Goal: Task Accomplishment & Management: Manage account settings

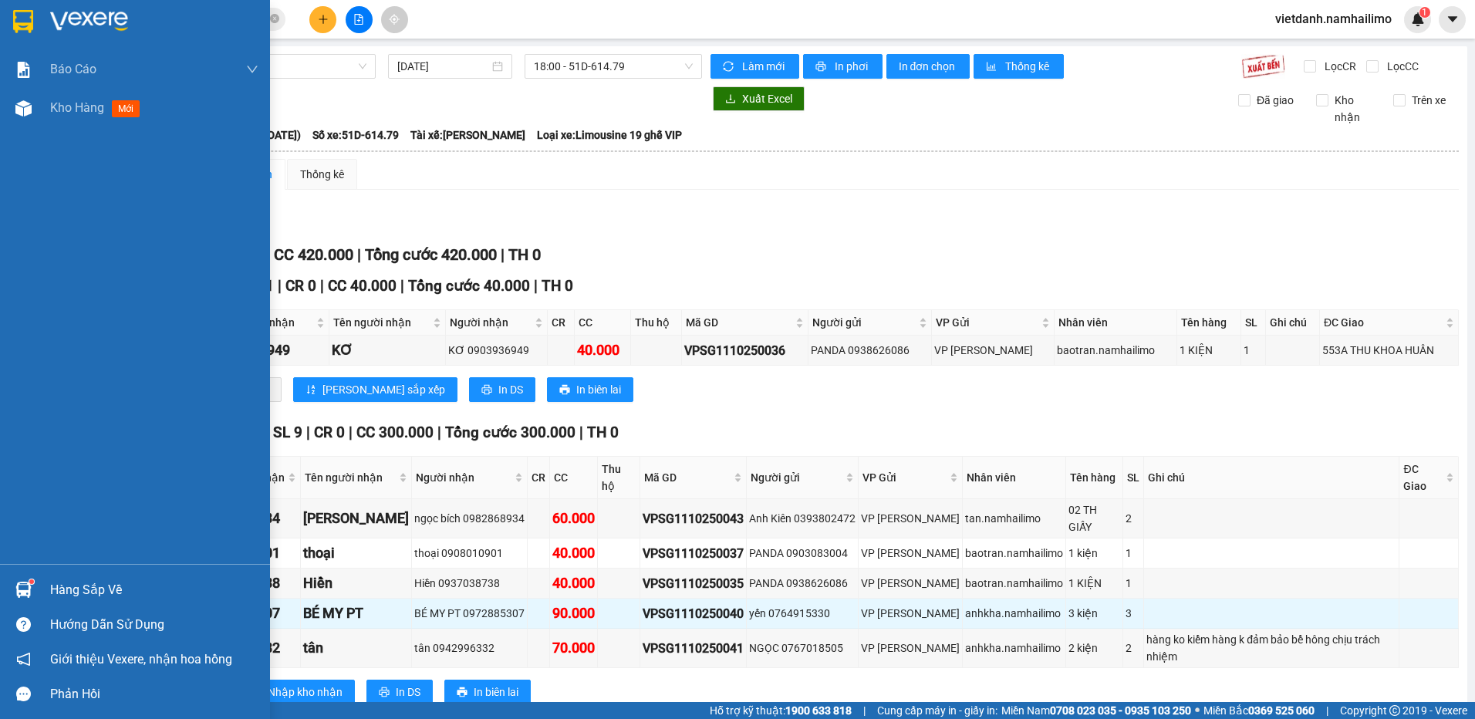
click at [44, 587] on div "Hàng sắp về" at bounding box center [135, 589] width 270 height 35
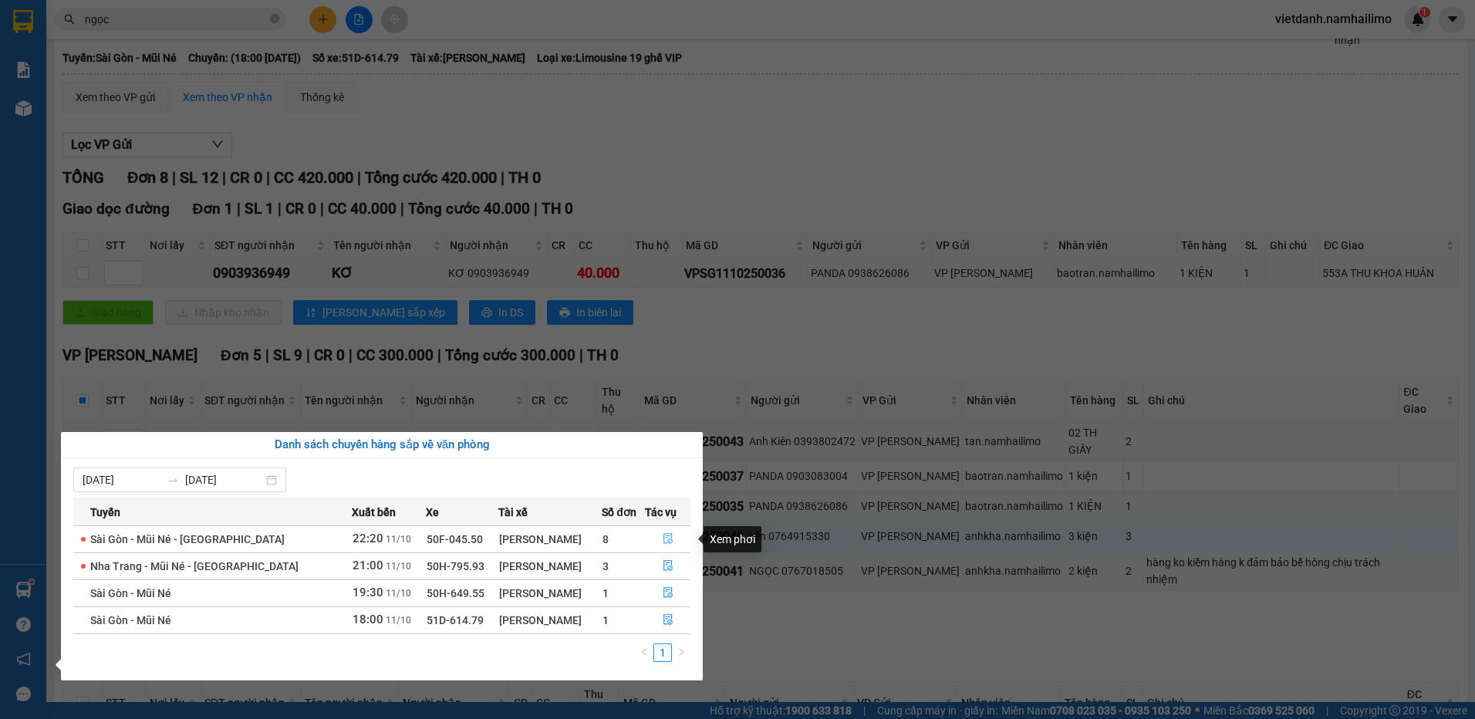
click at [668, 540] on icon "file-done" at bounding box center [668, 538] width 11 height 11
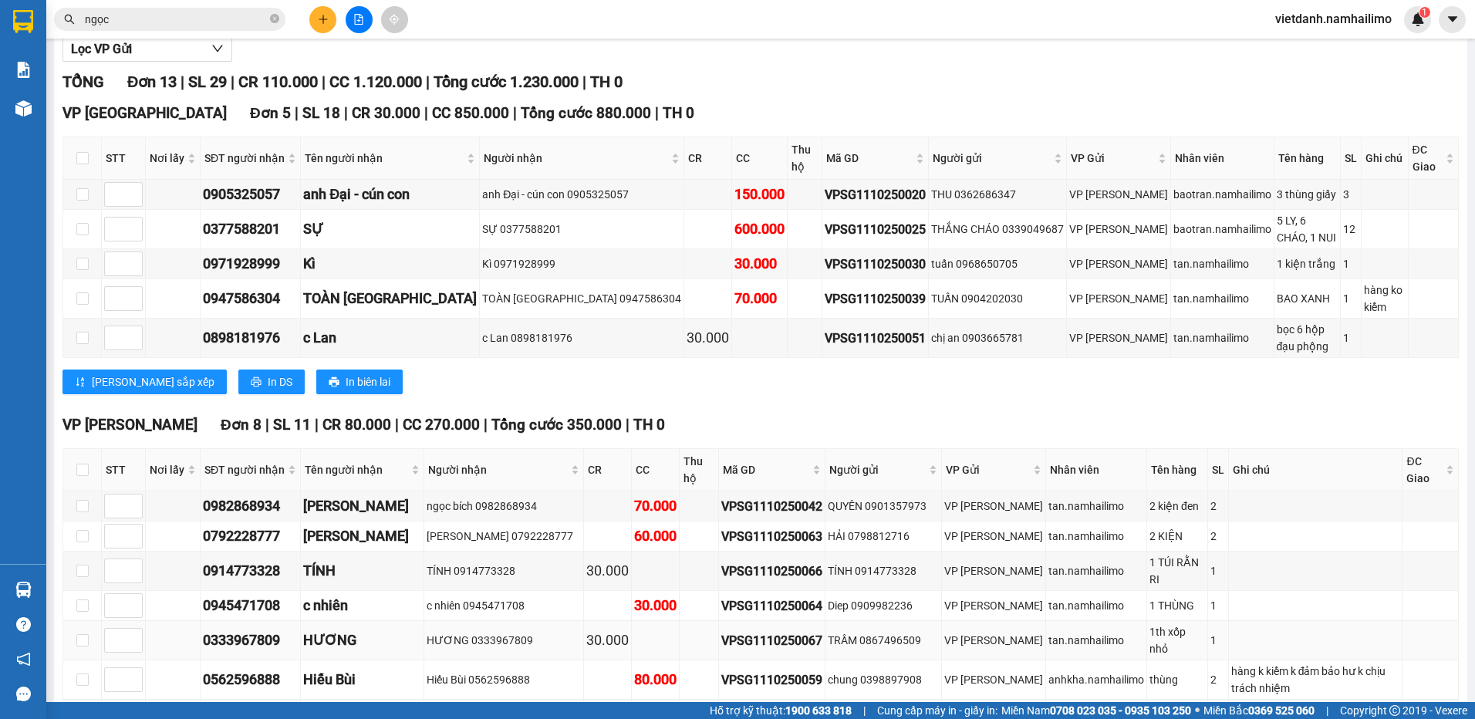
scroll to position [231, 0]
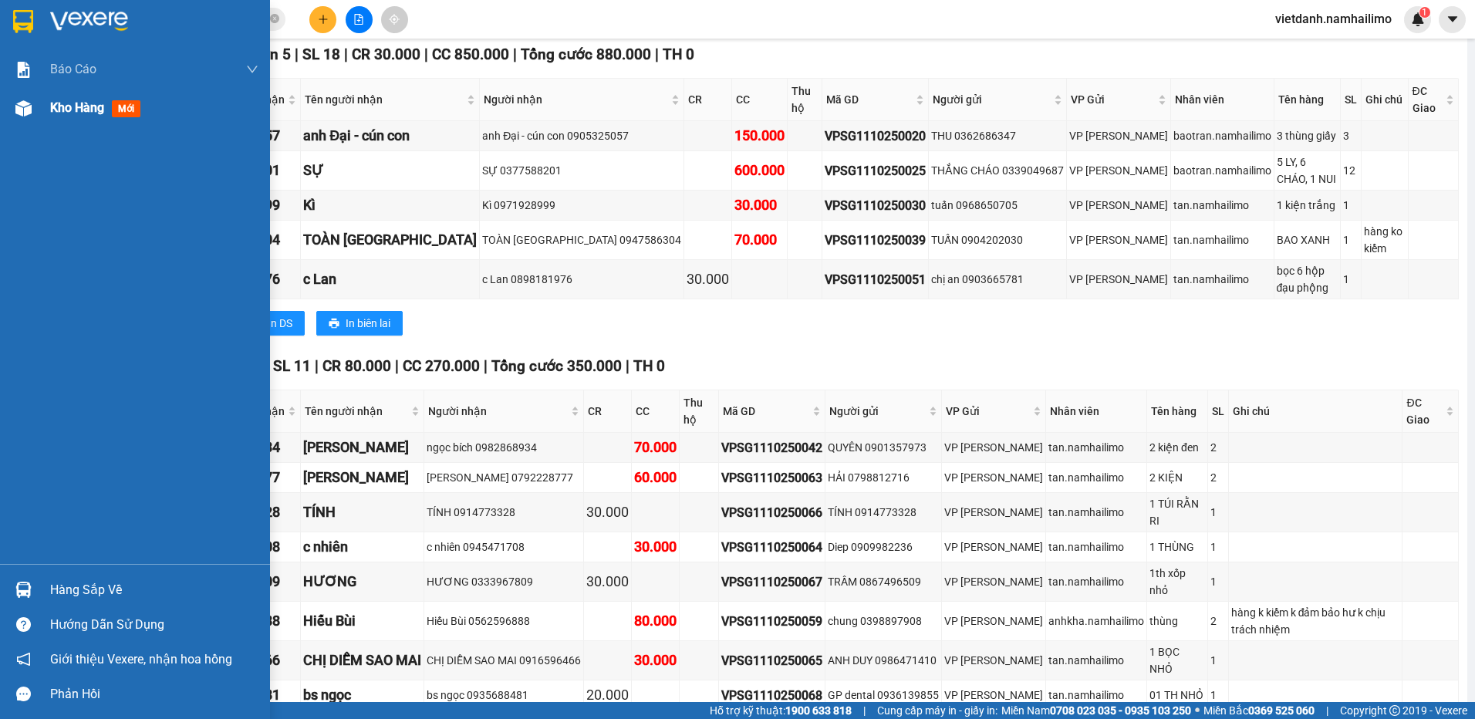
click at [19, 110] on img at bounding box center [23, 108] width 16 height 16
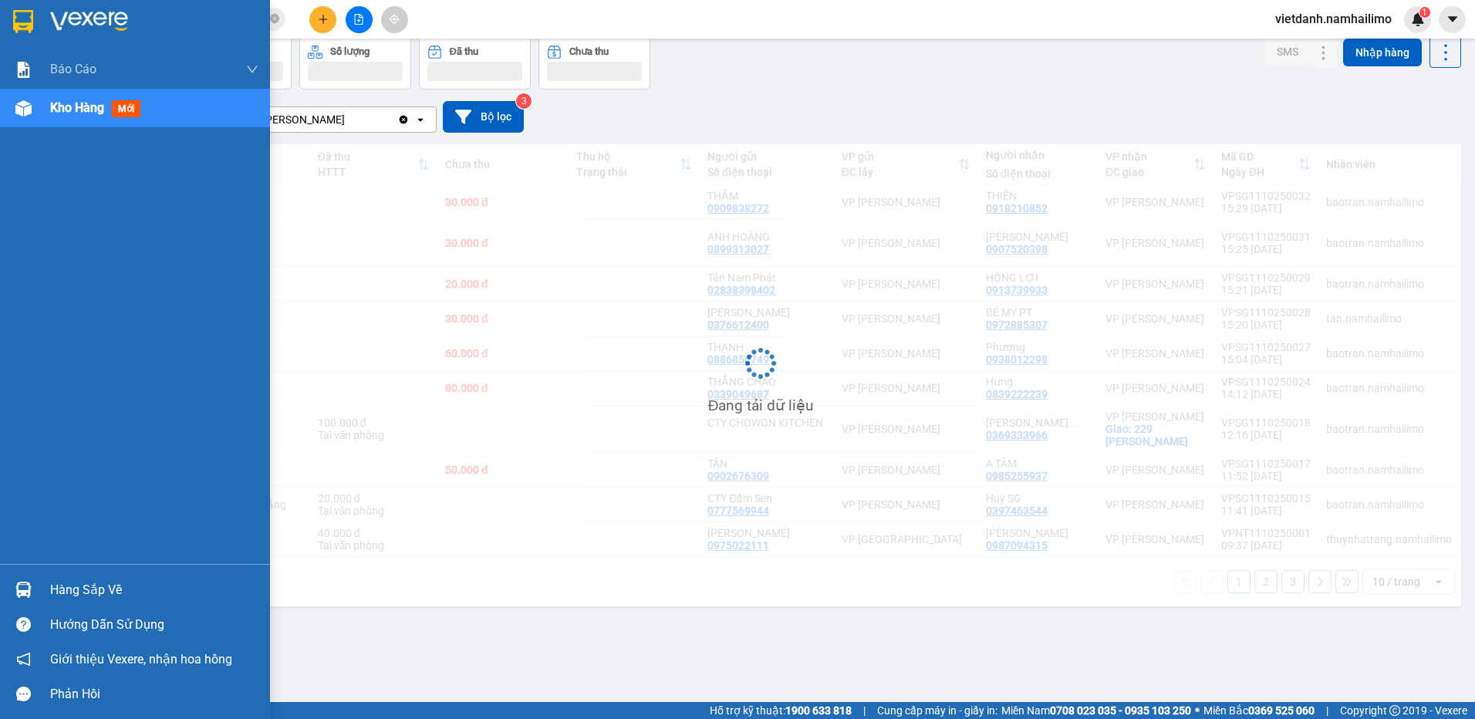
scroll to position [71, 0]
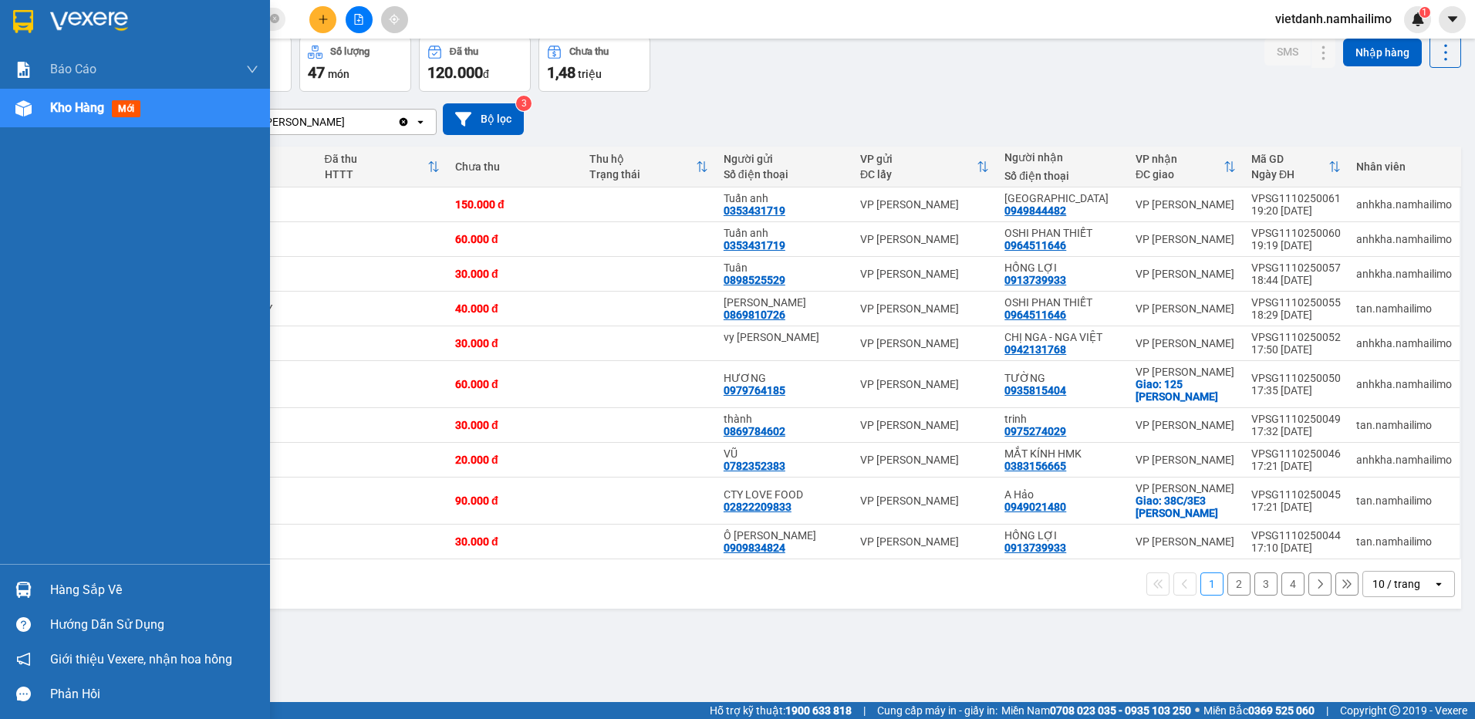
click at [42, 592] on div "Hàng sắp về" at bounding box center [135, 589] width 270 height 35
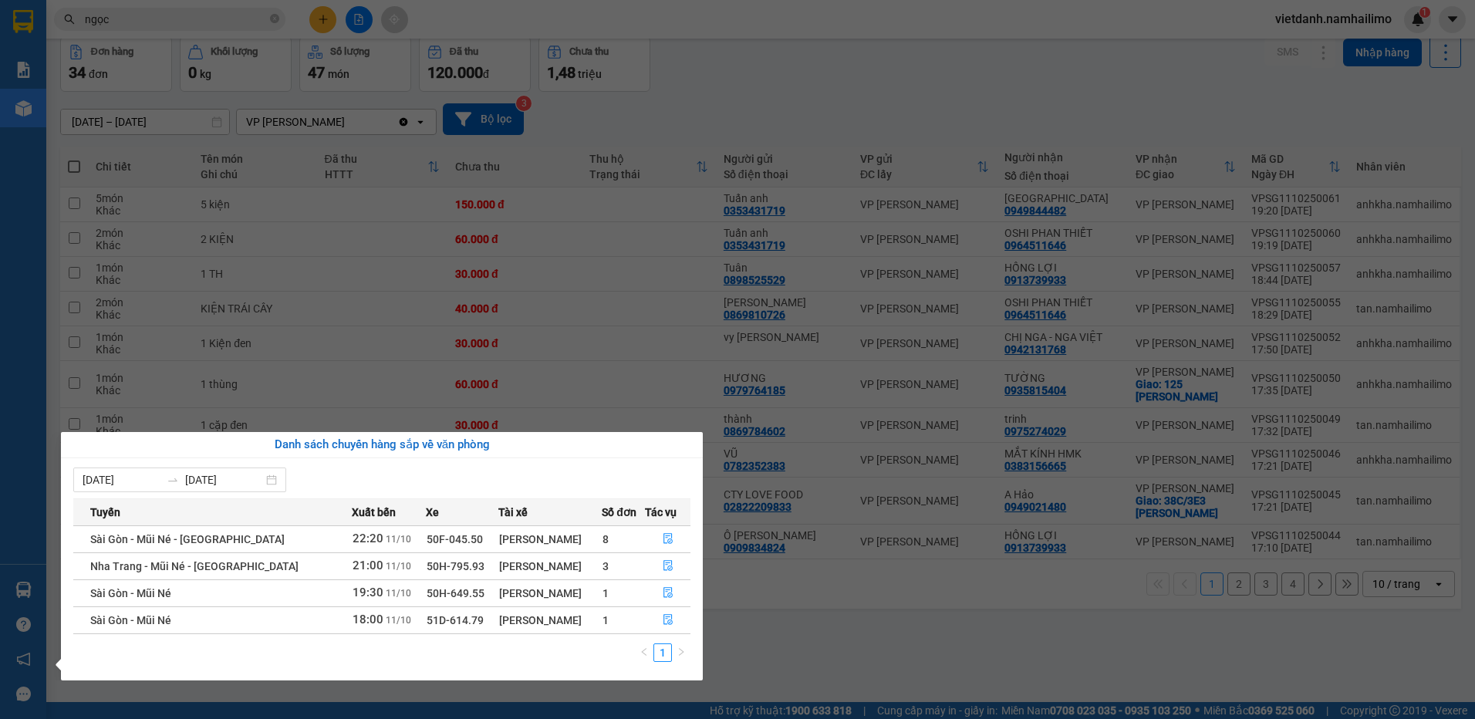
click at [981, 418] on section "Kết quả tìm kiếm ( 2559 ) Bộ lọc Mã ĐH Trạng thái Món hàng Tổng cước Chưa cước …" at bounding box center [737, 359] width 1475 height 719
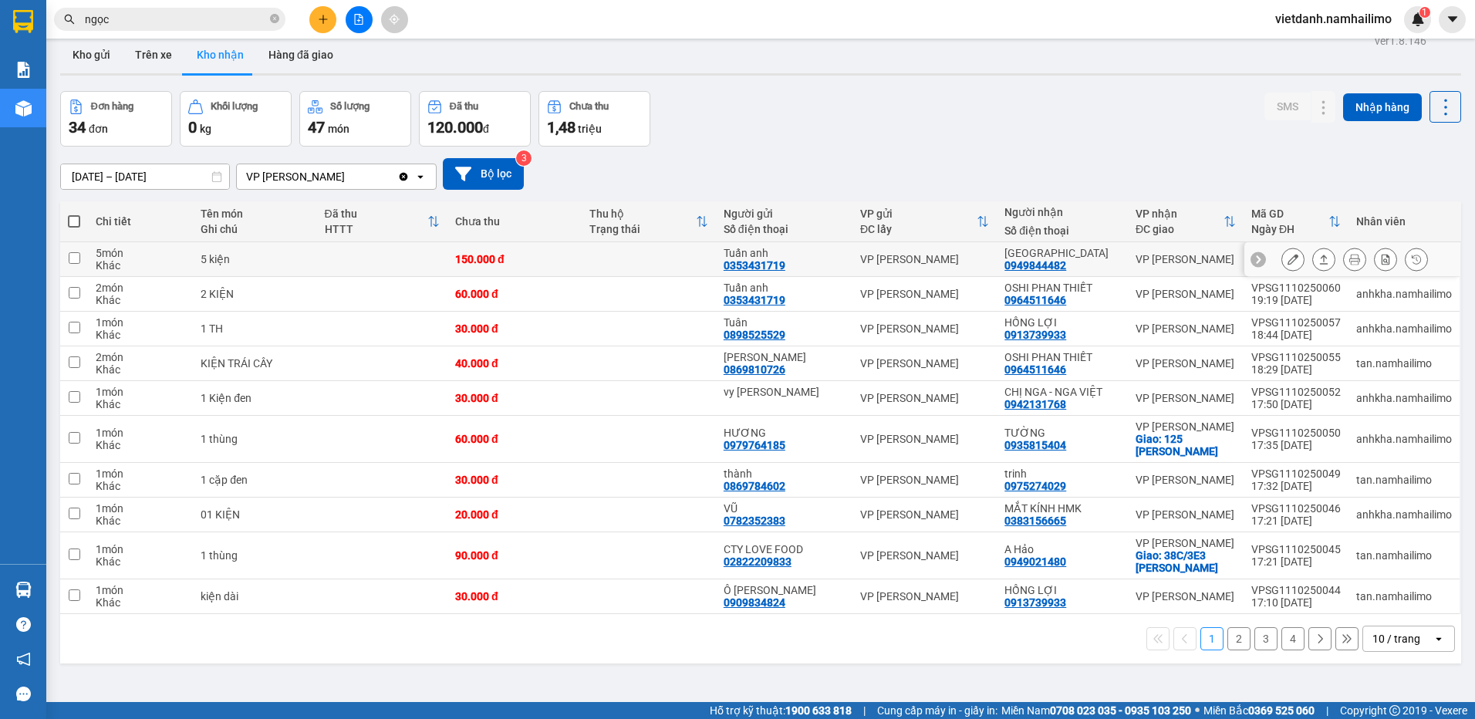
scroll to position [0, 0]
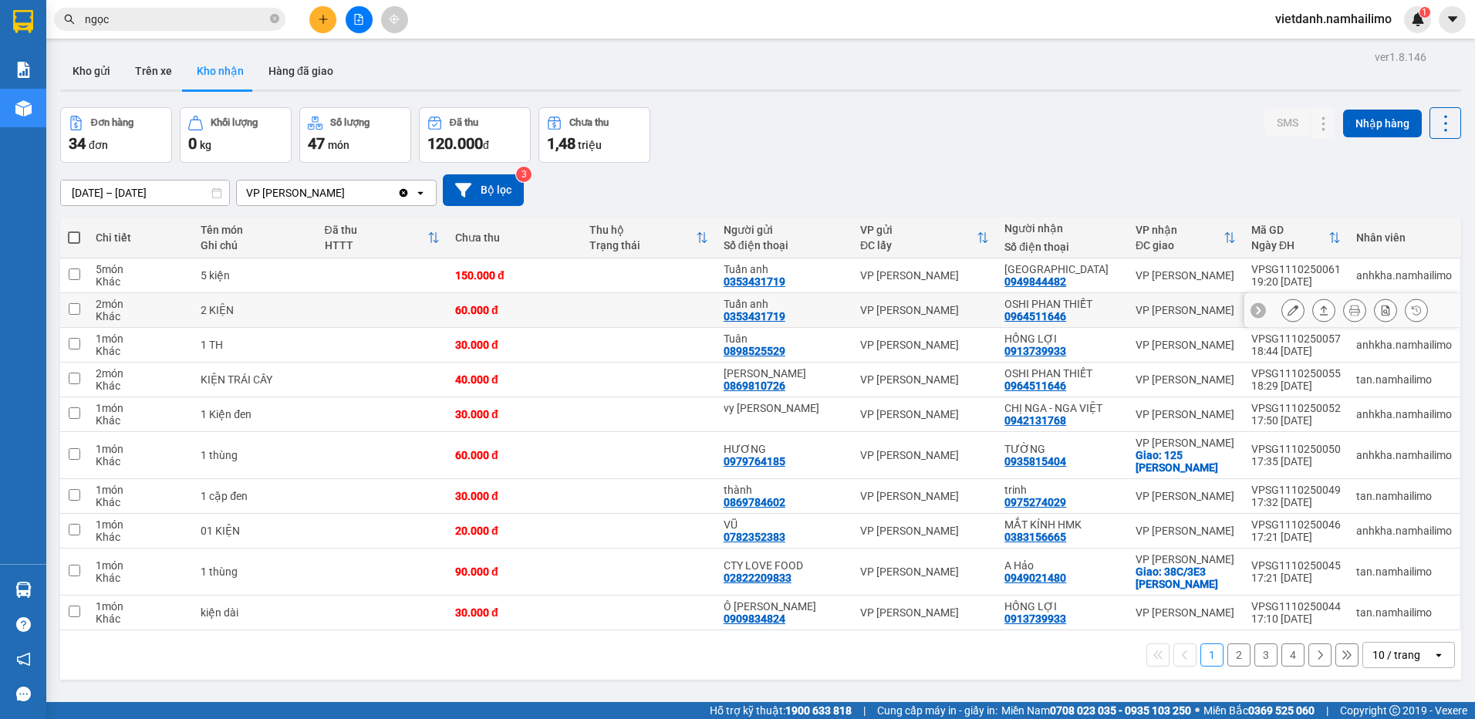
click at [1287, 309] on icon at bounding box center [1292, 310] width 11 height 11
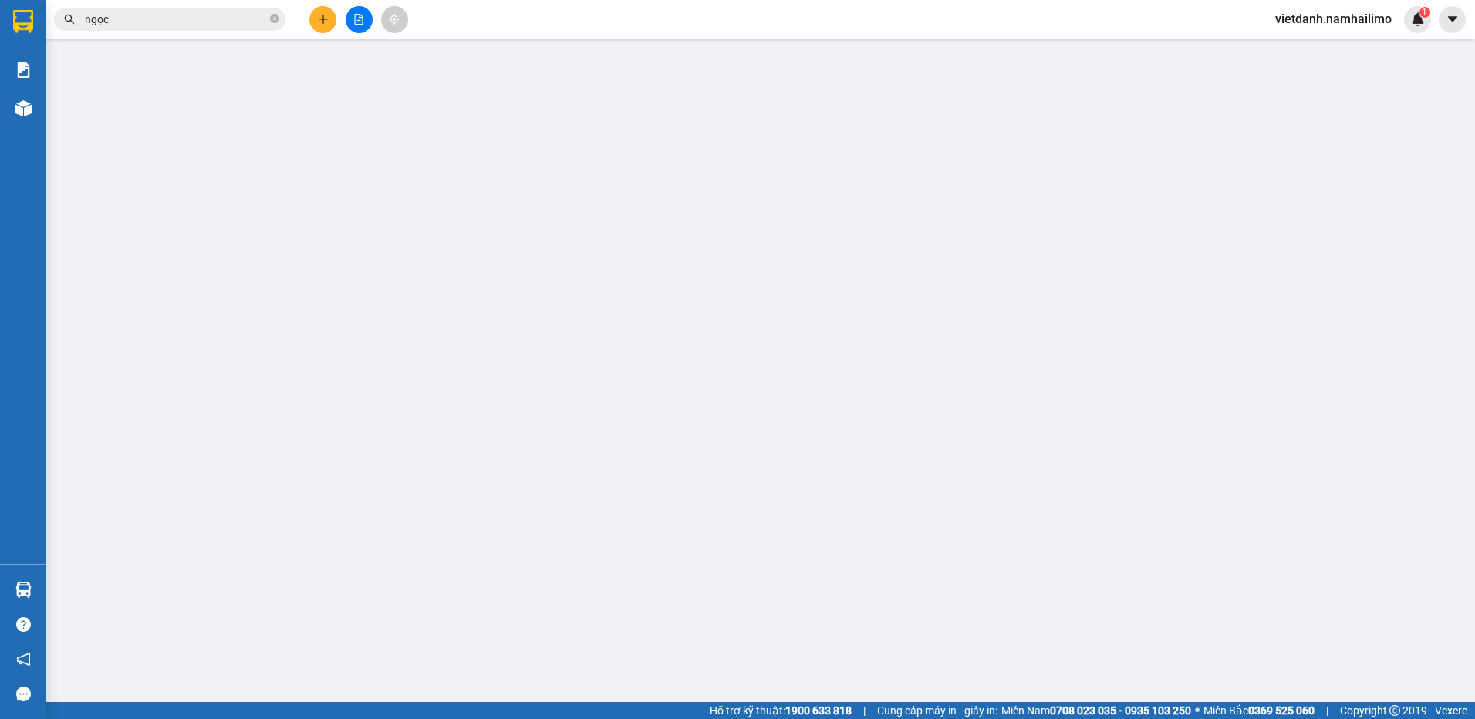
type input "0353431719"
type input "Tuấn anh"
type input "0964511646"
type input "OSHI PHAN THIẾT"
type input "60.000"
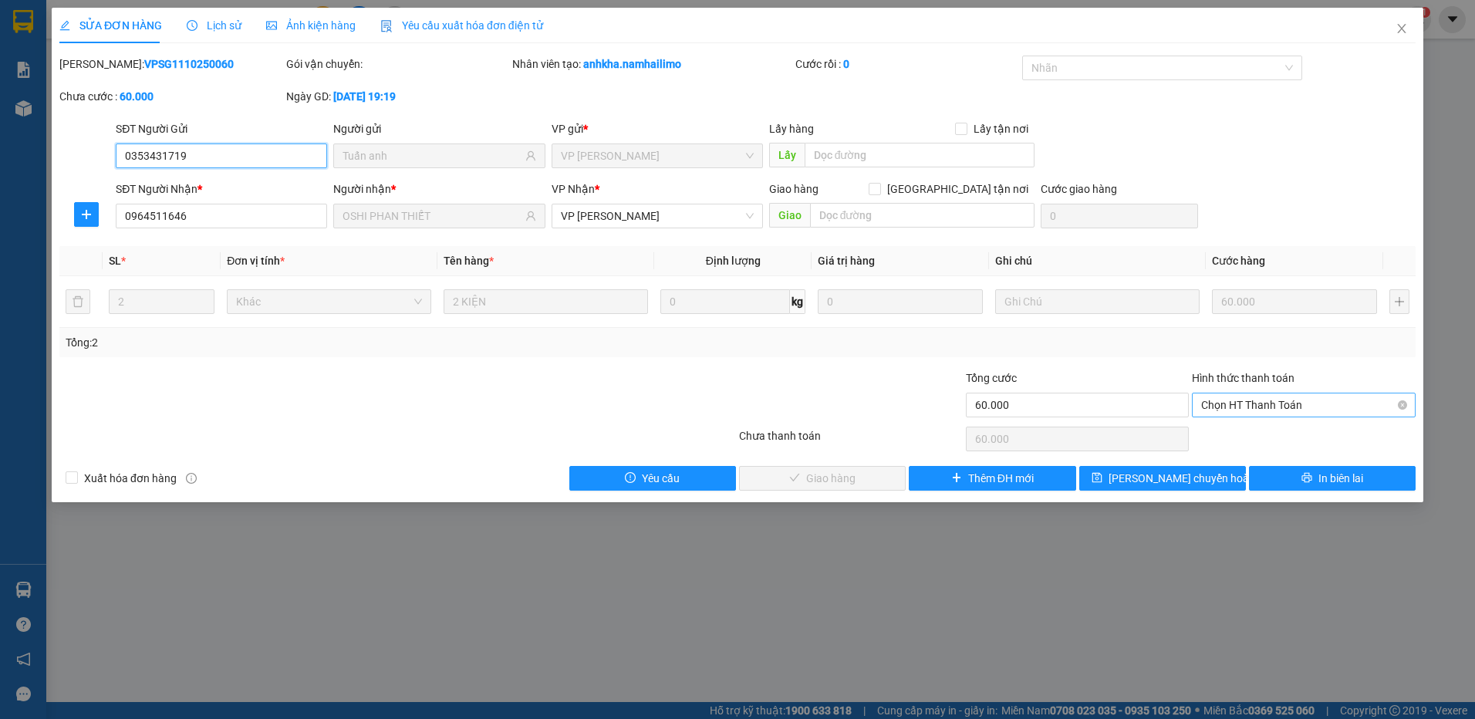
click at [1240, 402] on span "Chọn HT Thanh Toán" at bounding box center [1303, 404] width 205 height 23
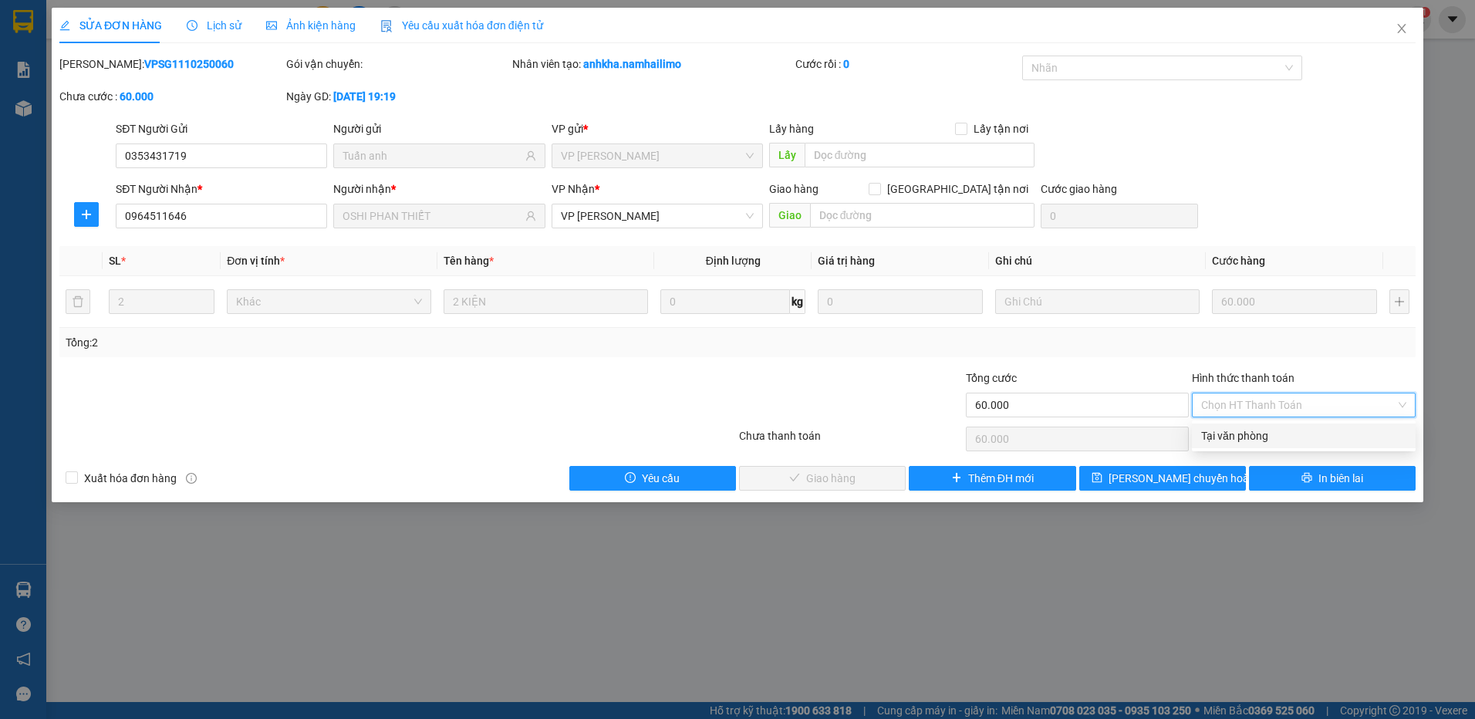
click at [1227, 432] on div "Tại văn phòng" at bounding box center [1303, 435] width 205 height 17
type input "0"
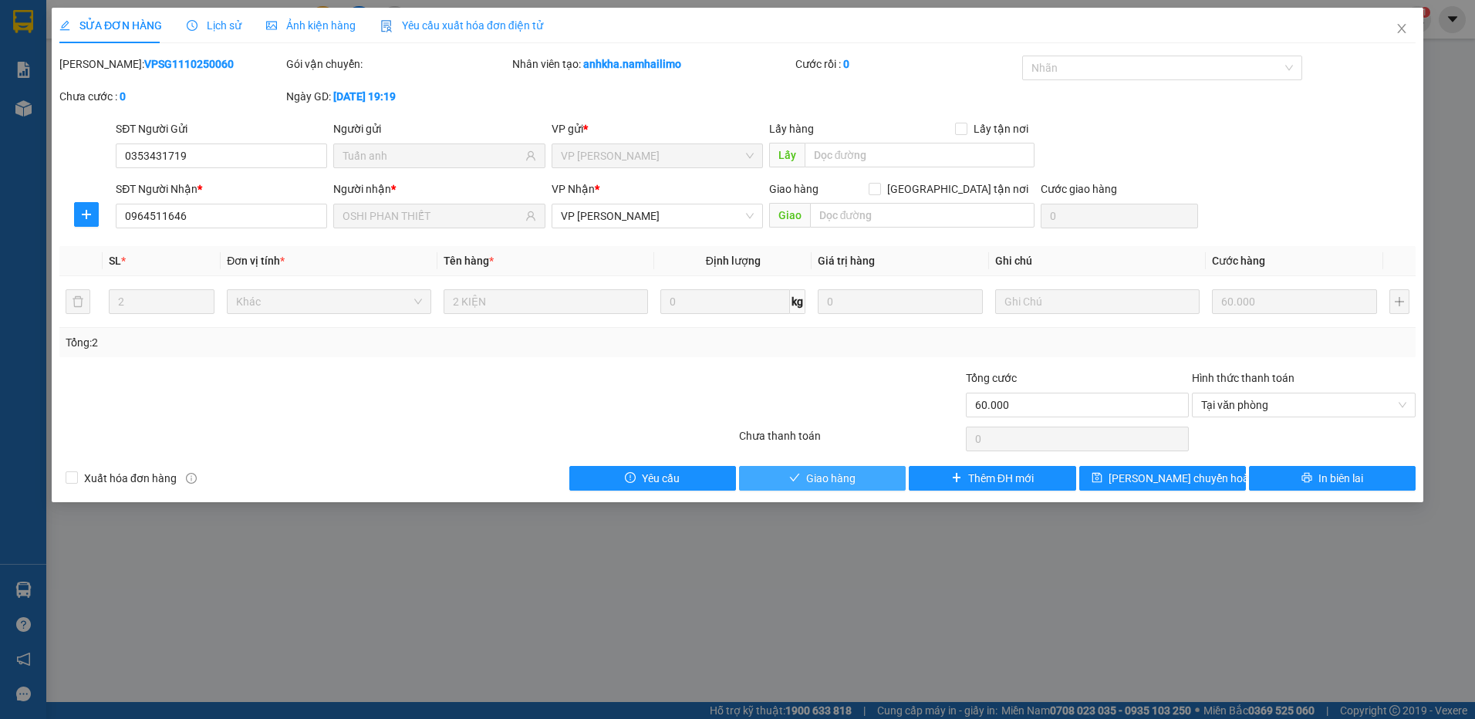
click at [864, 467] on button "Giao hàng" at bounding box center [822, 478] width 167 height 25
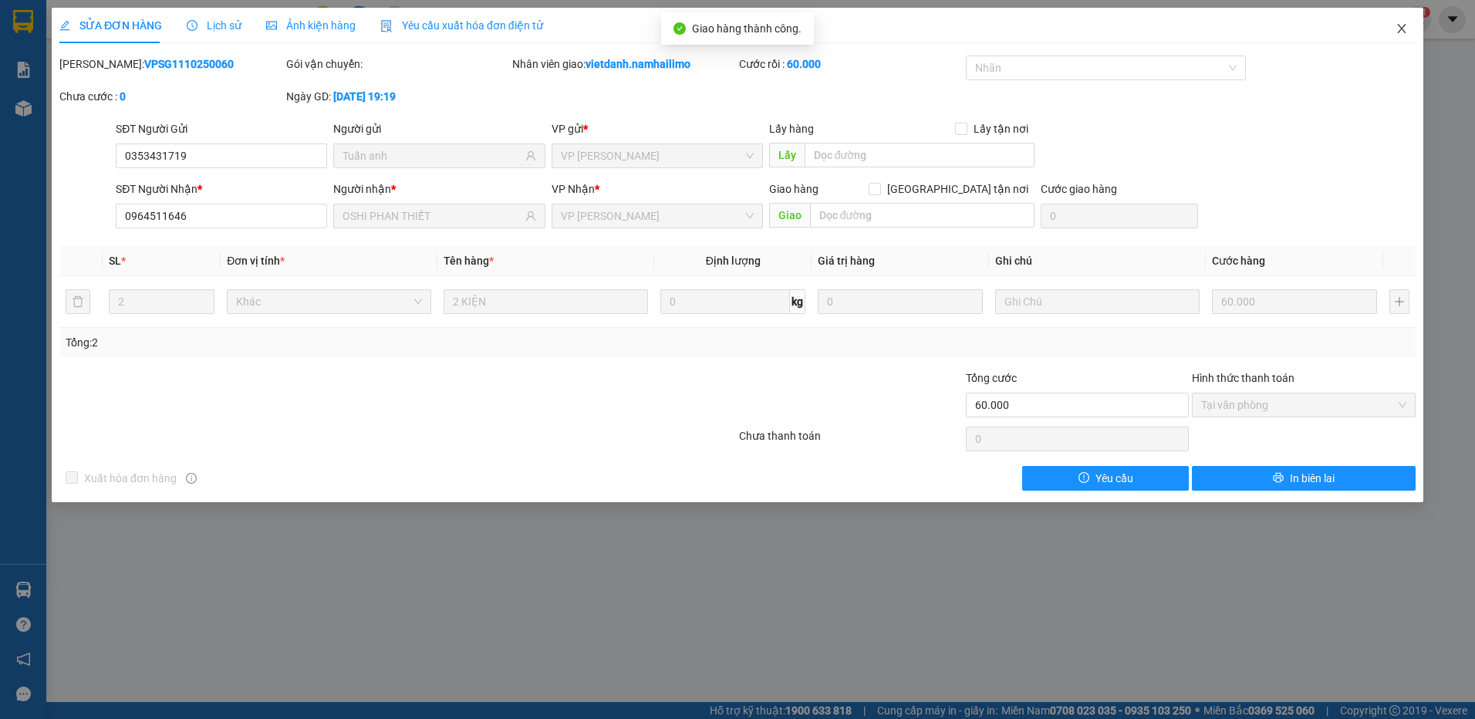
click at [1395, 24] on span "Close" at bounding box center [1401, 29] width 43 height 43
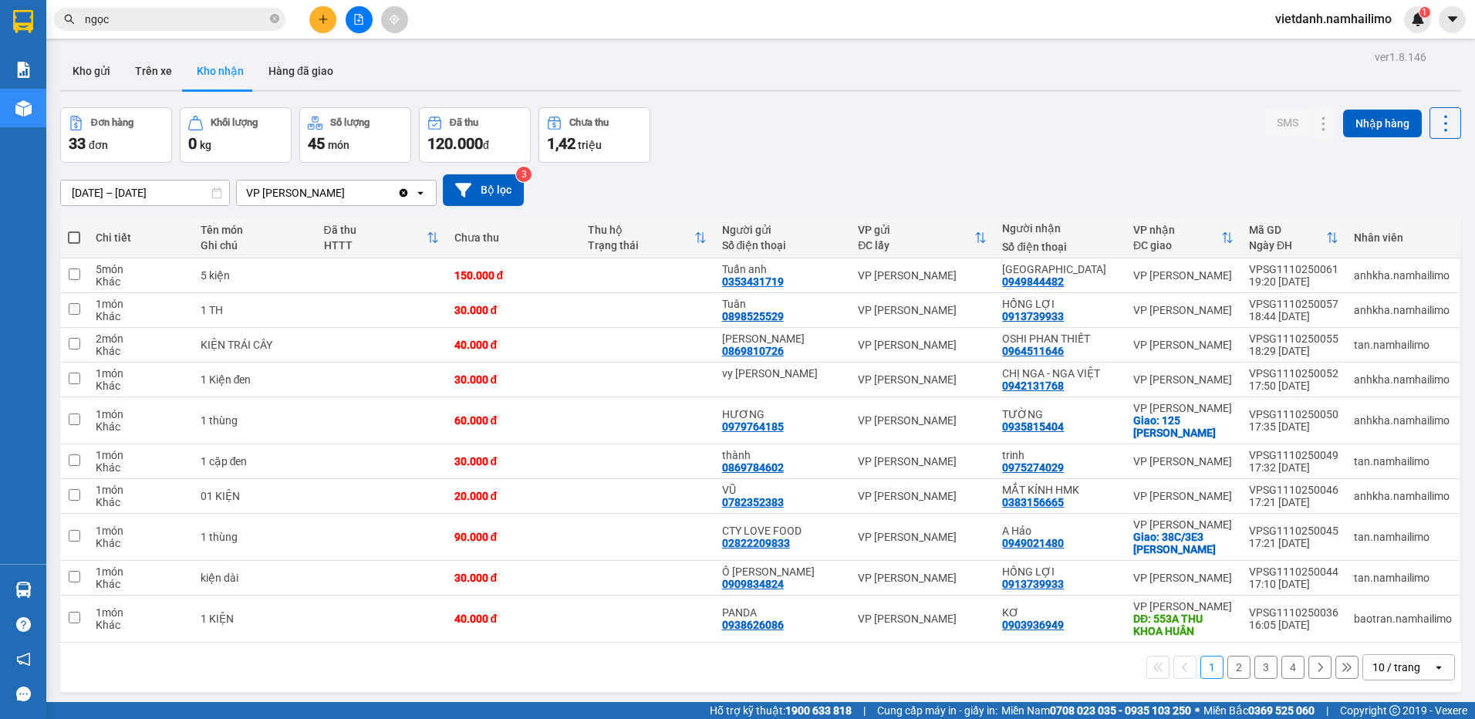
click at [1227, 668] on button "2" at bounding box center [1238, 667] width 23 height 23
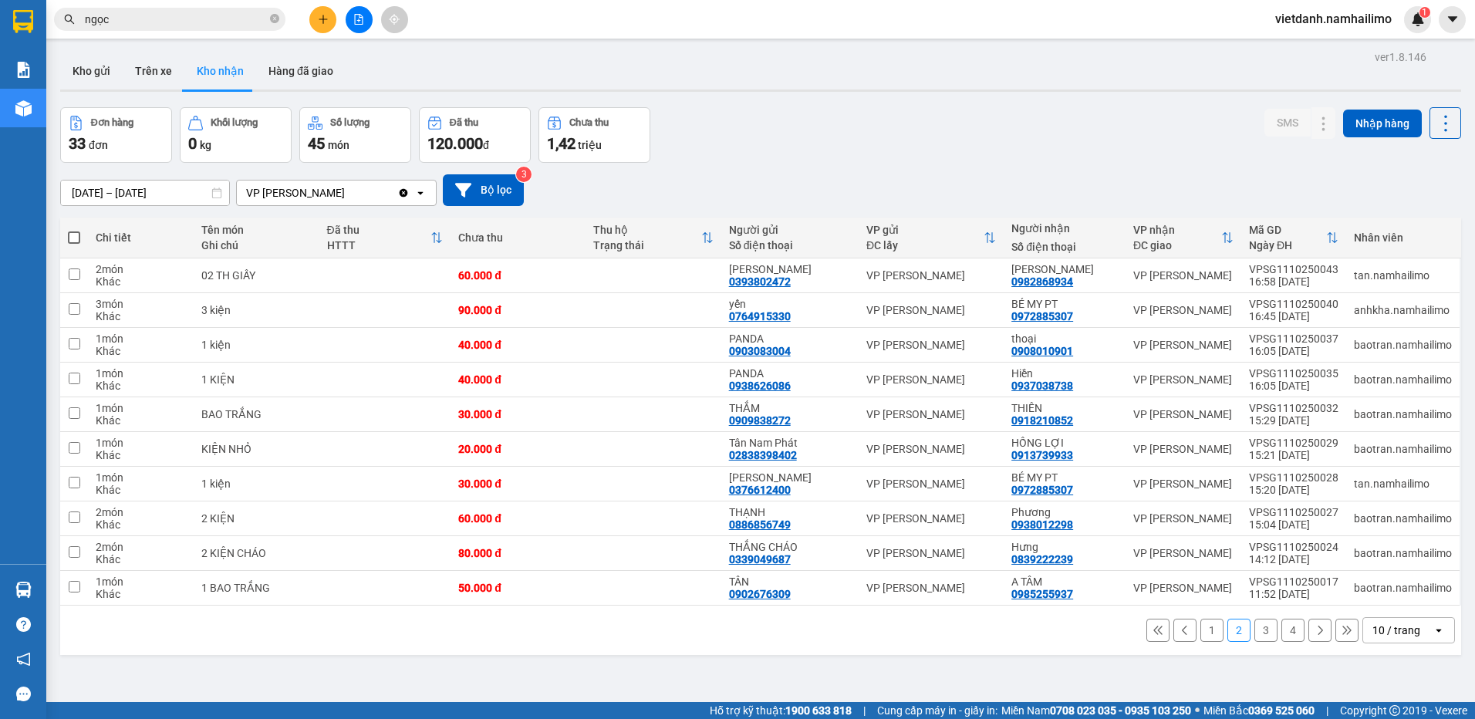
click at [1200, 631] on button "1" at bounding box center [1211, 630] width 23 height 23
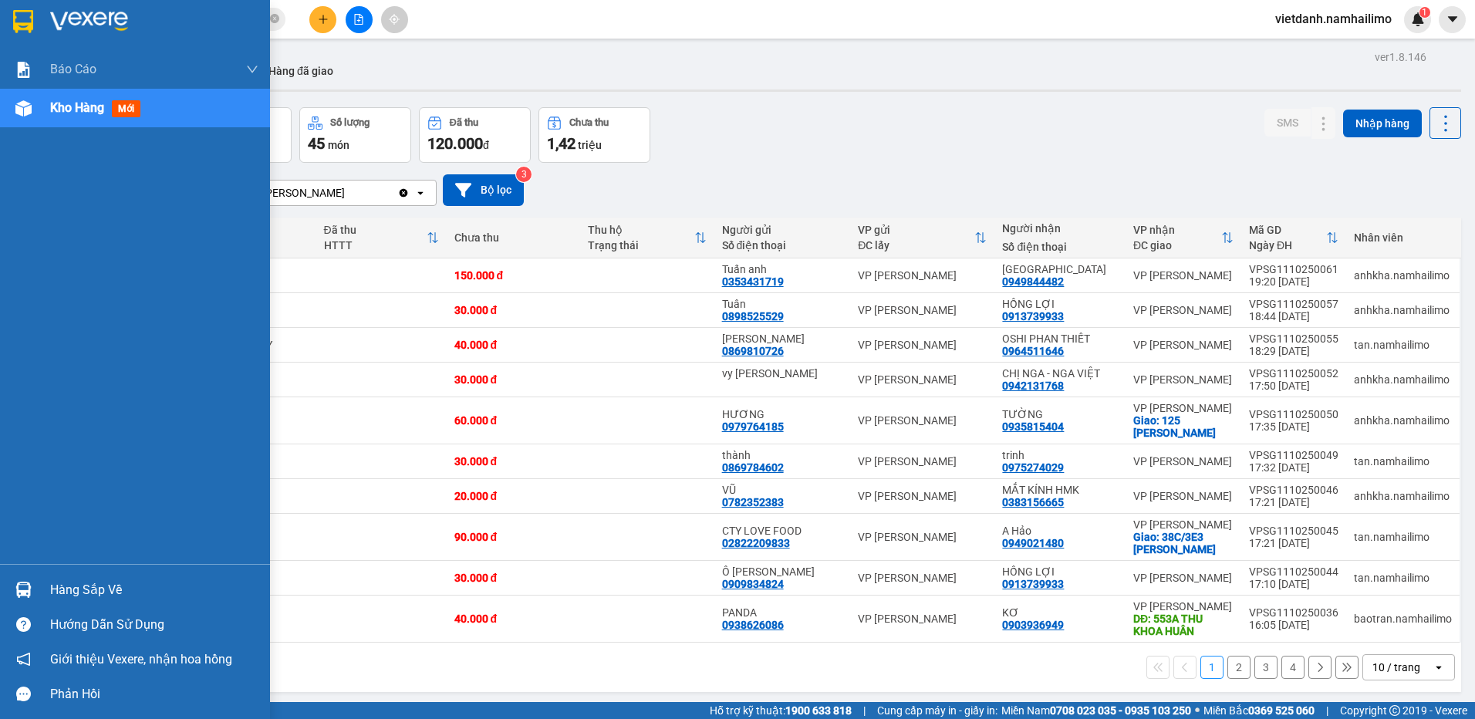
click at [25, 591] on img at bounding box center [23, 590] width 16 height 16
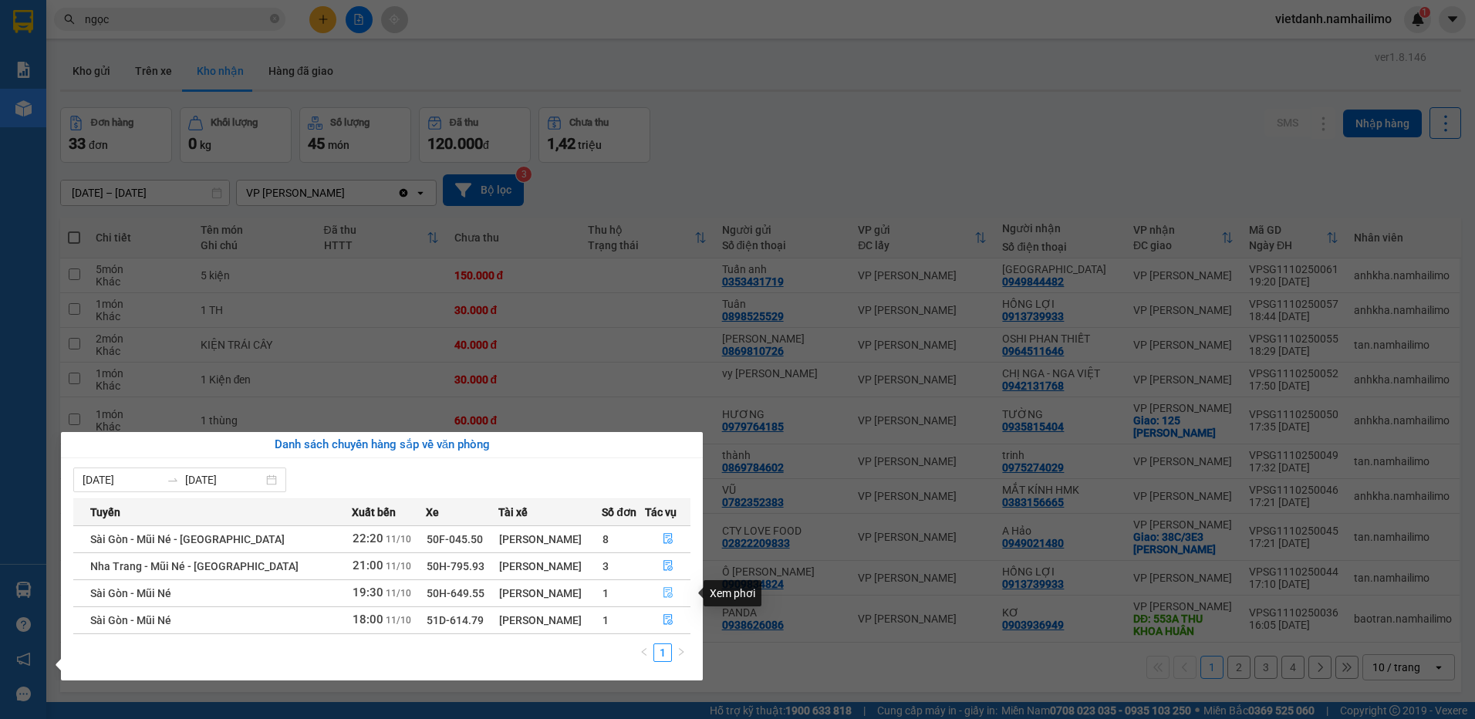
click at [669, 589] on icon "file-done" at bounding box center [668, 592] width 11 height 11
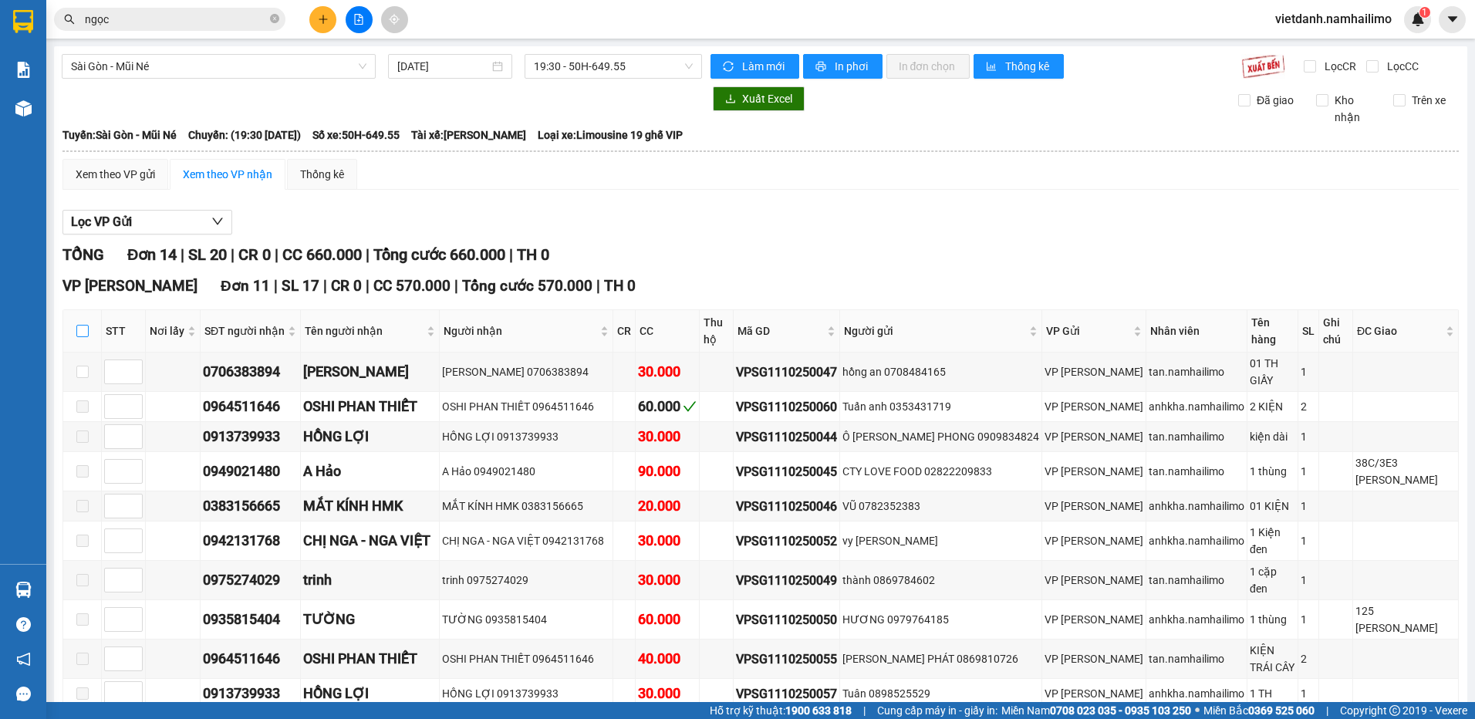
click at [85, 326] on input "checkbox" at bounding box center [82, 331] width 12 height 12
checkbox input "true"
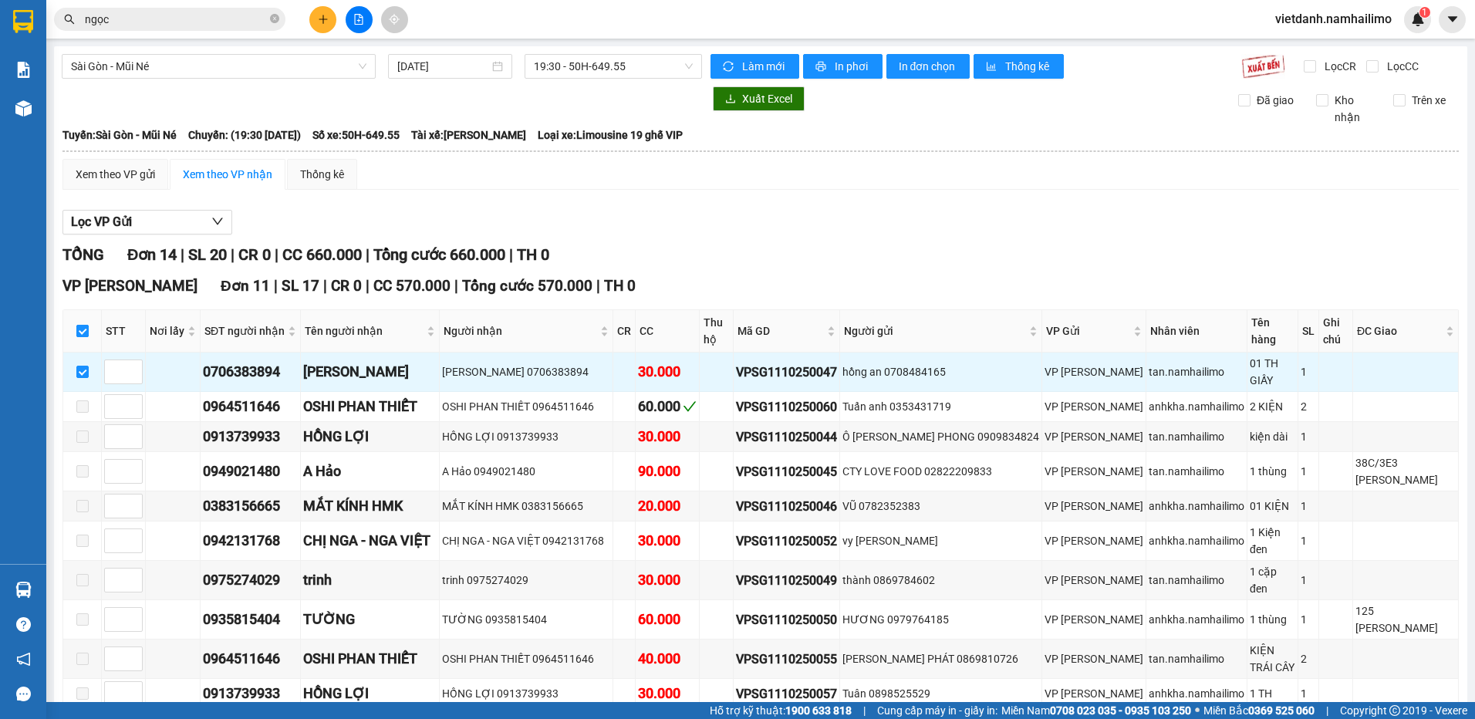
click at [85, 326] on input "checkbox" at bounding box center [82, 331] width 12 height 12
checkbox input "false"
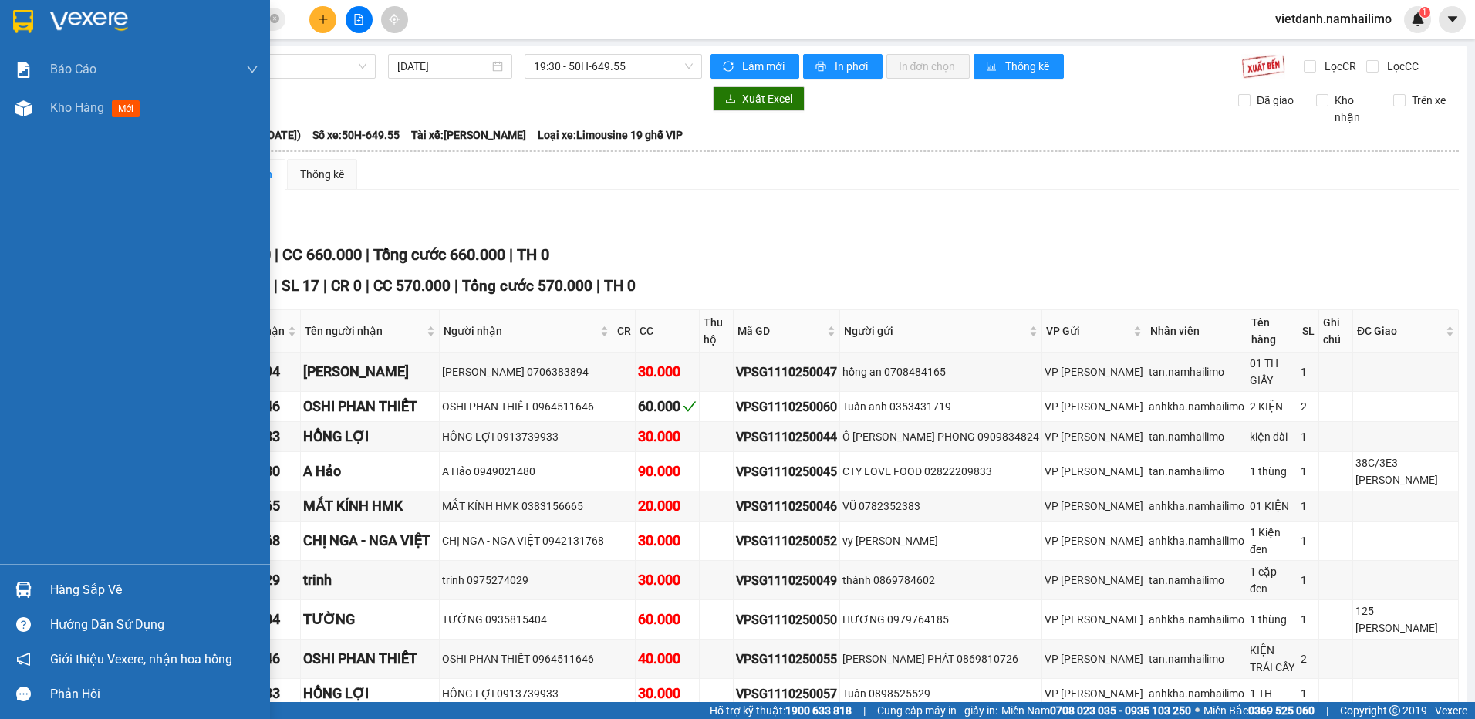
click at [23, 587] on img at bounding box center [23, 590] width 16 height 16
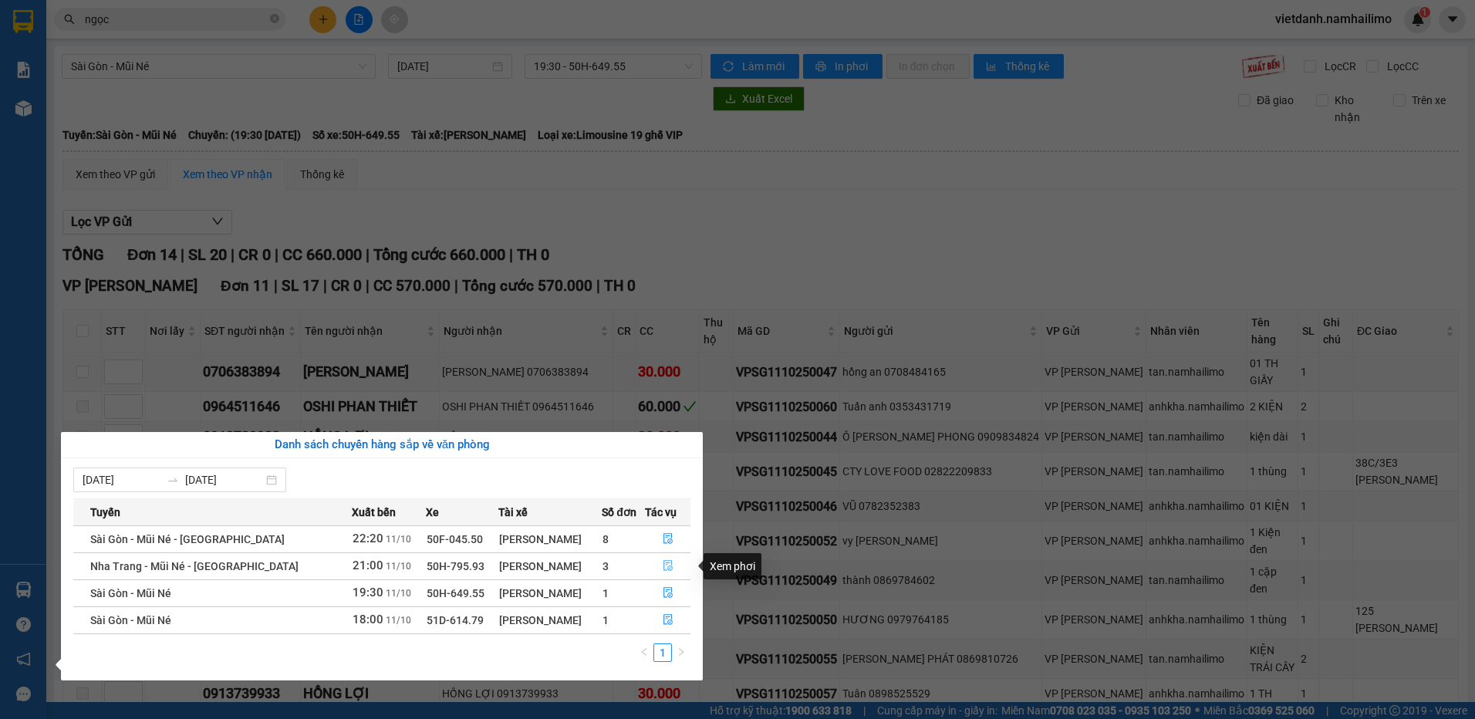
click at [664, 566] on icon "file-done" at bounding box center [668, 565] width 11 height 11
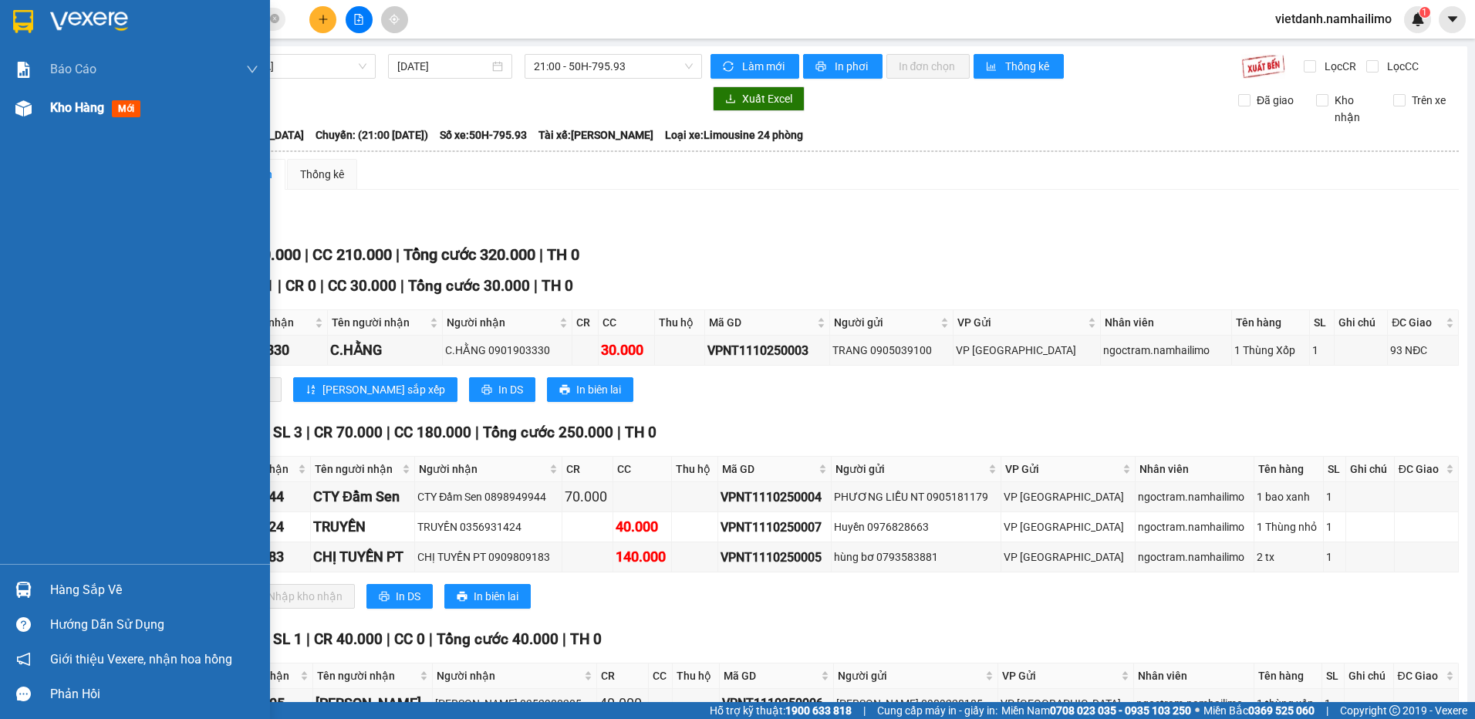
click at [33, 107] on div at bounding box center [23, 108] width 27 height 27
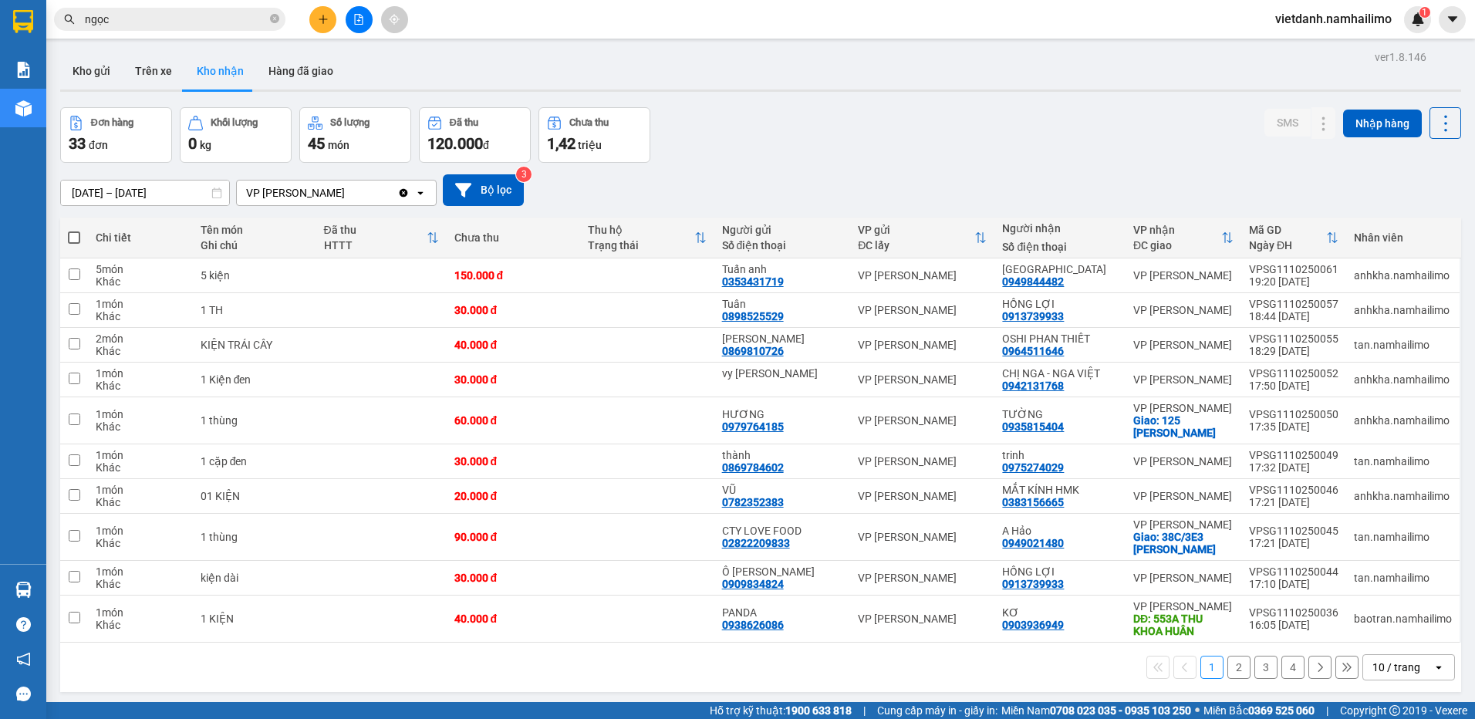
click at [1230, 674] on button "2" at bounding box center [1238, 667] width 23 height 23
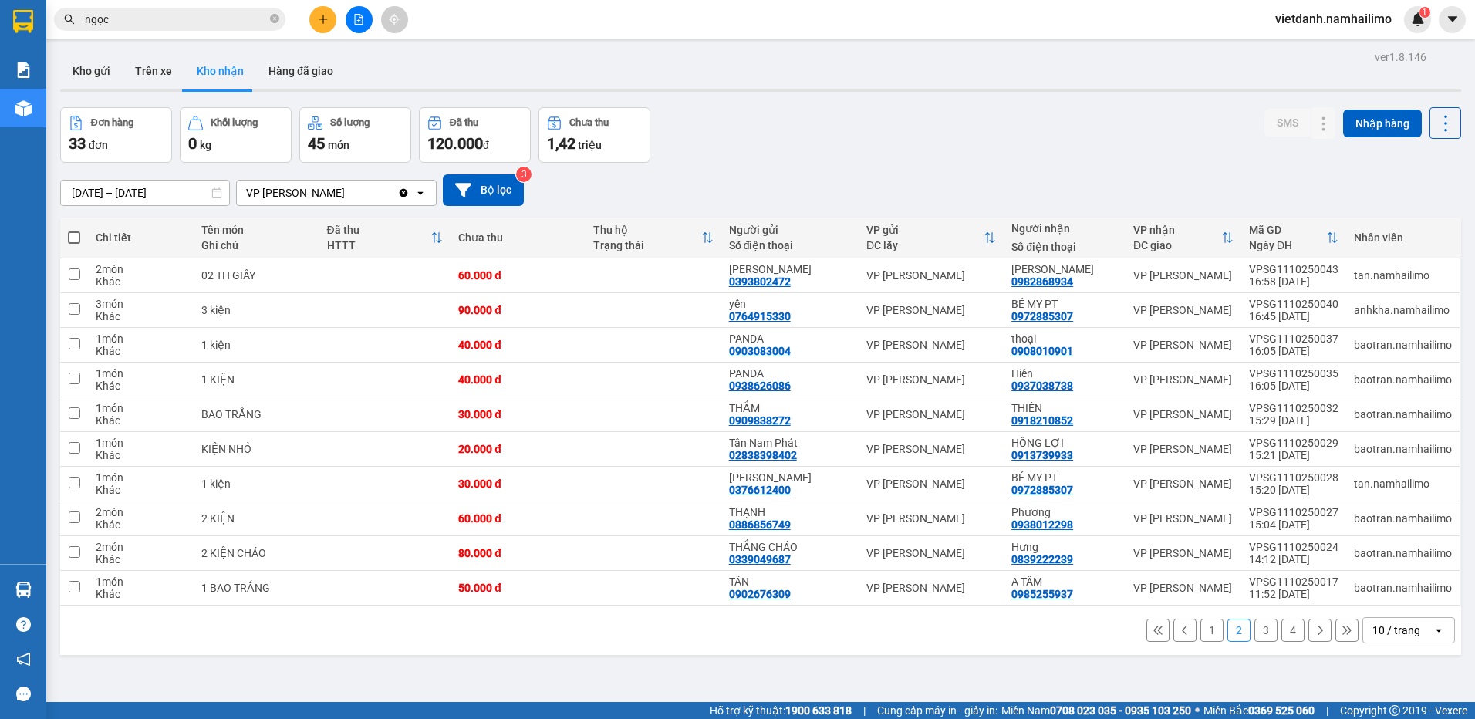
click at [1200, 628] on button "1" at bounding box center [1211, 630] width 23 height 23
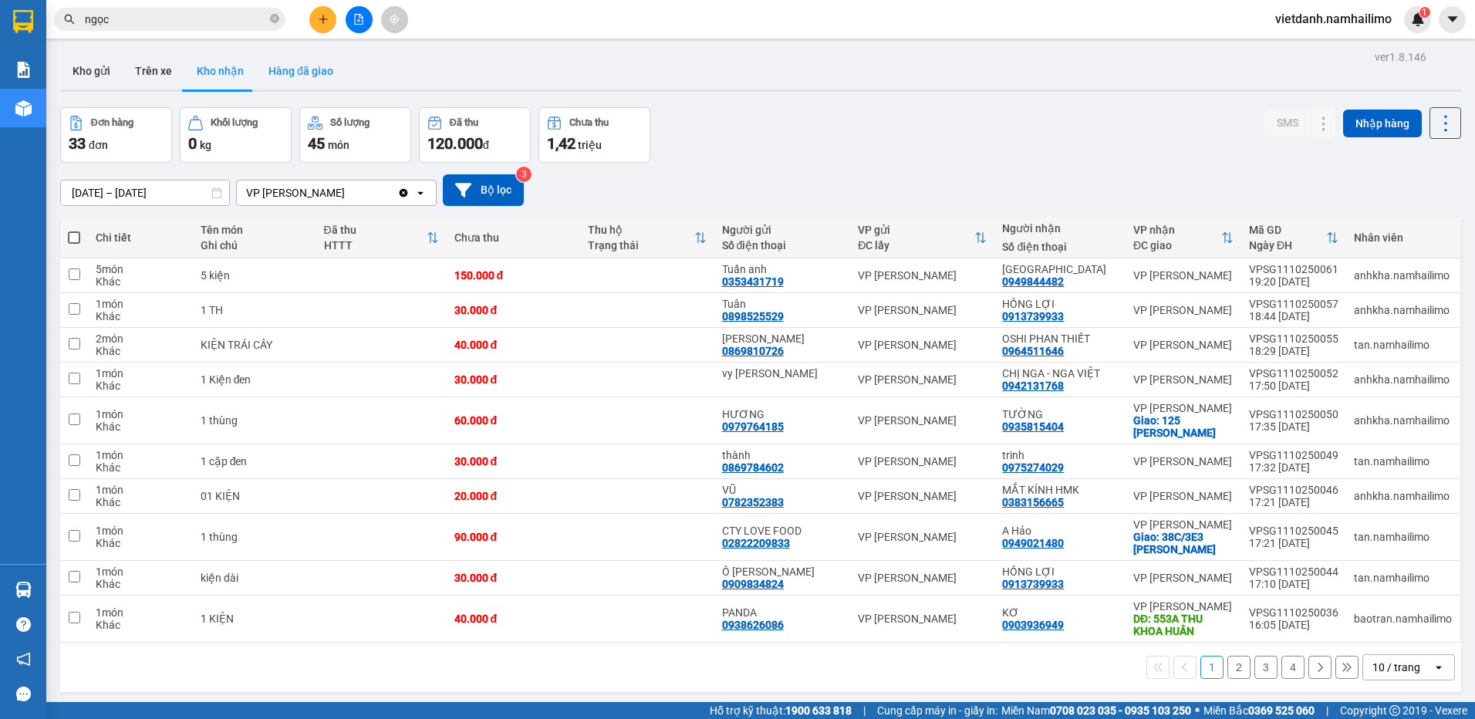
click at [304, 66] on button "Hàng đã giao" at bounding box center [300, 70] width 89 height 37
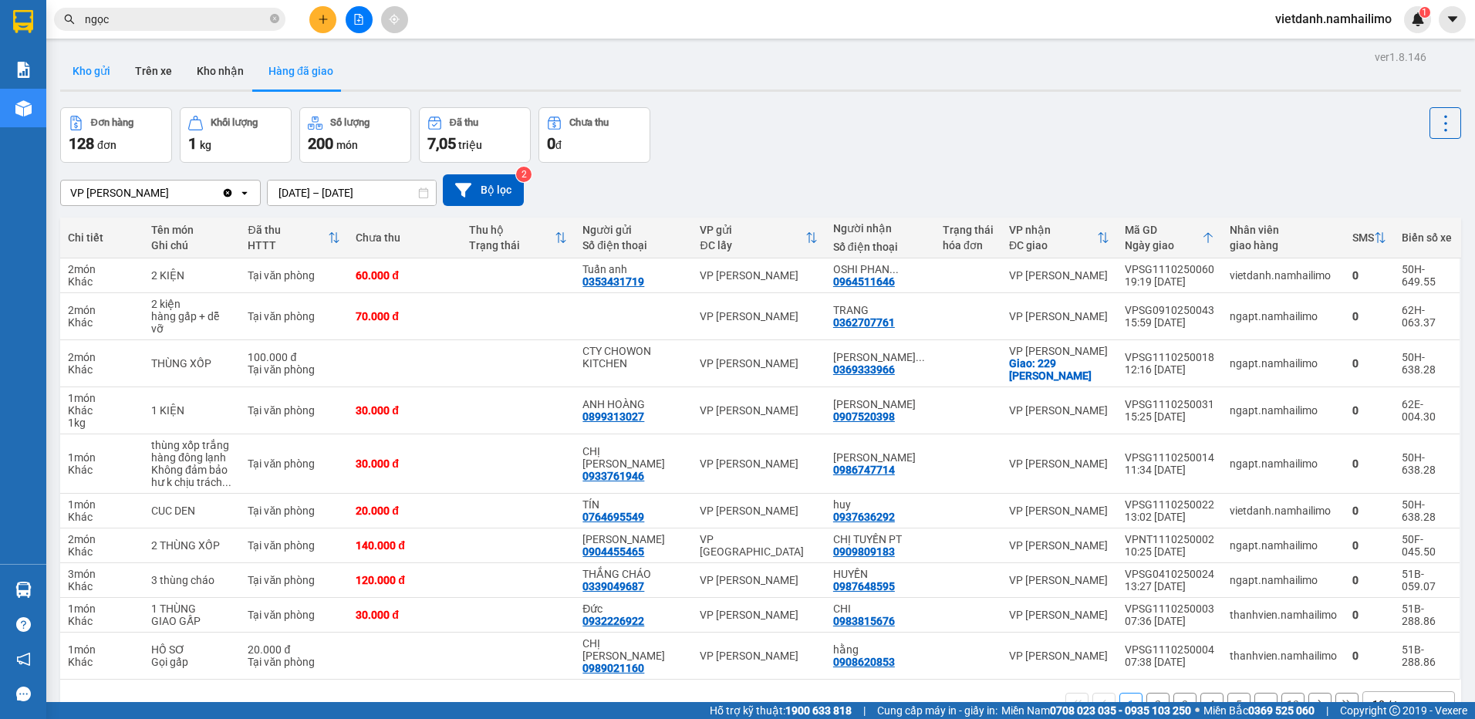
click at [91, 68] on button "Kho gửi" at bounding box center [91, 70] width 62 height 37
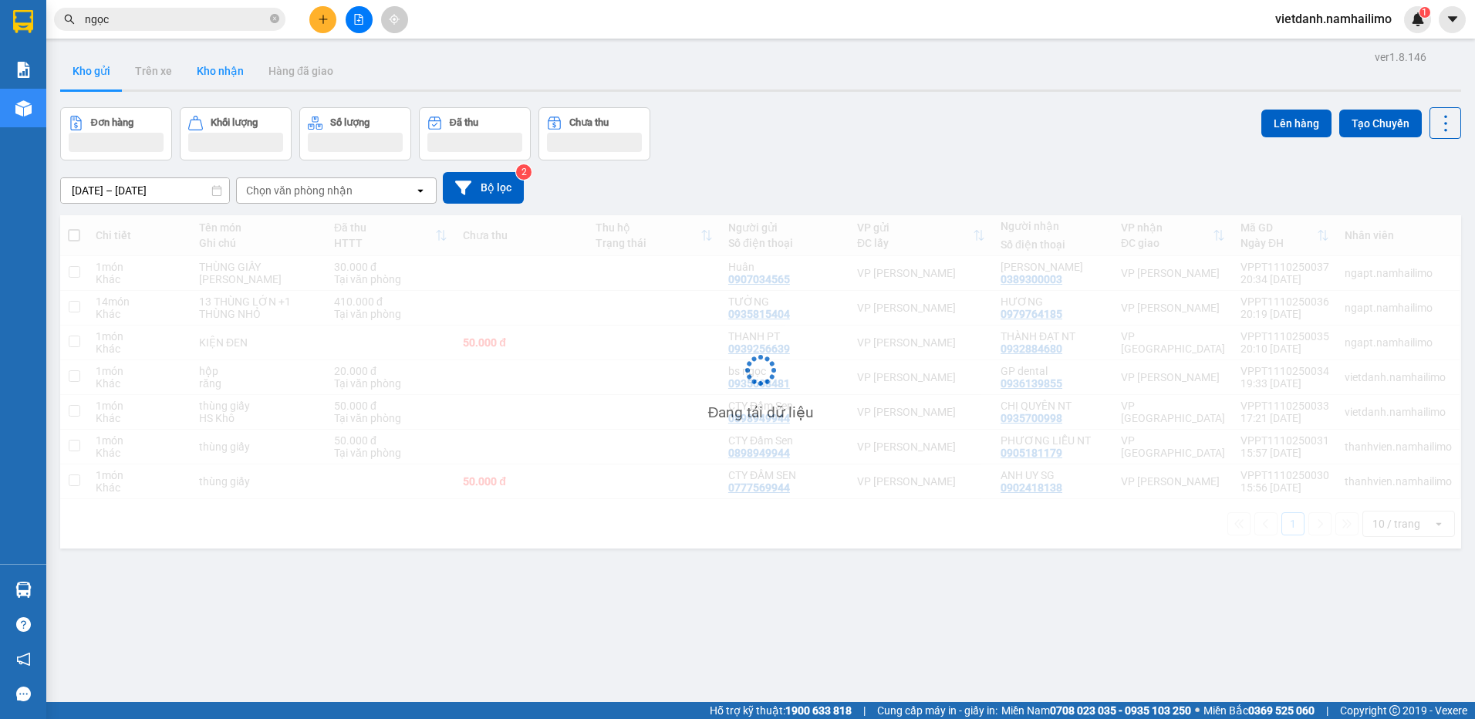
click at [232, 86] on button "Kho nhận" at bounding box center [220, 70] width 72 height 37
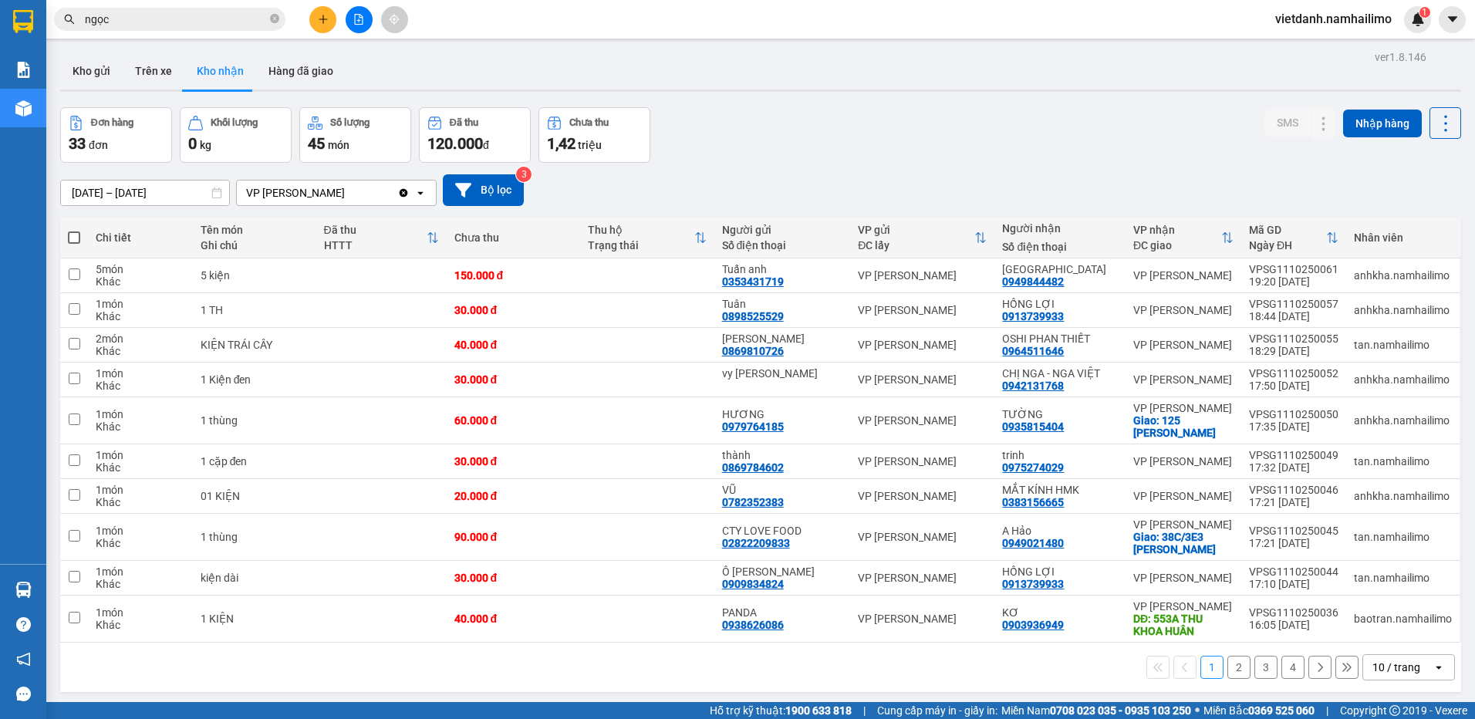
click at [1232, 668] on button "2" at bounding box center [1238, 667] width 23 height 23
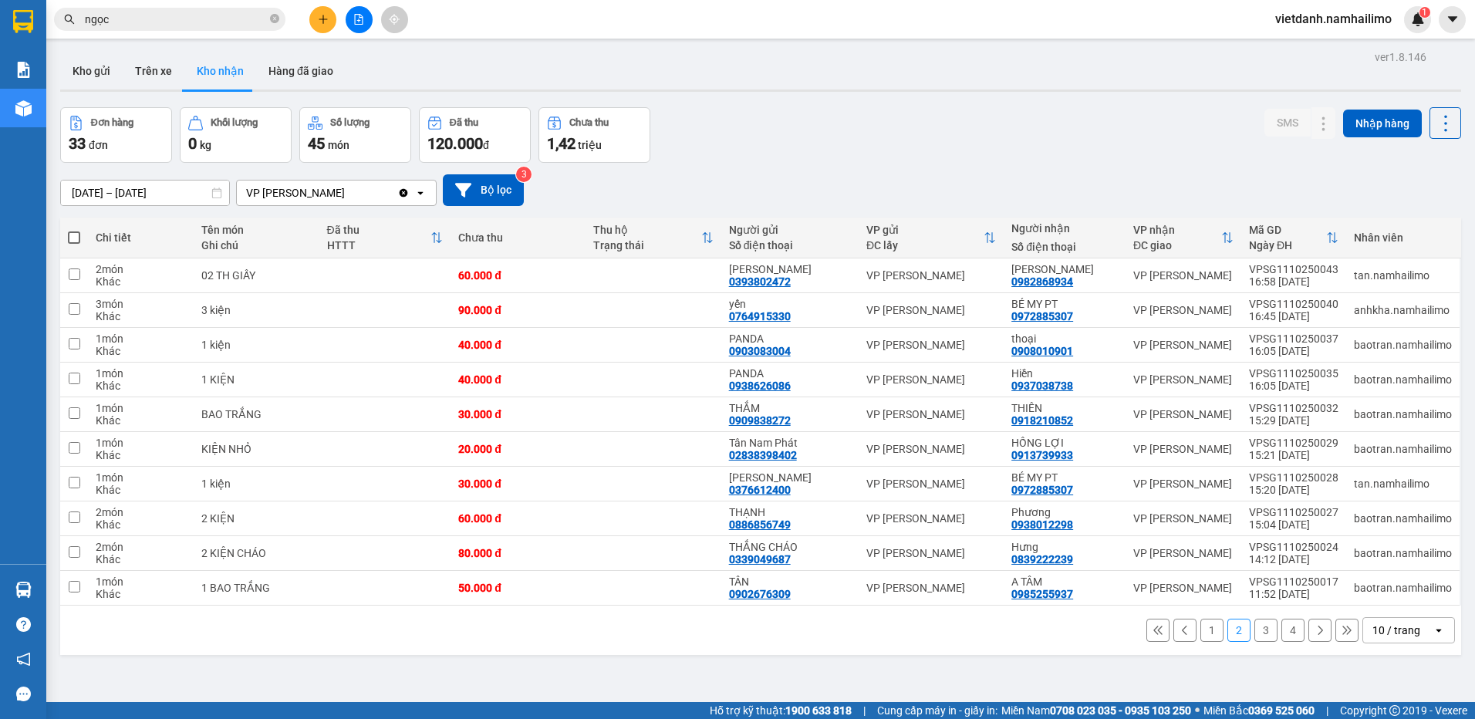
click at [1200, 623] on button "1" at bounding box center [1211, 630] width 23 height 23
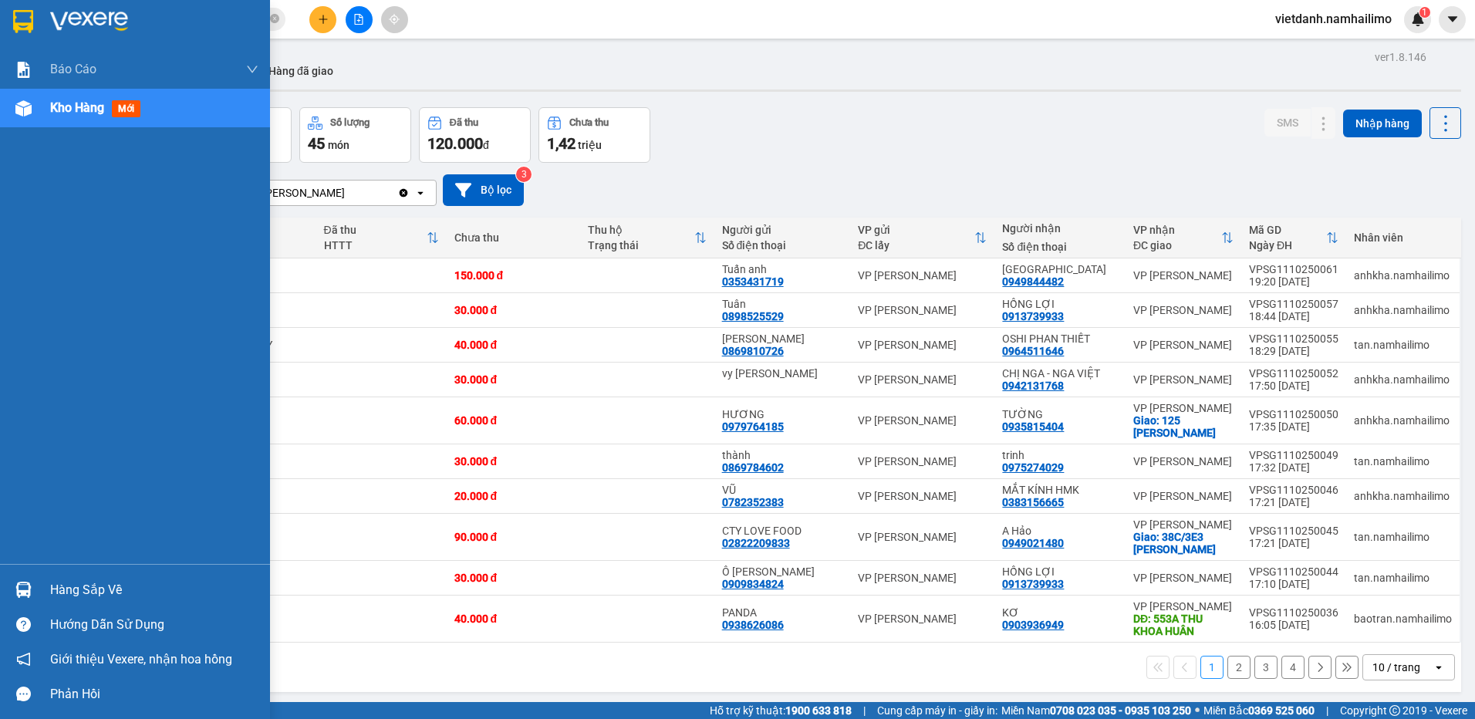
click at [32, 588] on div at bounding box center [23, 589] width 27 height 27
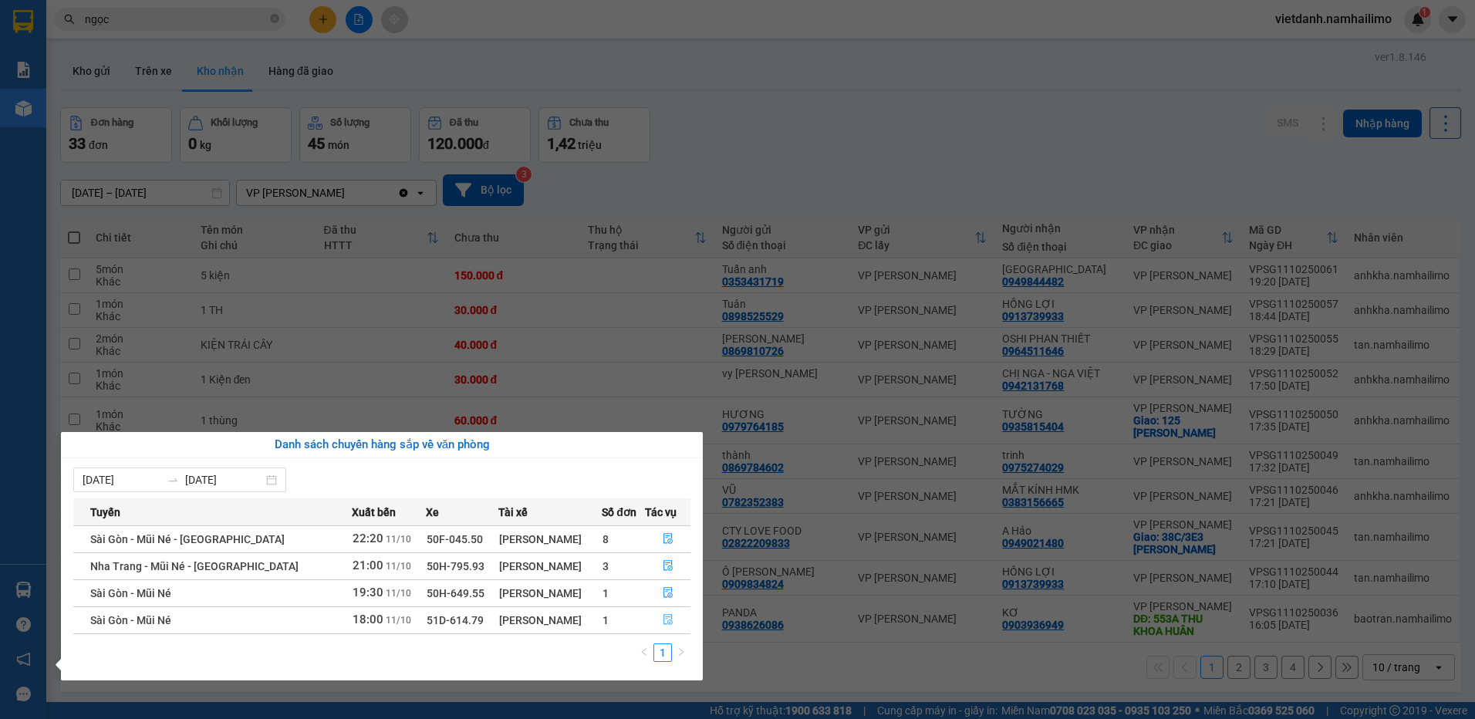
click at [660, 622] on button "button" at bounding box center [668, 620] width 44 height 25
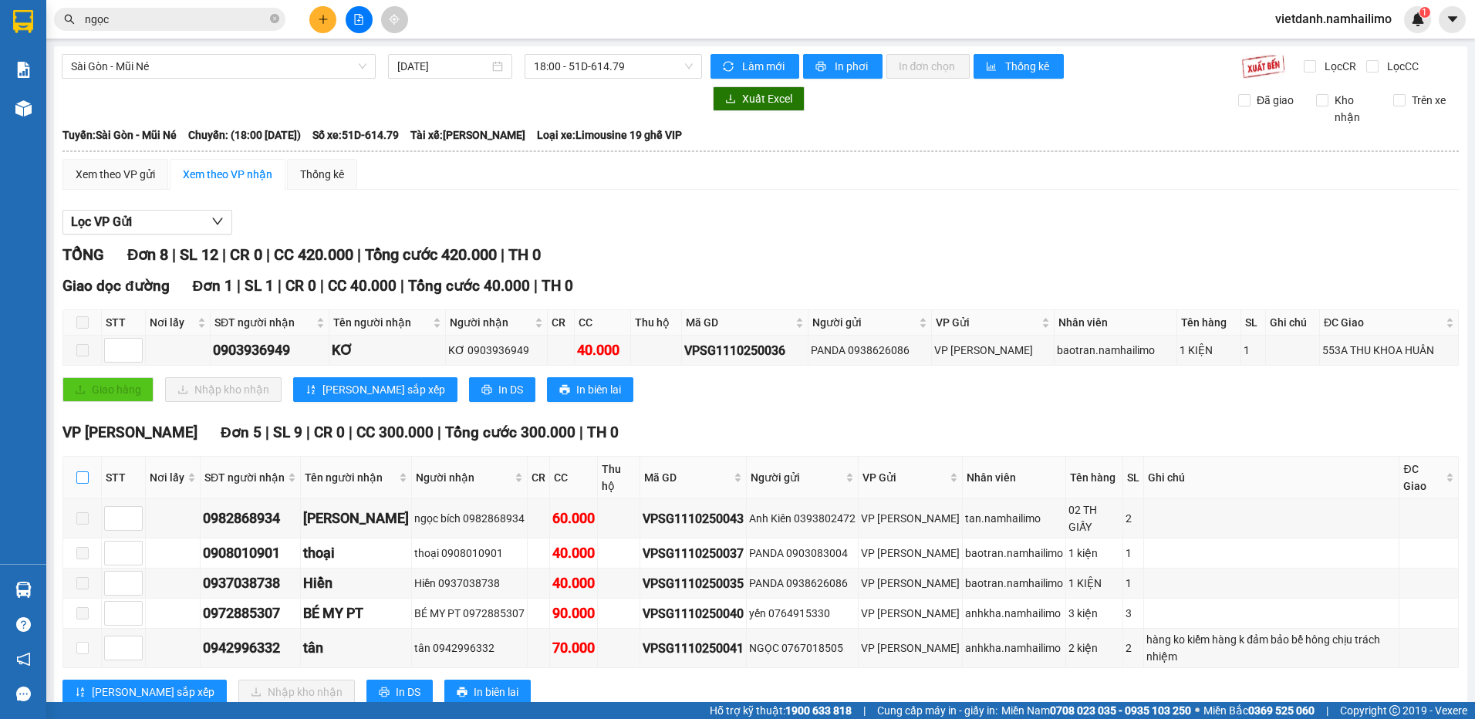
click at [82, 476] on input "checkbox" at bounding box center [82, 477] width 12 height 12
checkbox input "true"
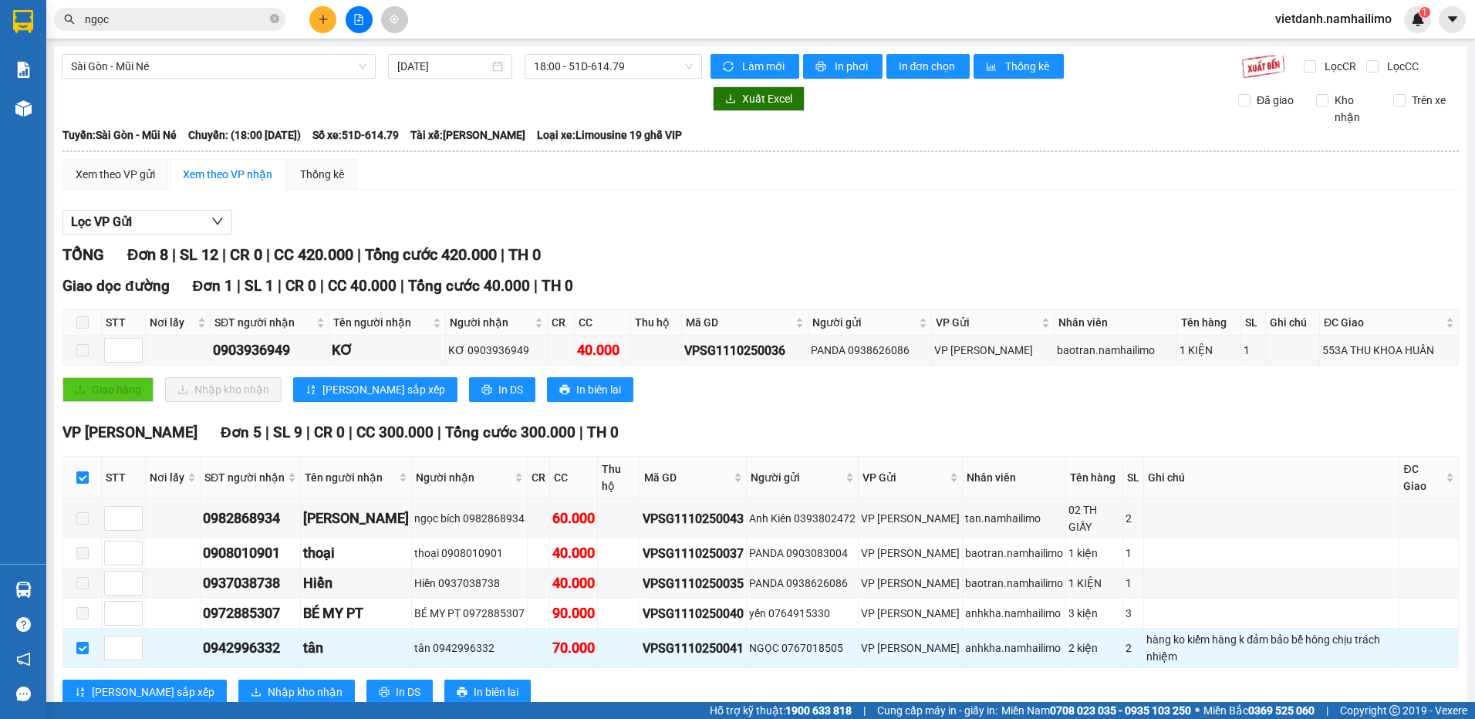
click at [84, 476] on input "checkbox" at bounding box center [82, 477] width 12 height 12
checkbox input "false"
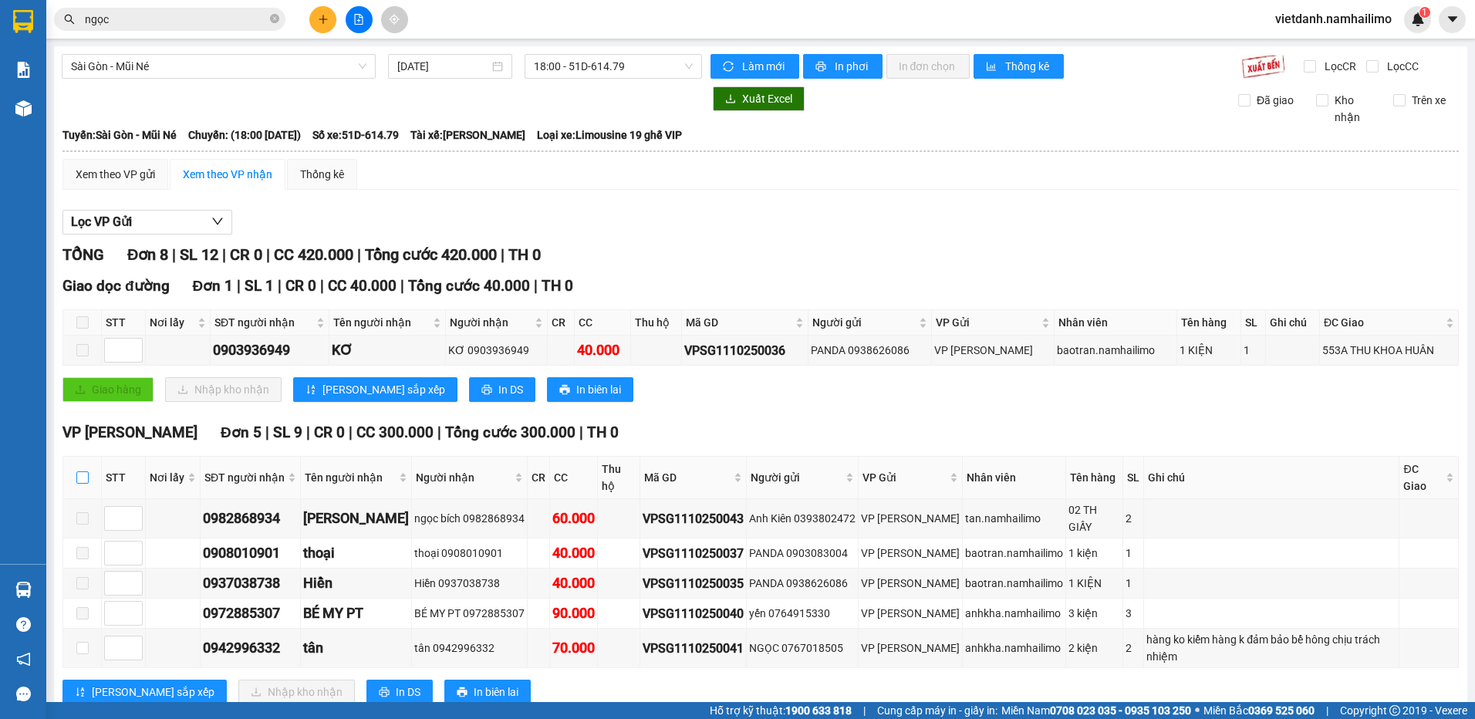
click at [84, 476] on input "checkbox" at bounding box center [82, 477] width 12 height 12
checkbox input "true"
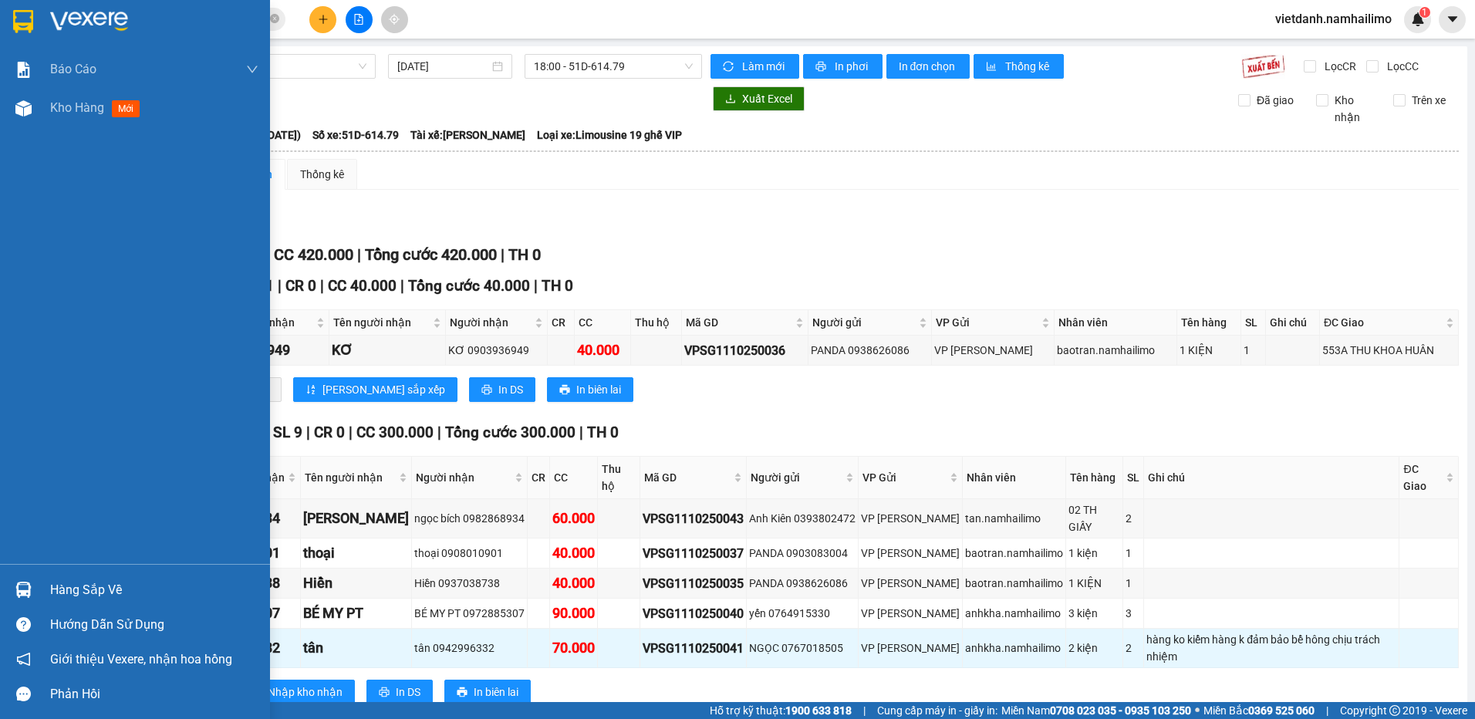
click at [38, 580] on div "Hàng sắp về" at bounding box center [135, 589] width 270 height 35
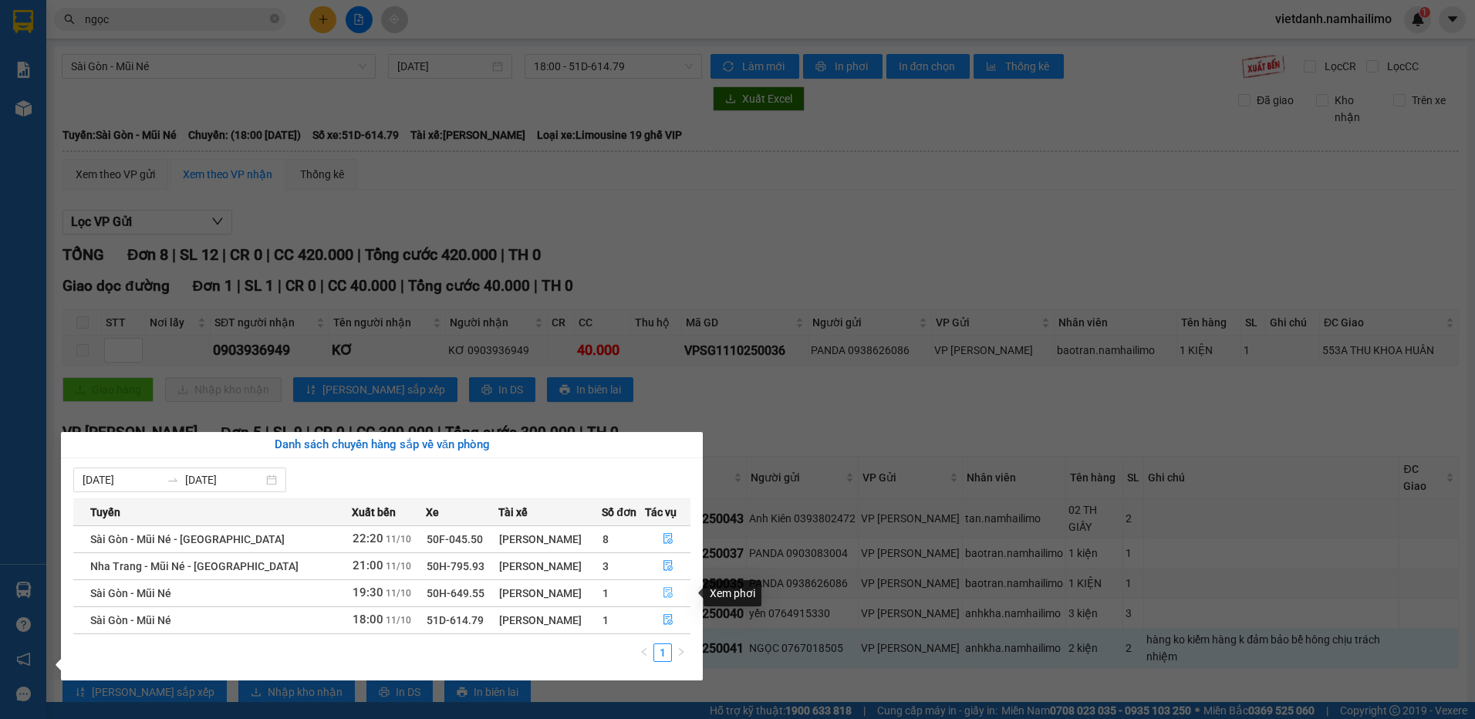
click at [666, 595] on icon "file-done" at bounding box center [667, 593] width 9 height 11
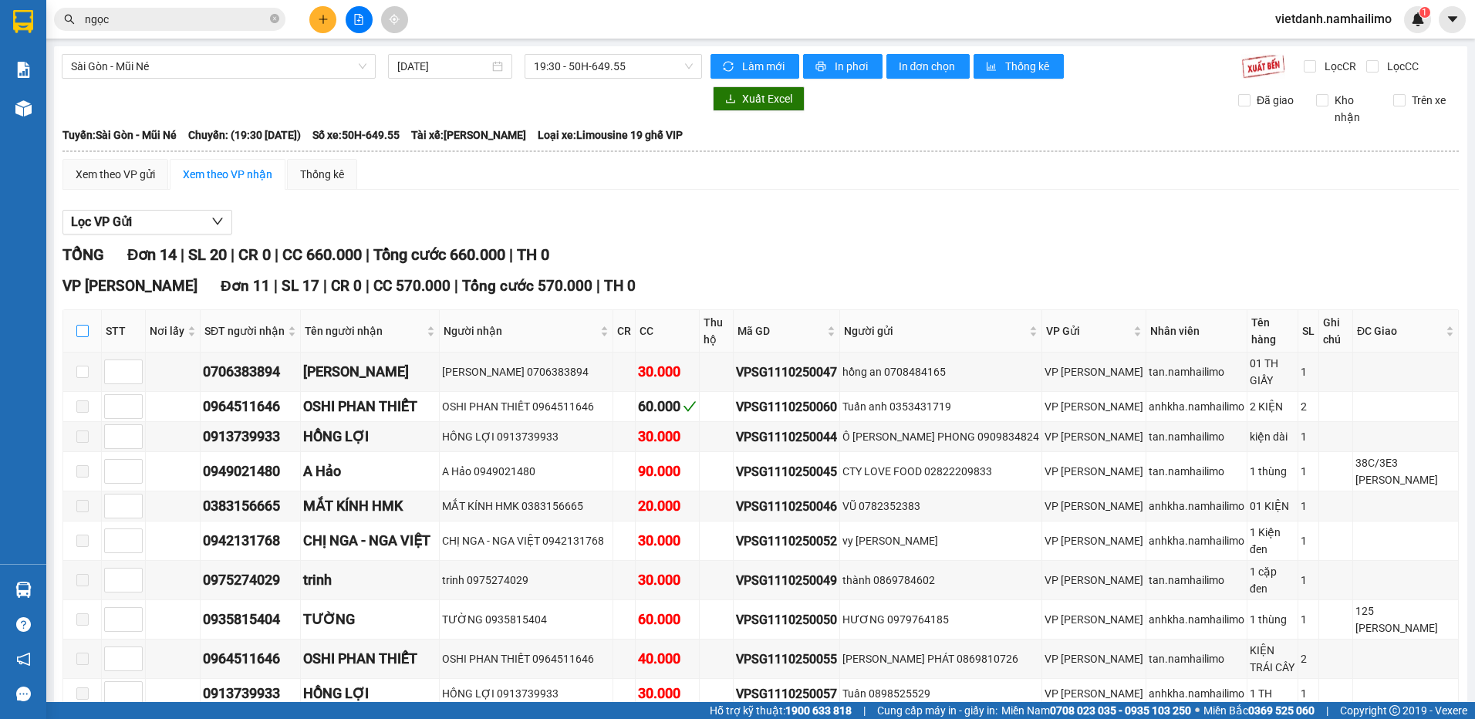
click at [85, 325] on input "checkbox" at bounding box center [82, 331] width 12 height 12
checkbox input "true"
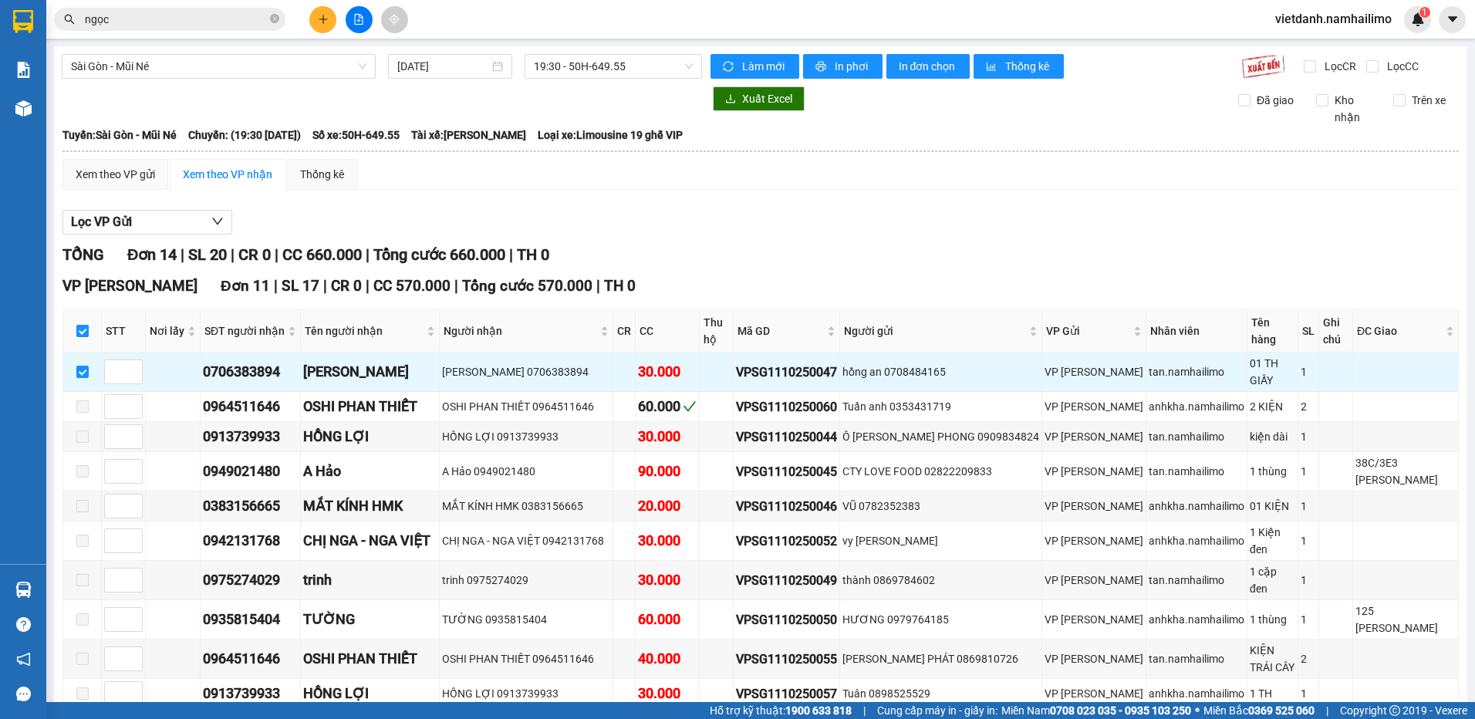
click at [85, 325] on input "checkbox" at bounding box center [82, 331] width 12 height 12
checkbox input "false"
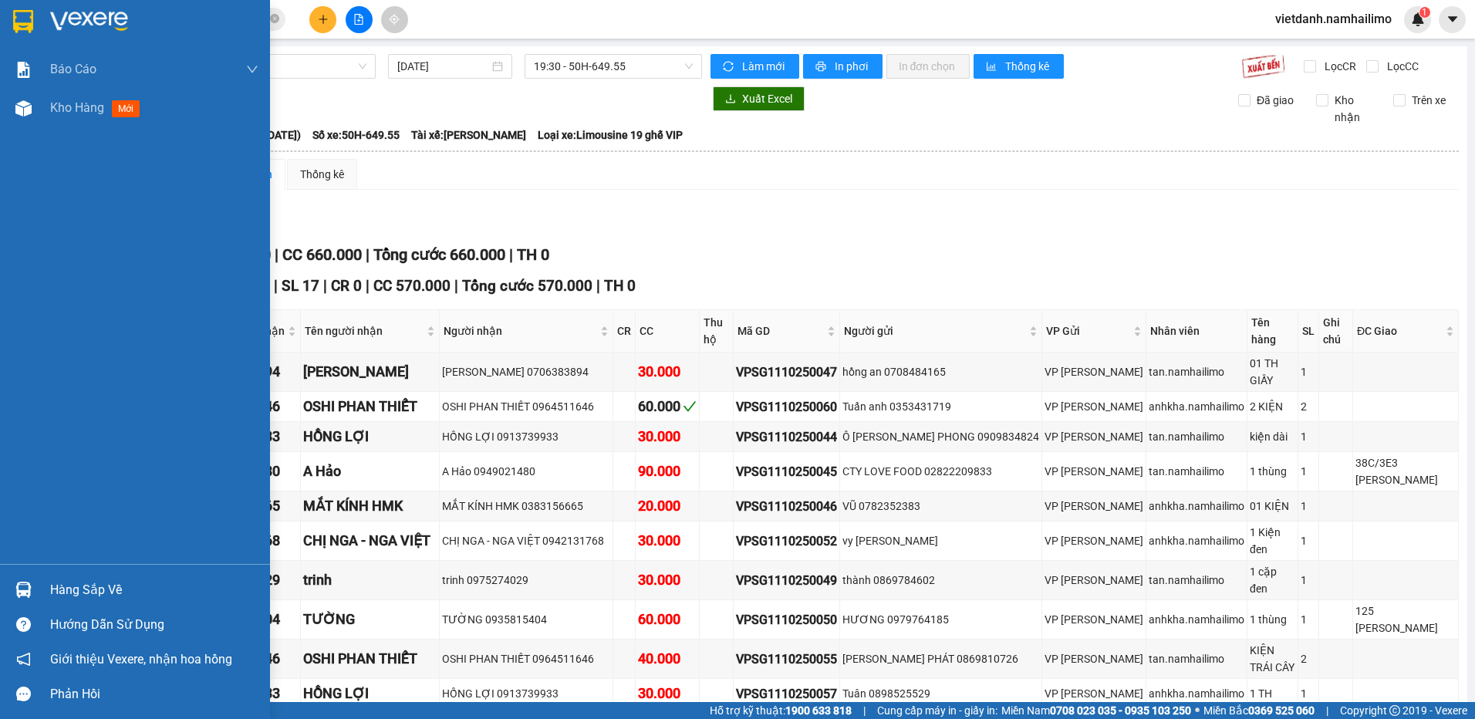
click at [22, 584] on img at bounding box center [23, 590] width 16 height 16
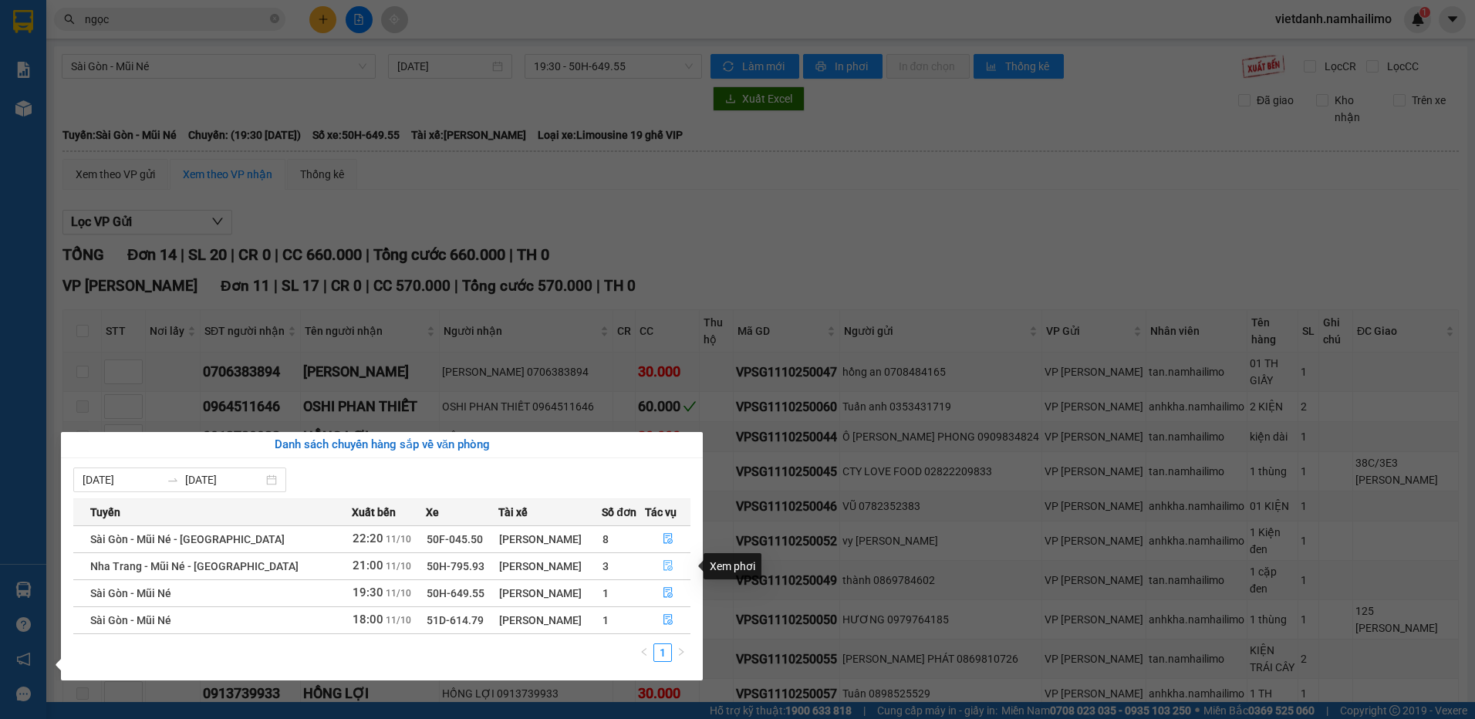
click at [667, 564] on icon "file-done" at bounding box center [668, 565] width 11 height 11
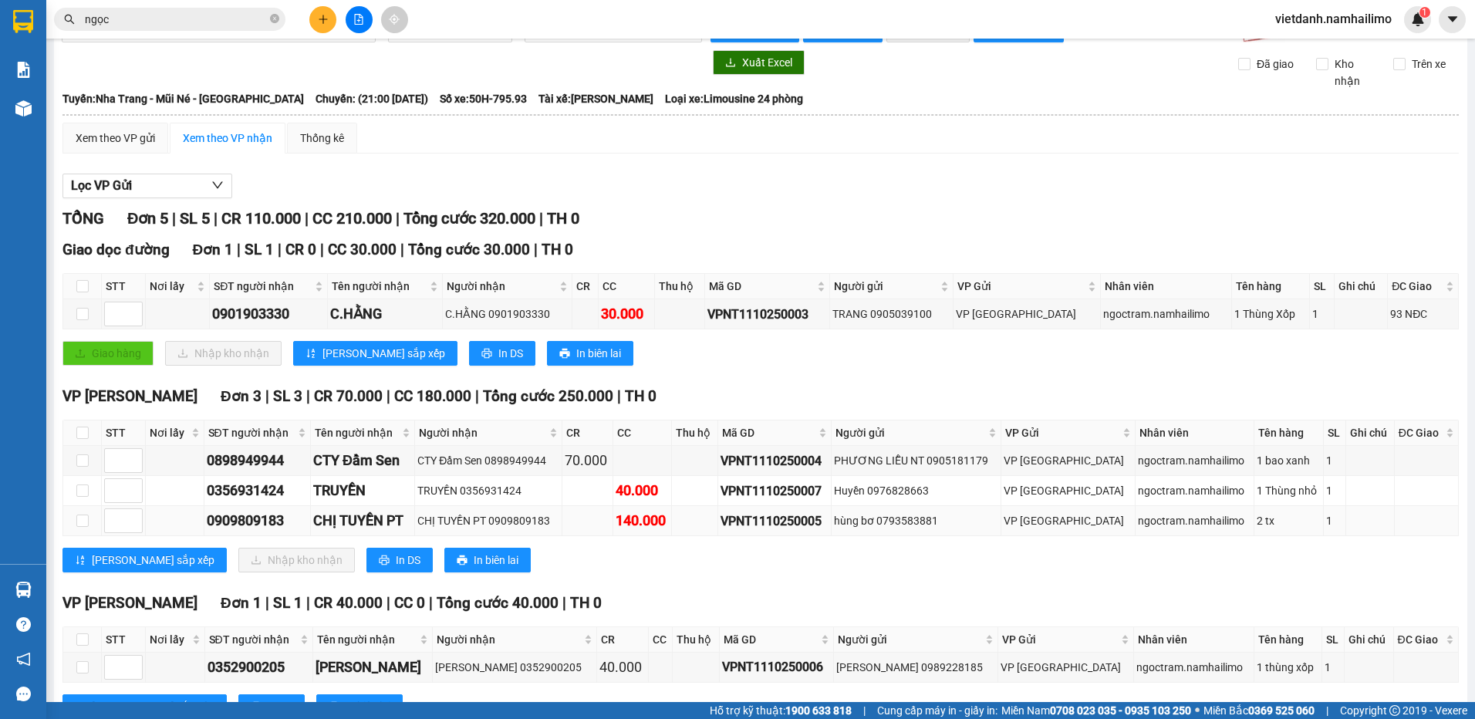
scroll to position [96, 0]
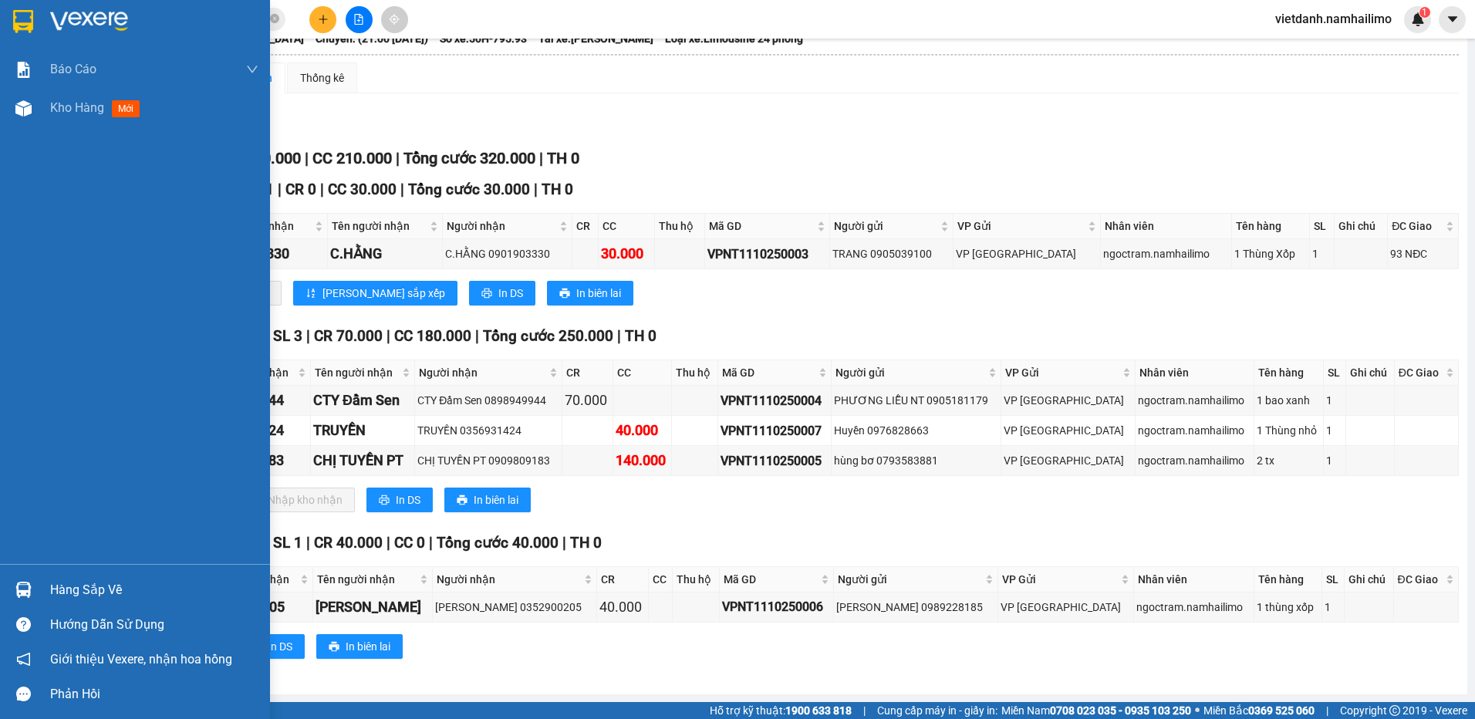
click at [33, 590] on div at bounding box center [23, 589] width 27 height 27
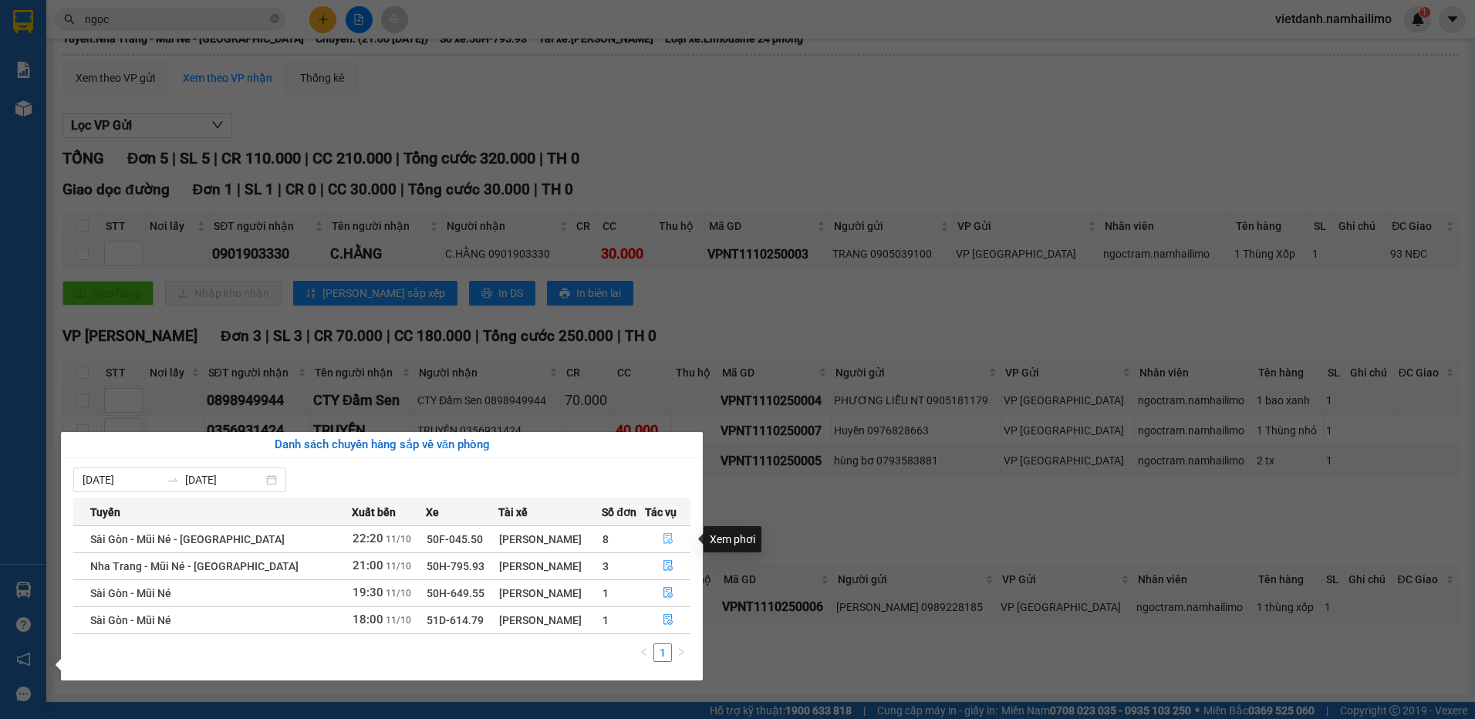
click at [663, 538] on icon "file-done" at bounding box center [668, 538] width 11 height 11
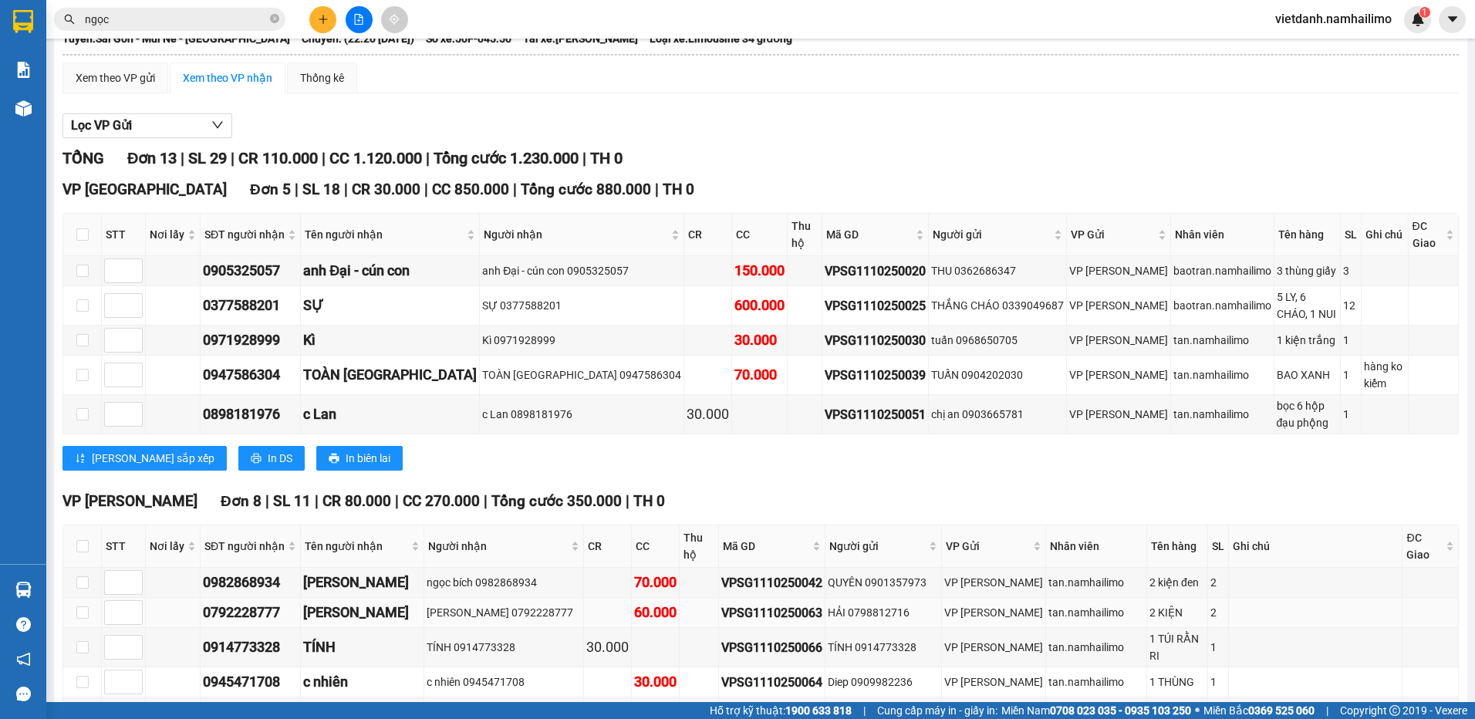
scroll to position [275, 0]
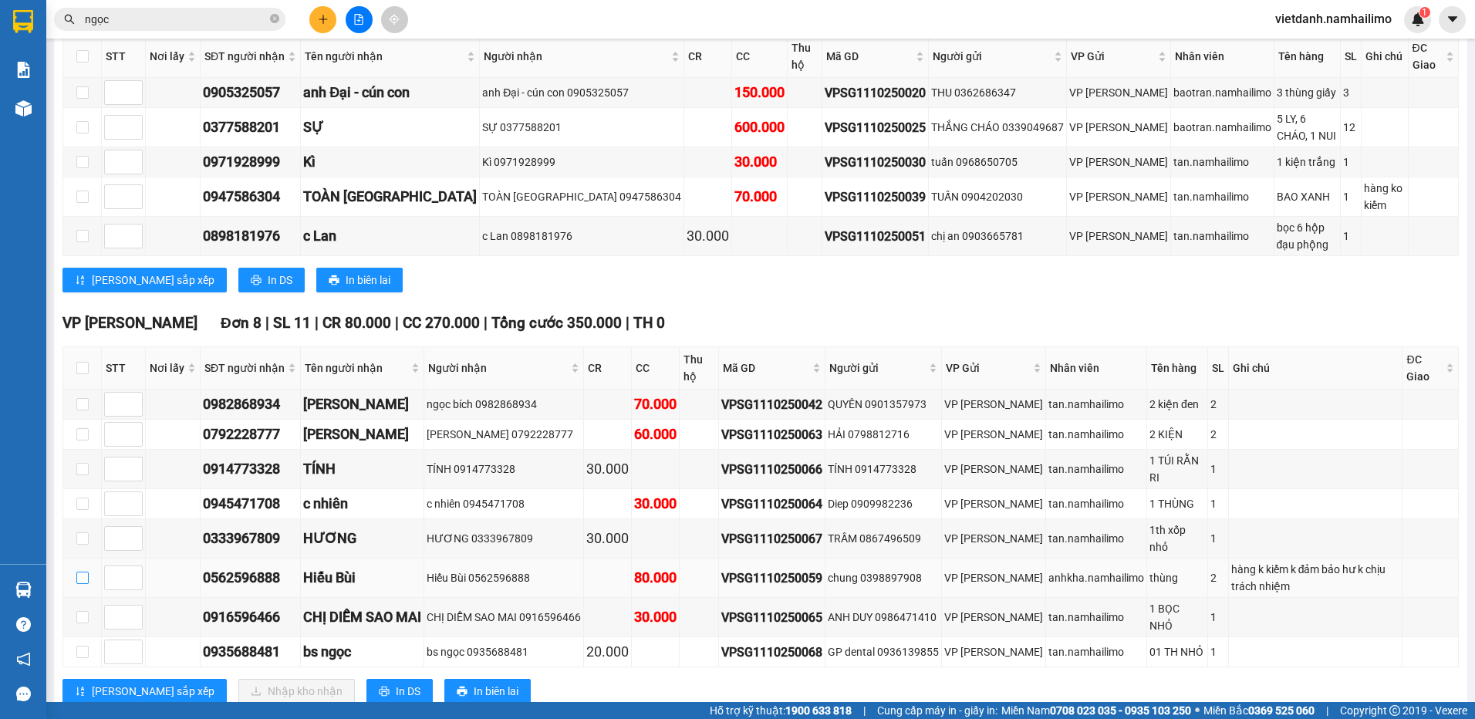
click at [87, 572] on input "checkbox" at bounding box center [82, 578] width 12 height 12
checkbox input "true"
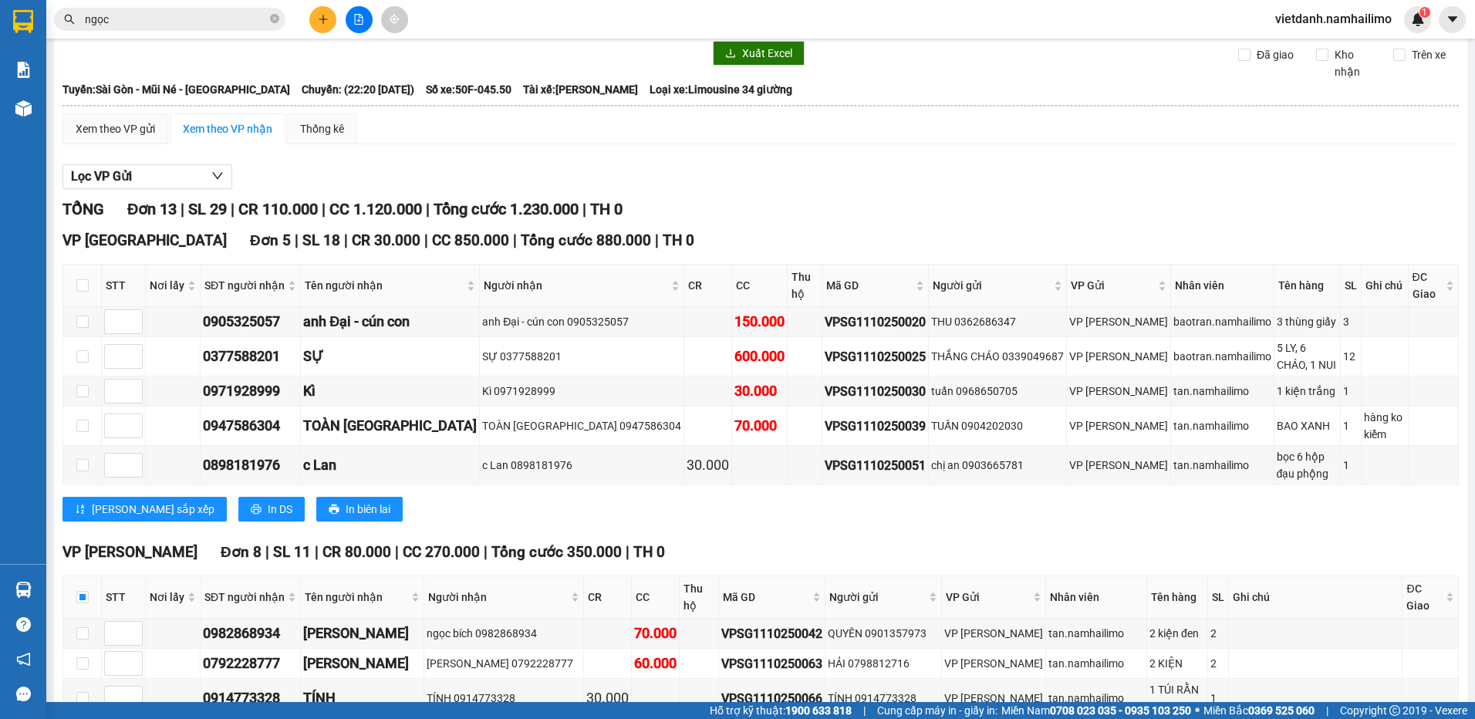
scroll to position [43, 0]
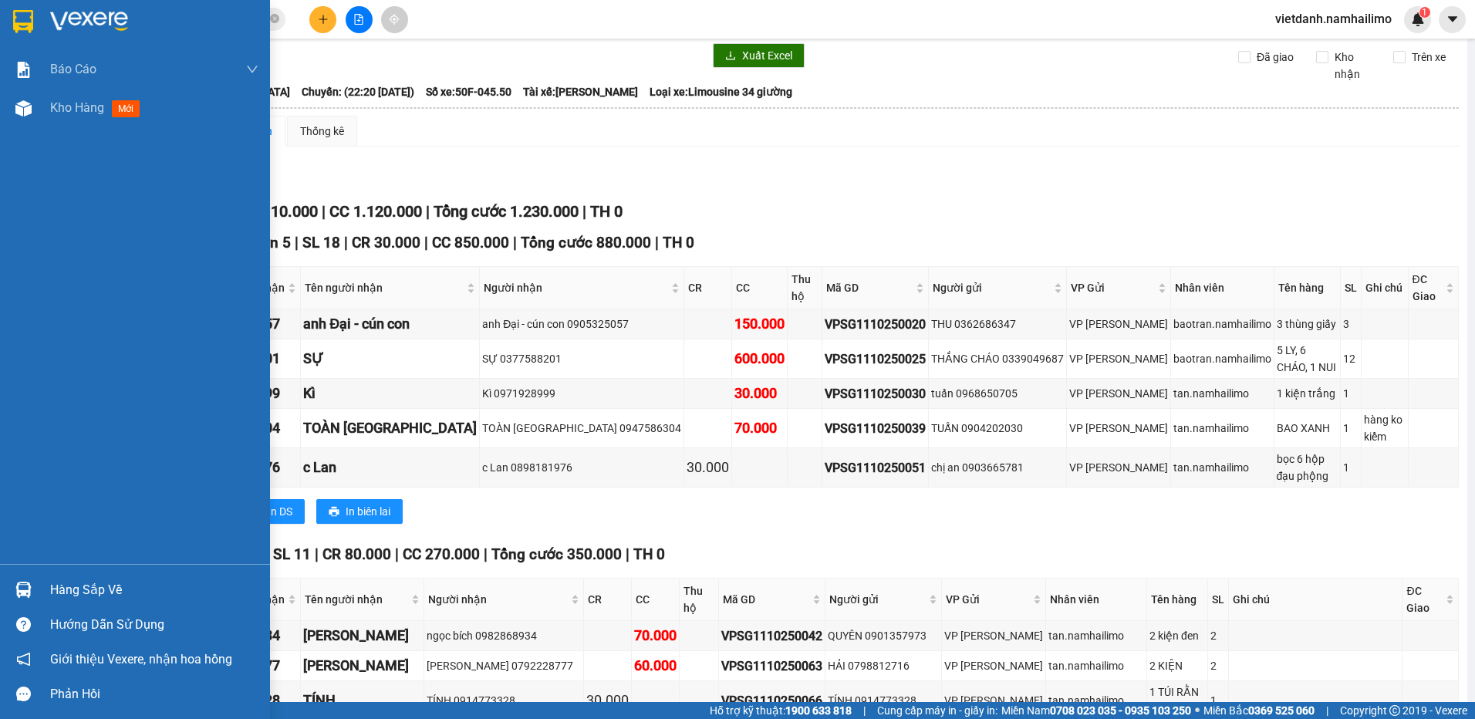
click at [31, 582] on img at bounding box center [23, 590] width 16 height 16
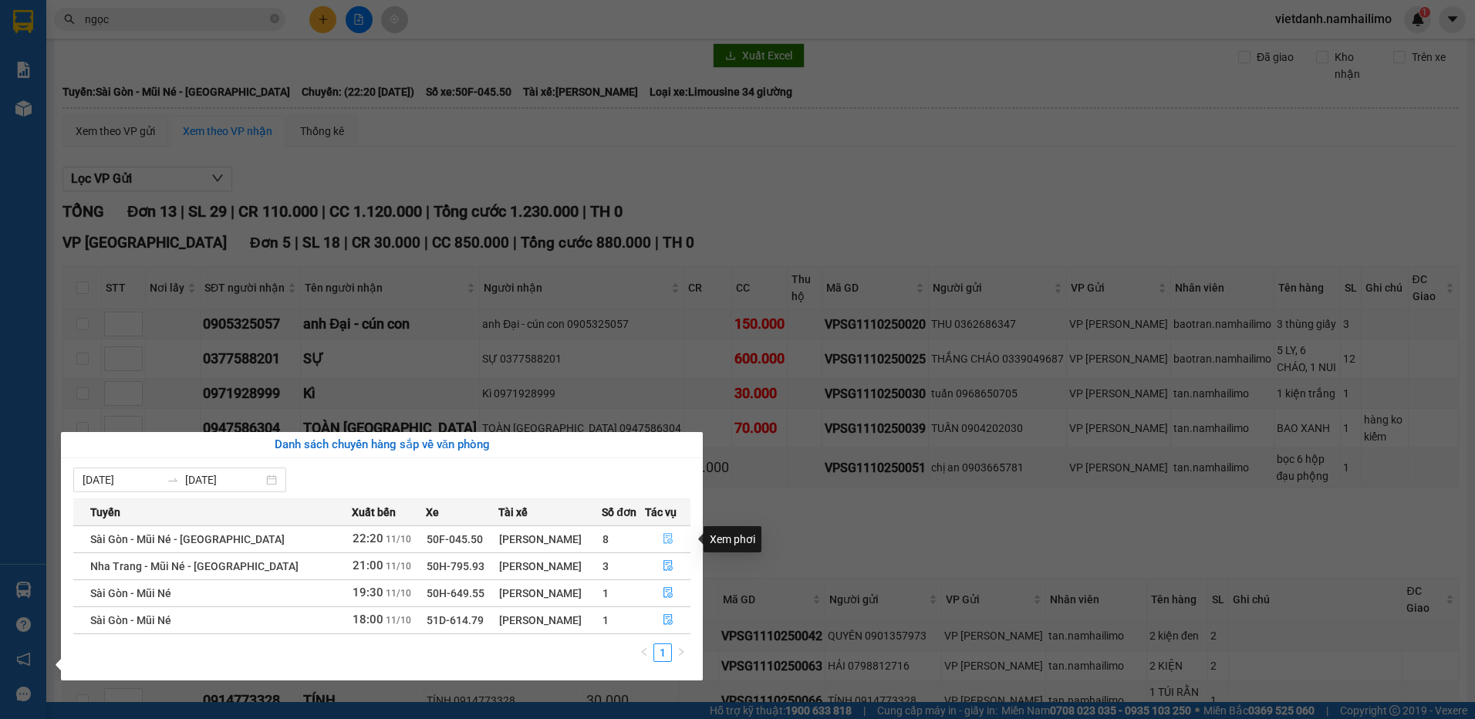
click at [666, 539] on icon "file-done" at bounding box center [668, 538] width 11 height 11
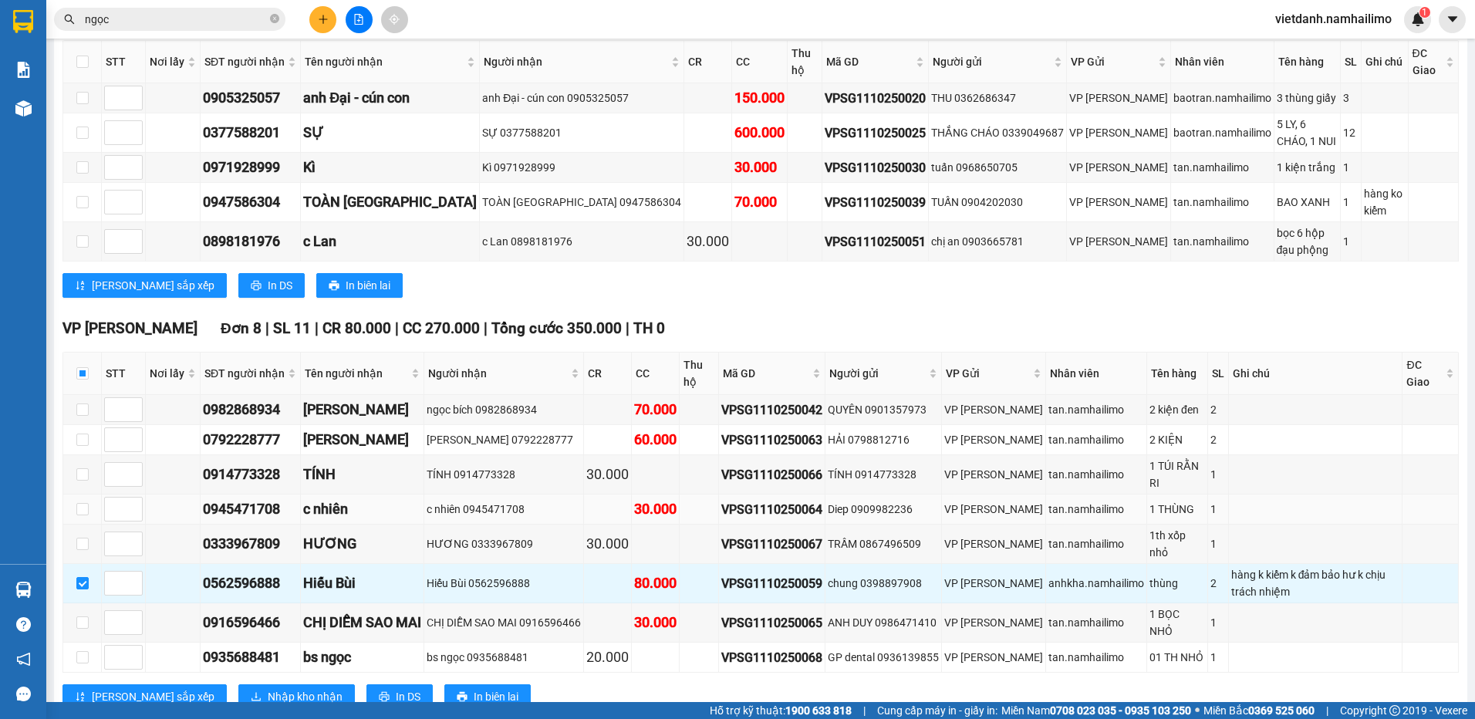
scroll to position [275, 0]
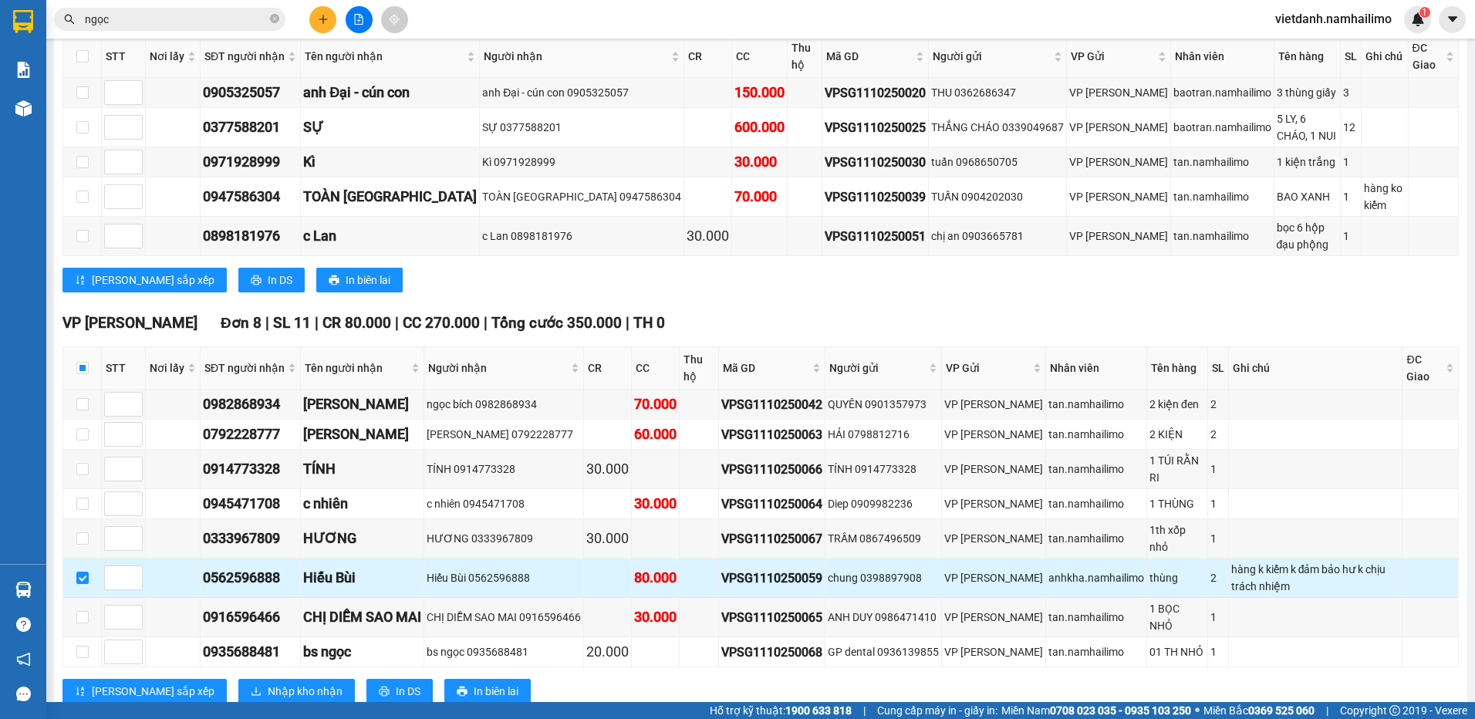
click at [332, 567] on div "Hiếu Bùi" at bounding box center [362, 578] width 118 height 22
click at [1081, 569] on div "anhkha.namhailimo" at bounding box center [1096, 577] width 96 height 17
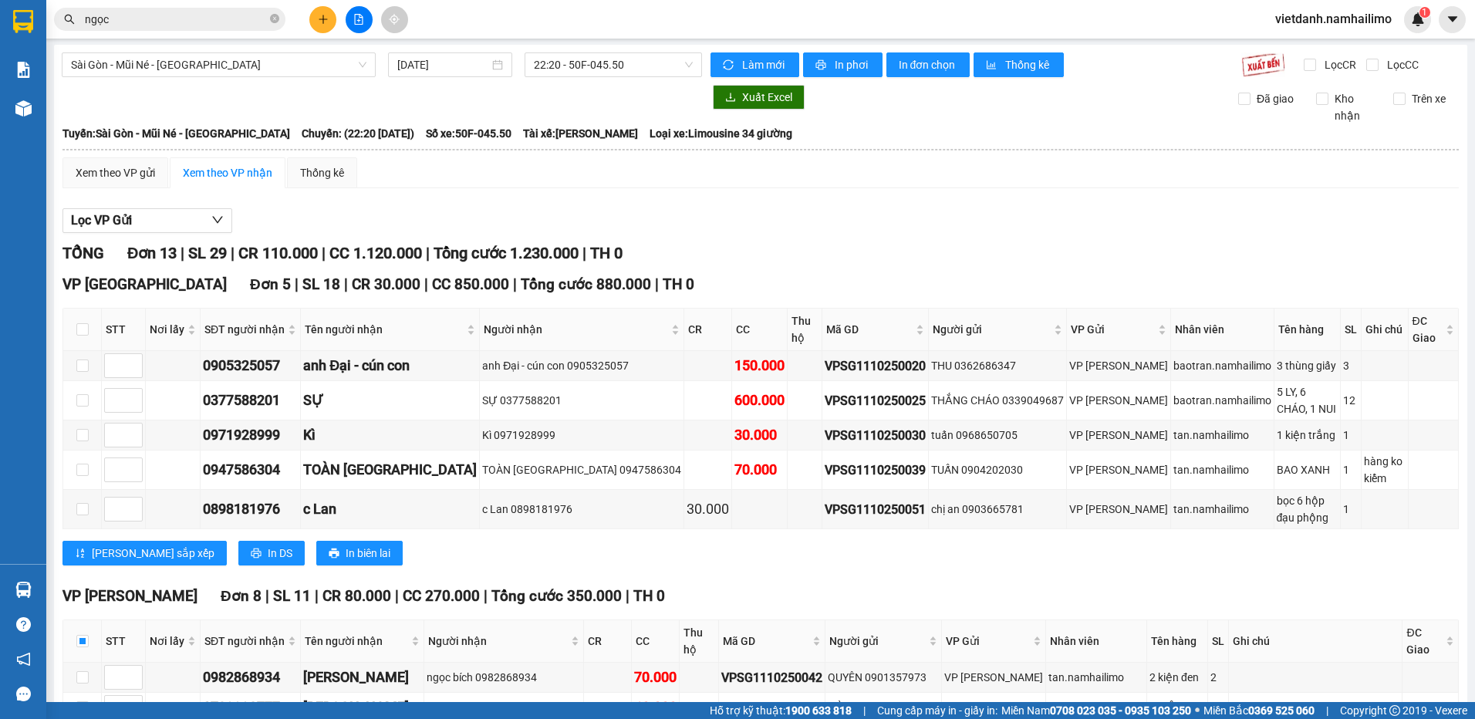
scroll to position [0, 0]
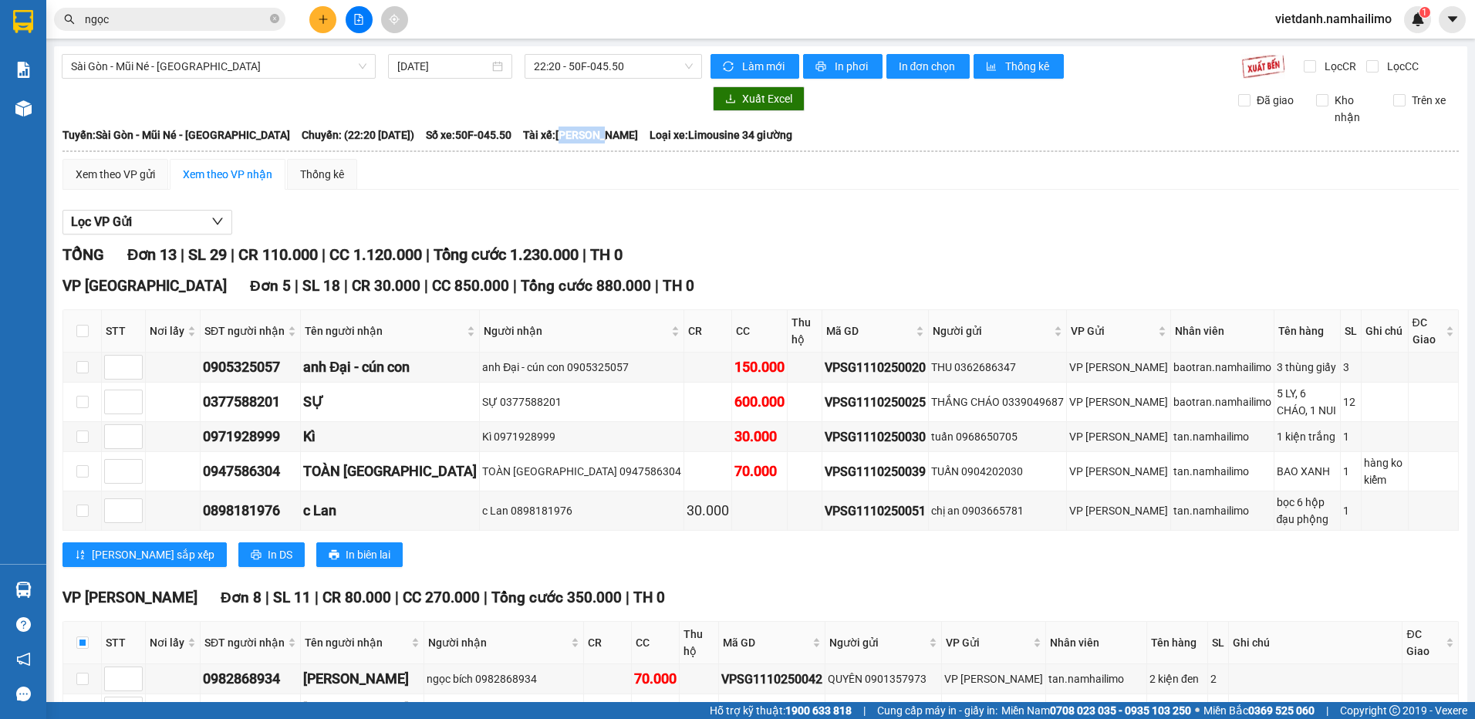
drag, startPoint x: 574, startPoint y: 130, endPoint x: 623, endPoint y: 137, distance: 49.8
click at [623, 137] on span "Tài xế: [PERSON_NAME]" at bounding box center [580, 135] width 115 height 17
drag, startPoint x: 623, startPoint y: 137, endPoint x: 714, endPoint y: 272, distance: 163.4
click at [744, 222] on div "Lọc VP Gửi" at bounding box center [760, 222] width 1396 height 25
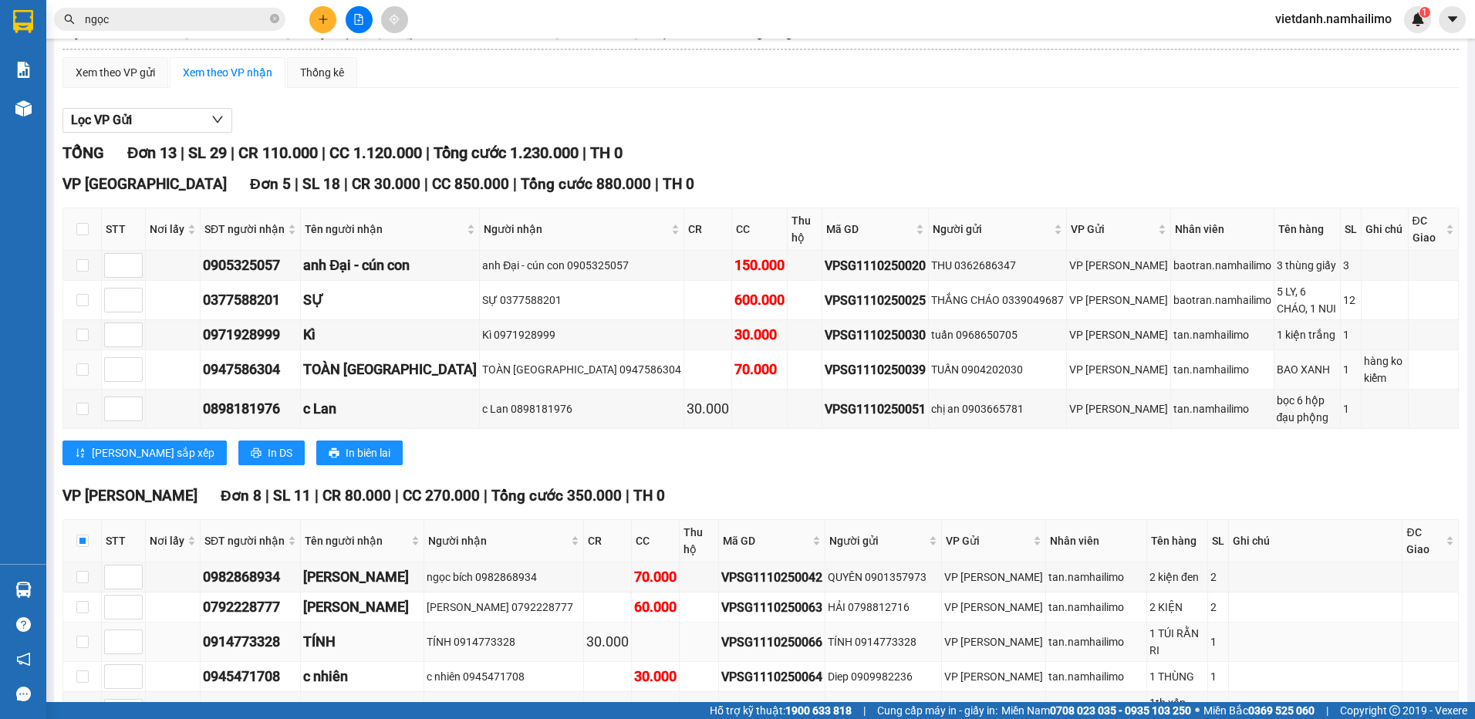
scroll to position [275, 0]
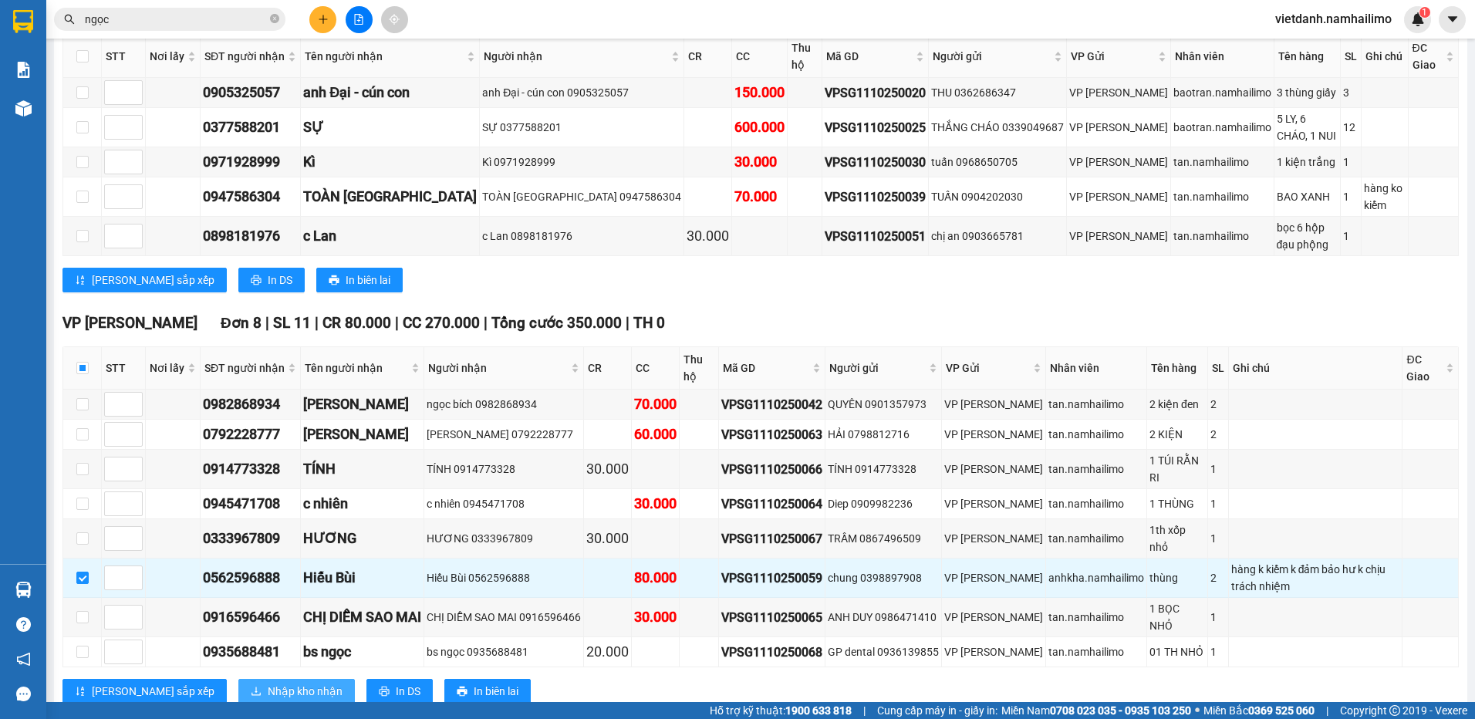
click at [268, 683] on span "Nhập kho nhận" at bounding box center [305, 691] width 75 height 17
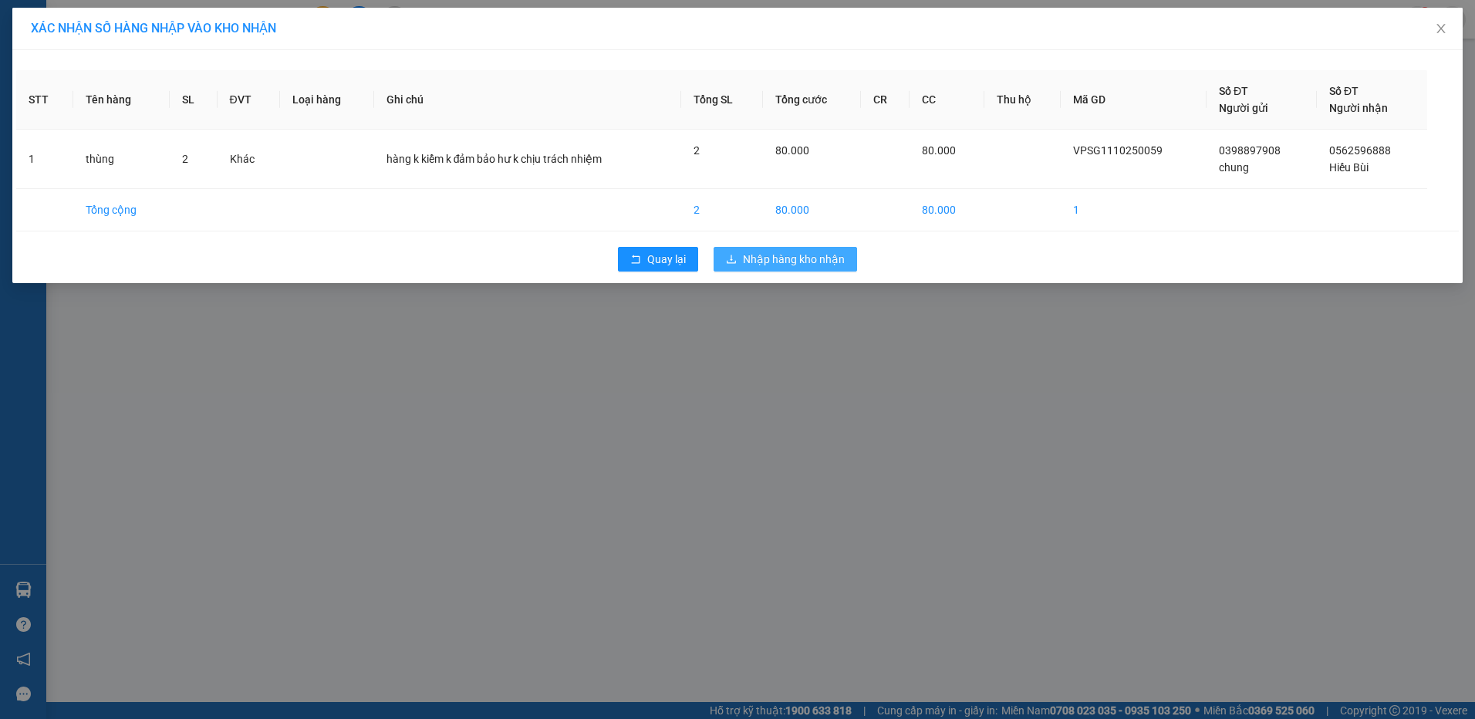
click at [818, 264] on span "Nhập hàng kho nhận" at bounding box center [794, 259] width 102 height 17
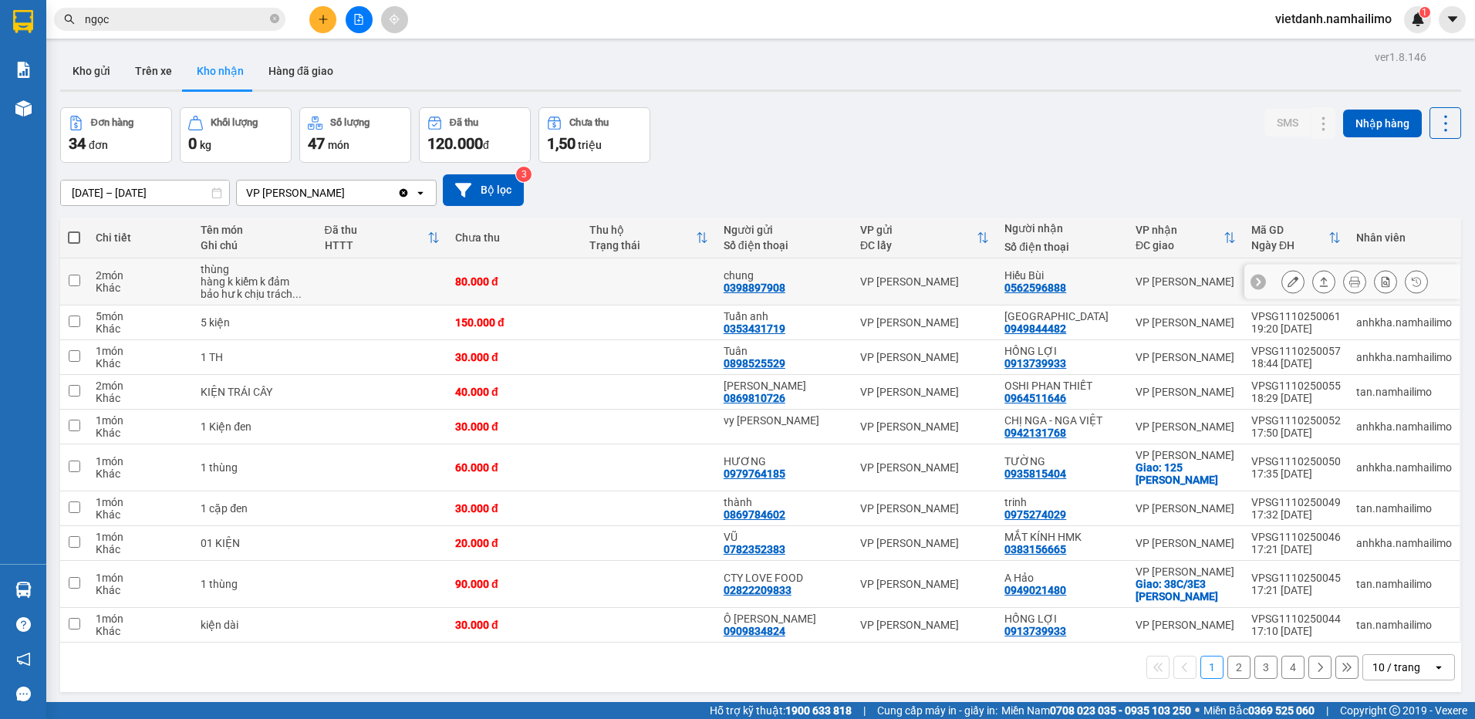
click at [1287, 284] on icon at bounding box center [1292, 281] width 11 height 11
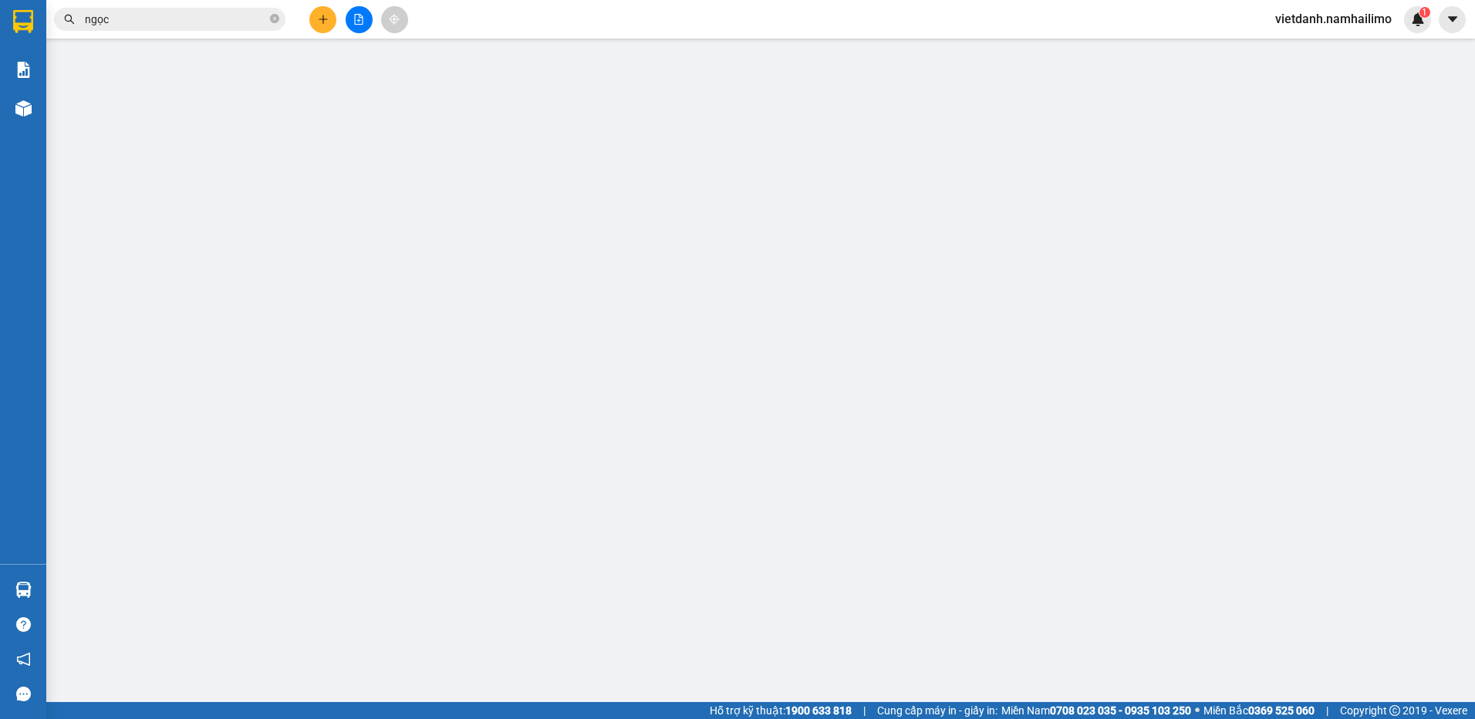
type input "0398897908"
type input "chung"
type input "0562596888"
type input "Hiếu Bùi"
type input "80.000"
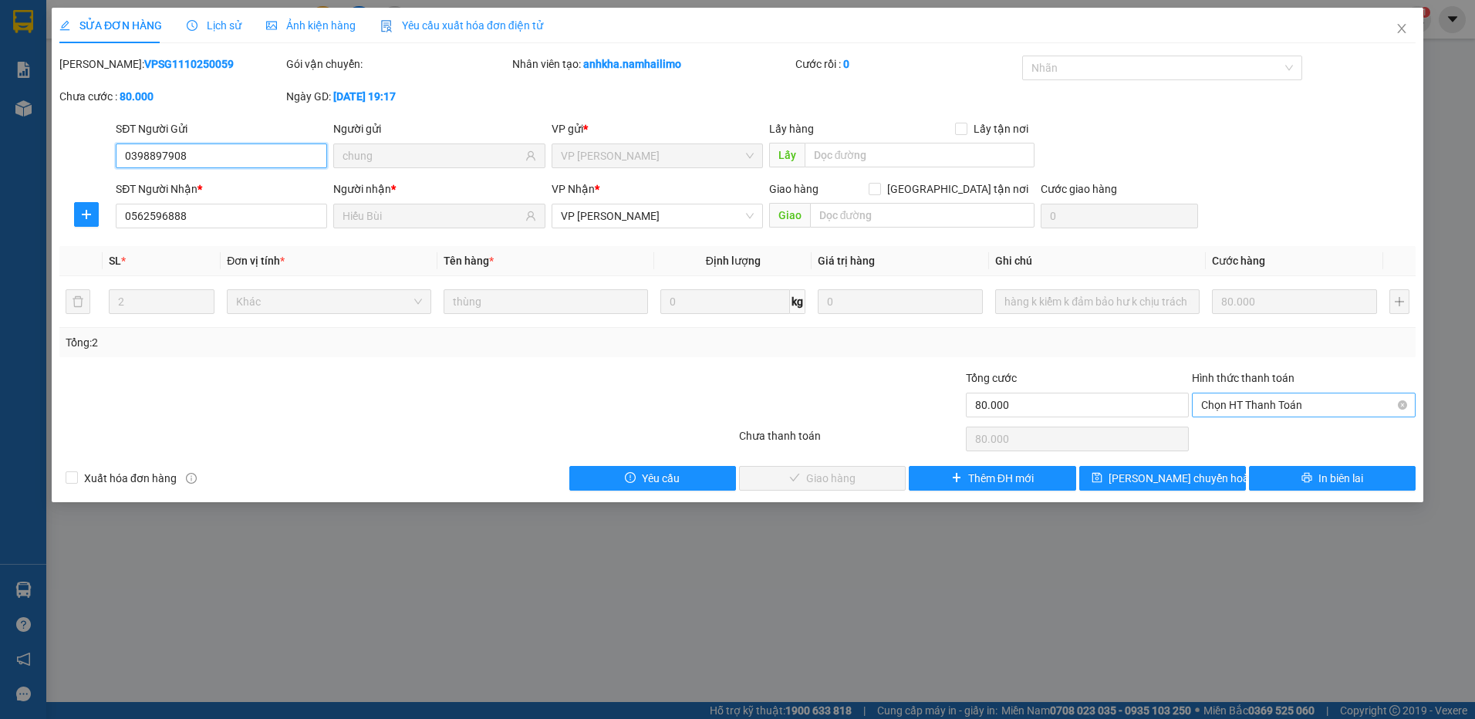
click at [1217, 407] on span "Chọn HT Thanh Toán" at bounding box center [1303, 404] width 205 height 23
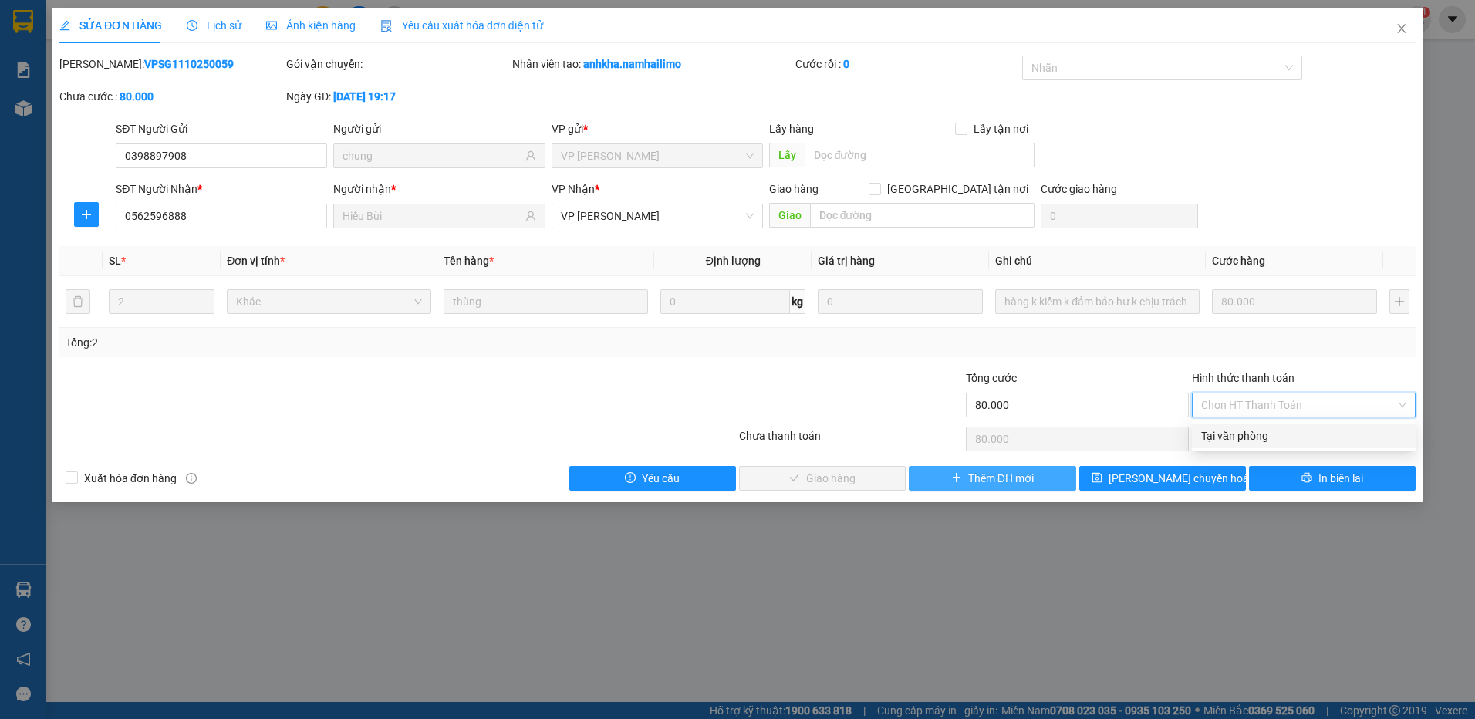
drag, startPoint x: 1218, startPoint y: 428, endPoint x: 1011, endPoint y: 474, distance: 211.7
click at [1215, 429] on div "Tại văn phòng" at bounding box center [1303, 435] width 205 height 17
type input "0"
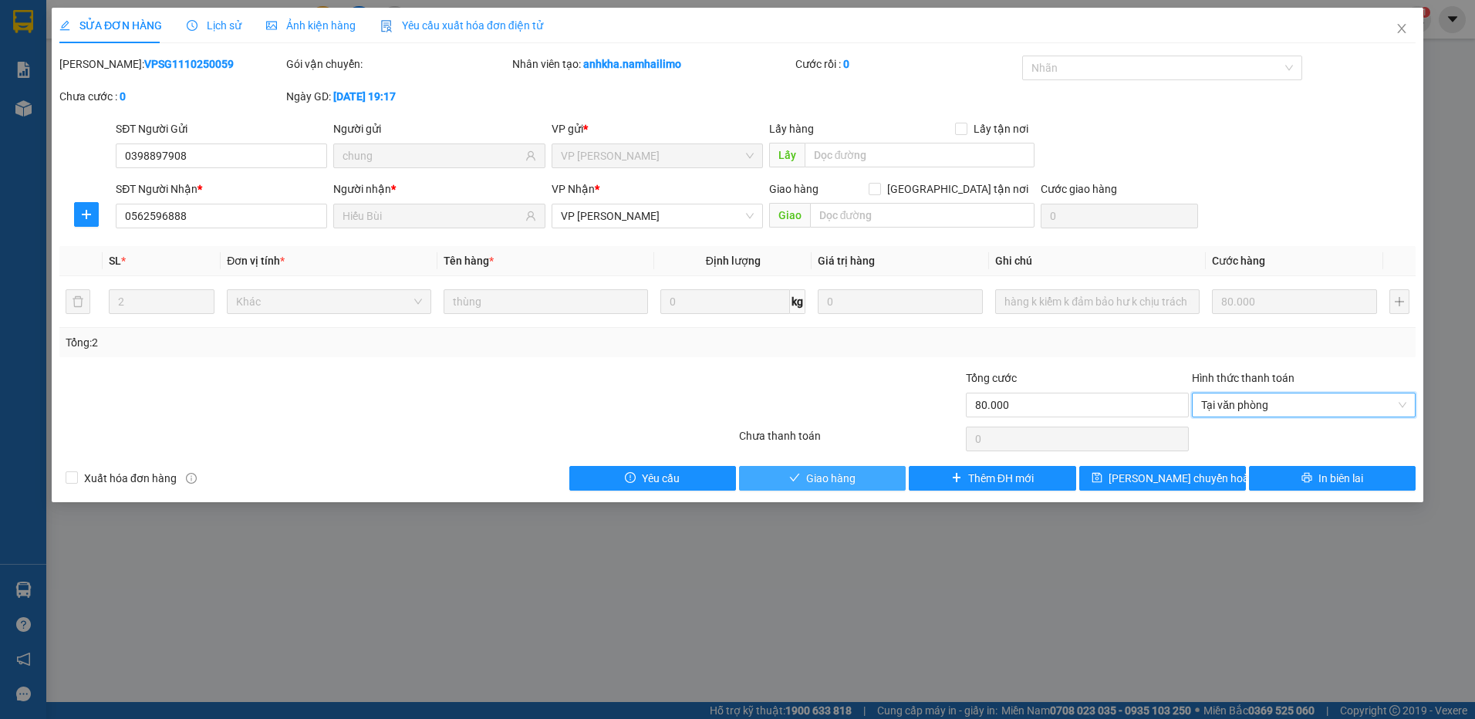
click at [798, 479] on icon "check" at bounding box center [794, 477] width 11 height 11
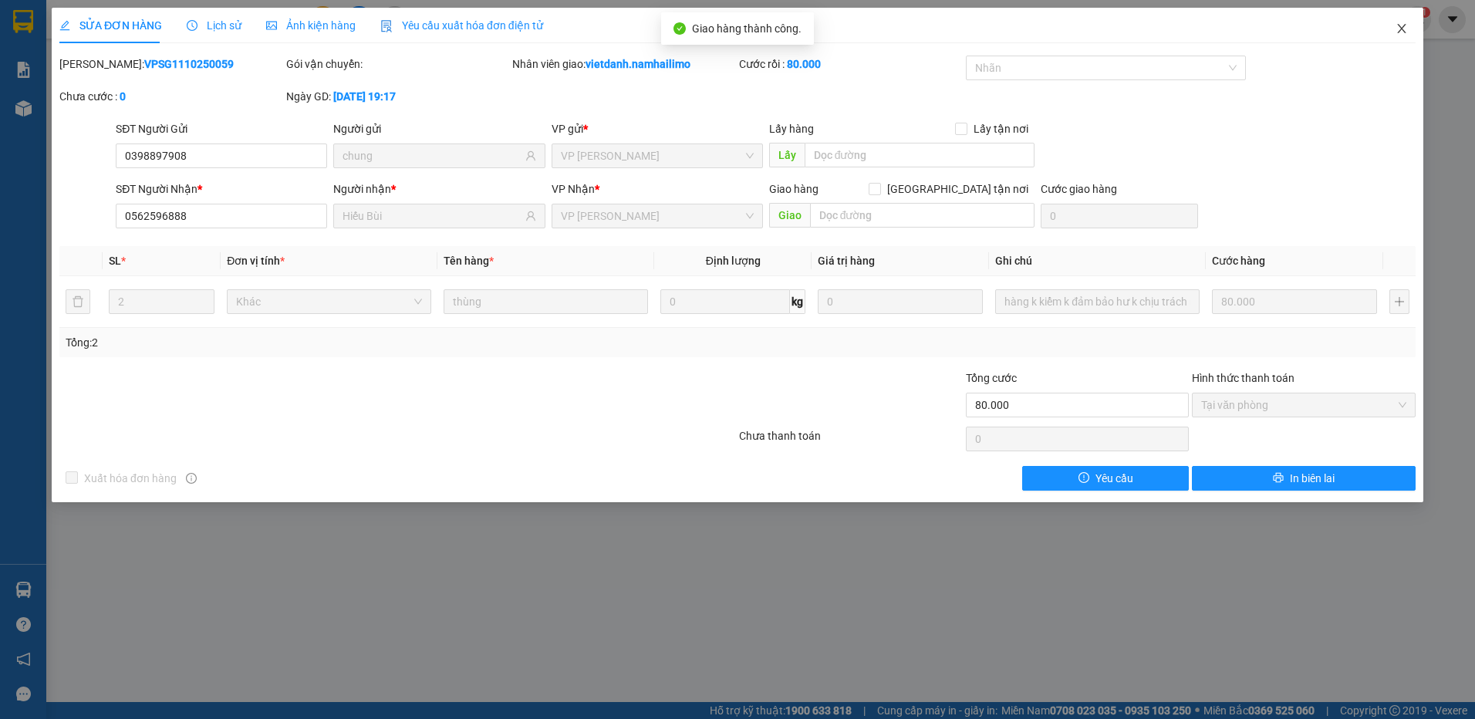
click at [1398, 29] on icon "close" at bounding box center [1401, 28] width 12 height 12
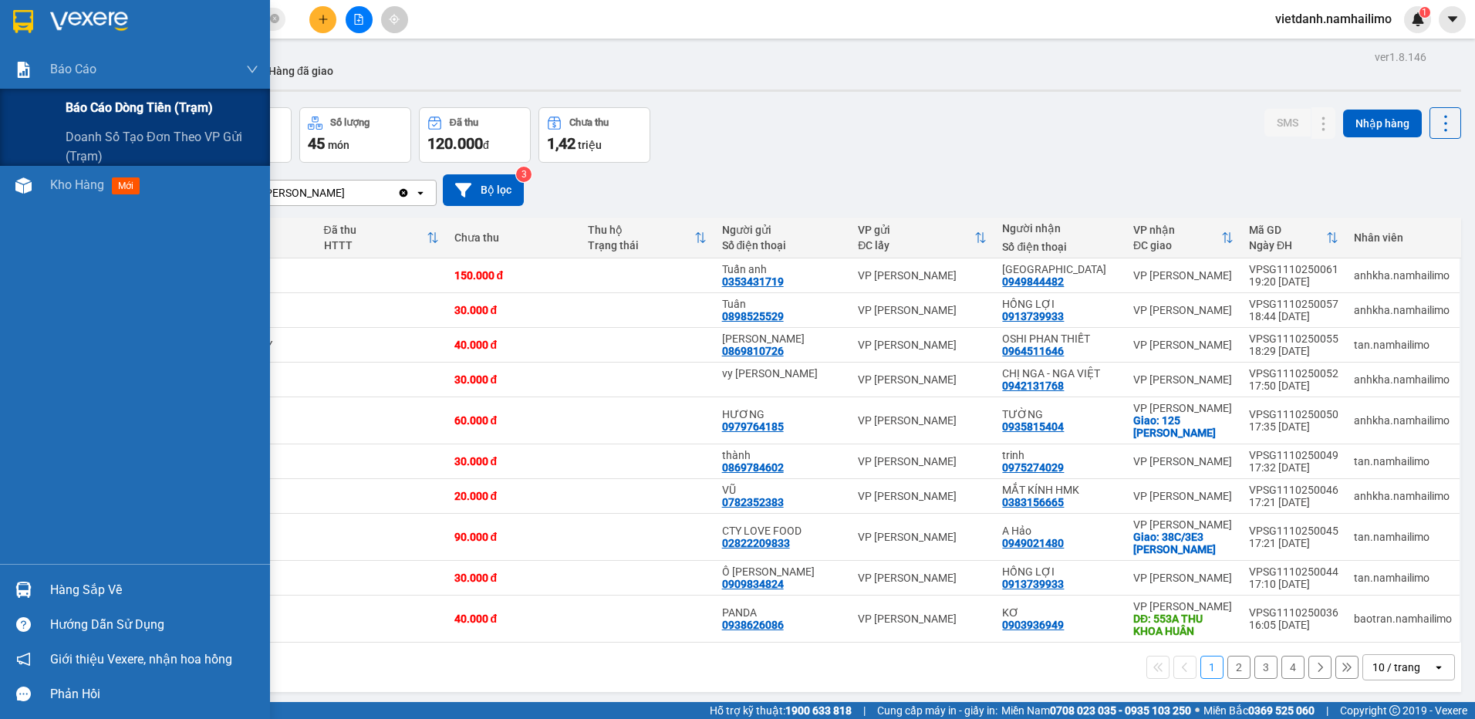
click at [91, 108] on span "Báo cáo dòng tiền (trạm)" at bounding box center [139, 107] width 147 height 19
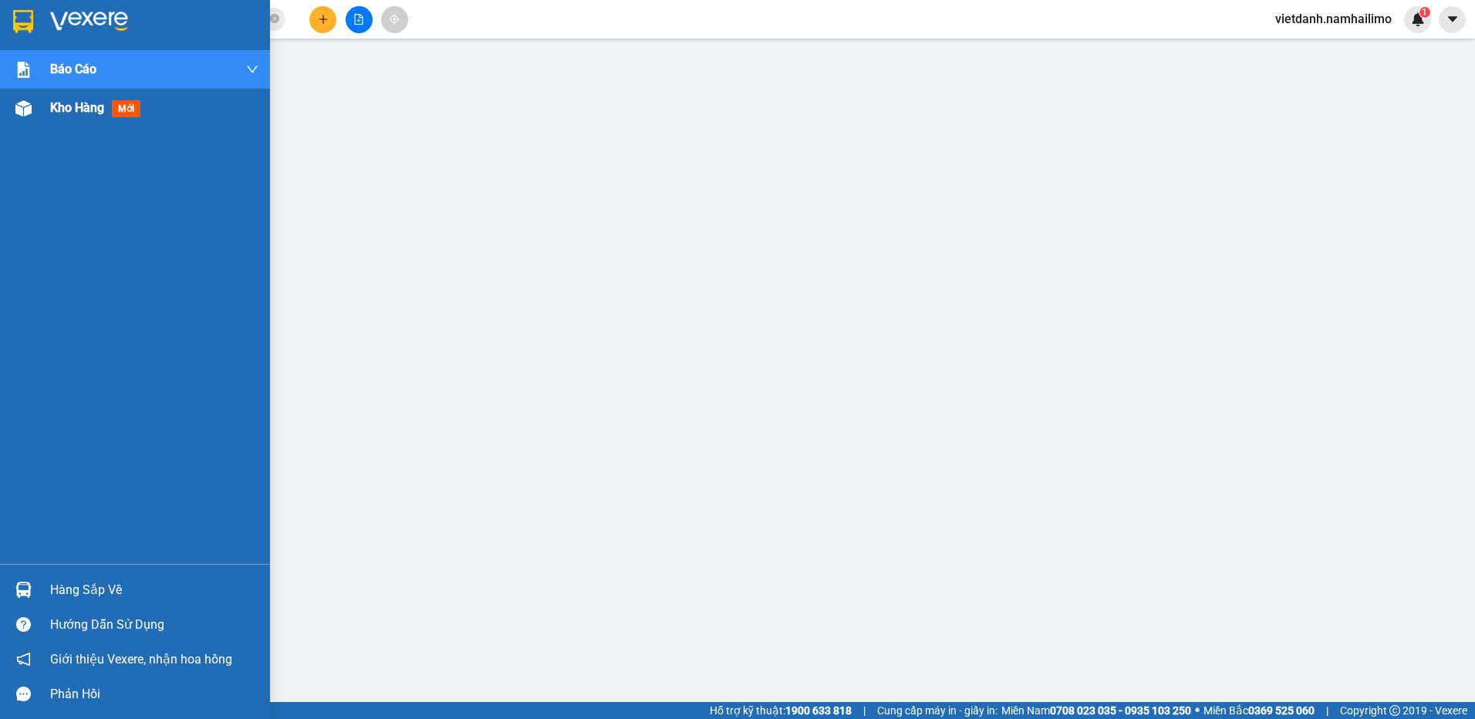
drag, startPoint x: 73, startPoint y: 109, endPoint x: 121, endPoint y: 104, distance: 48.8
click at [73, 109] on span "Kho hàng" at bounding box center [77, 107] width 54 height 15
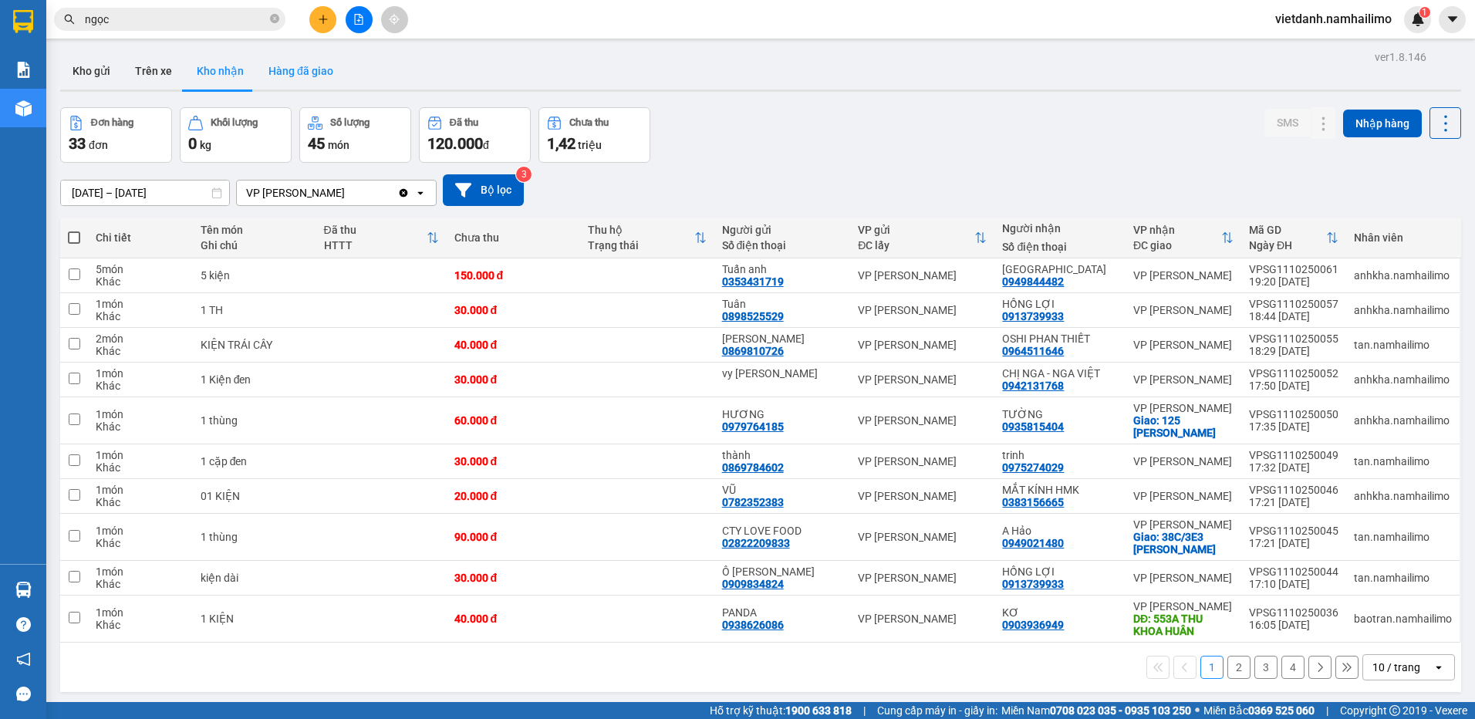
click at [295, 66] on button "Hàng đã giao" at bounding box center [300, 70] width 89 height 37
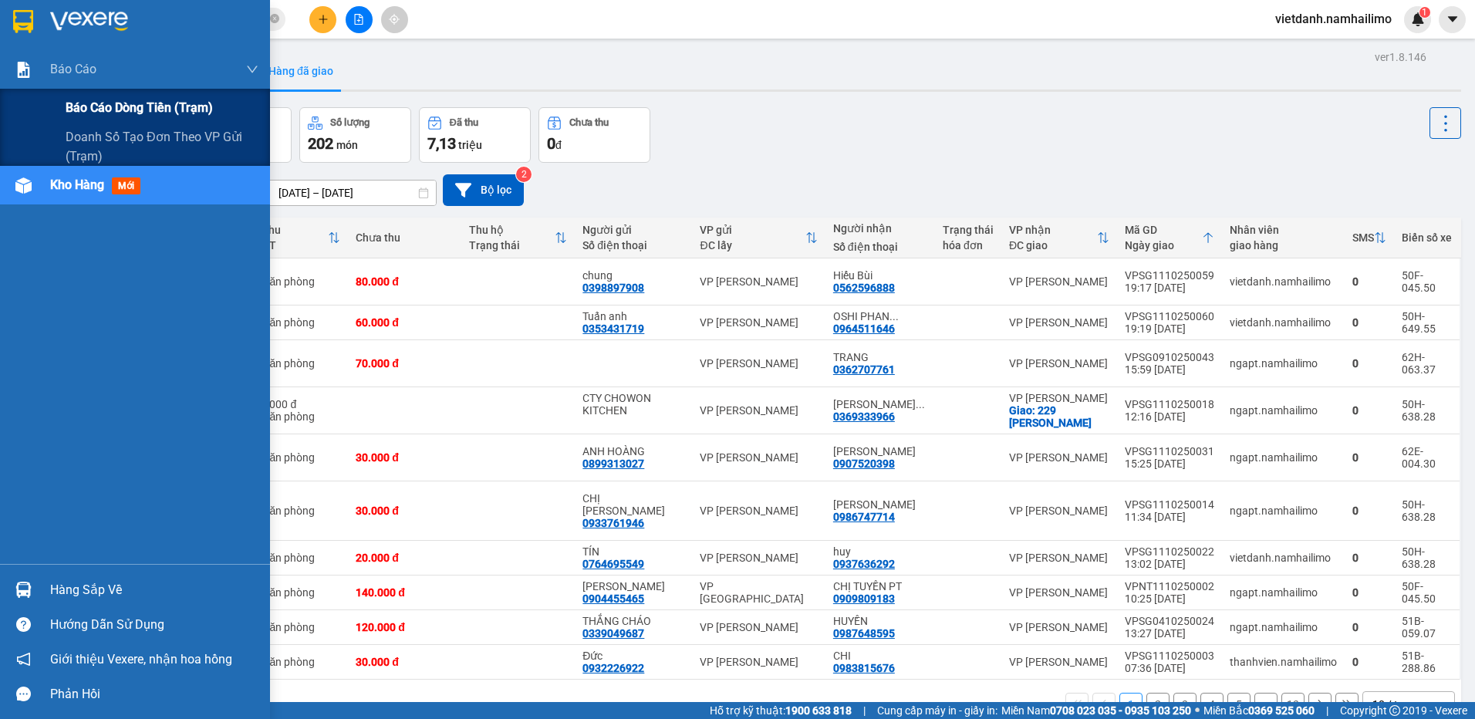
click at [69, 103] on span "Báo cáo dòng tiền (trạm)" at bounding box center [139, 107] width 147 height 19
